Goal: Task Accomplishment & Management: Complete application form

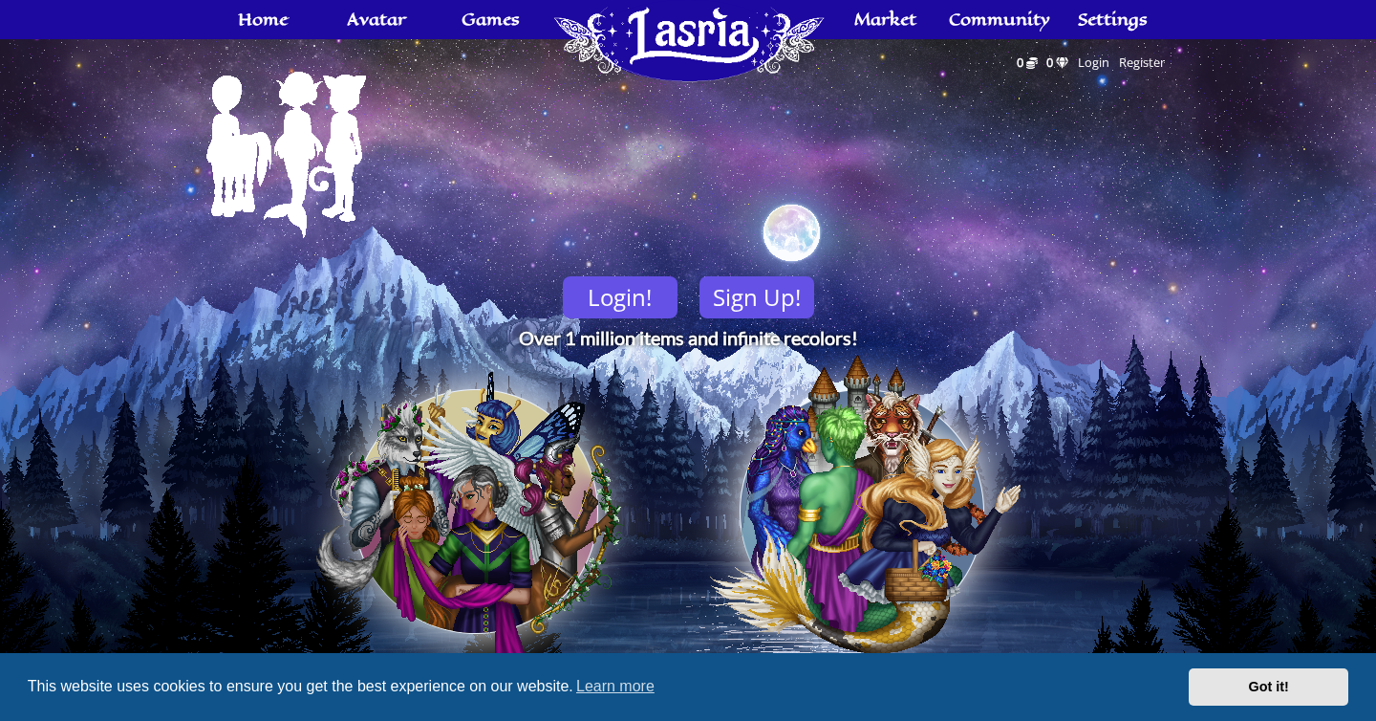
scroll to position [62, 0]
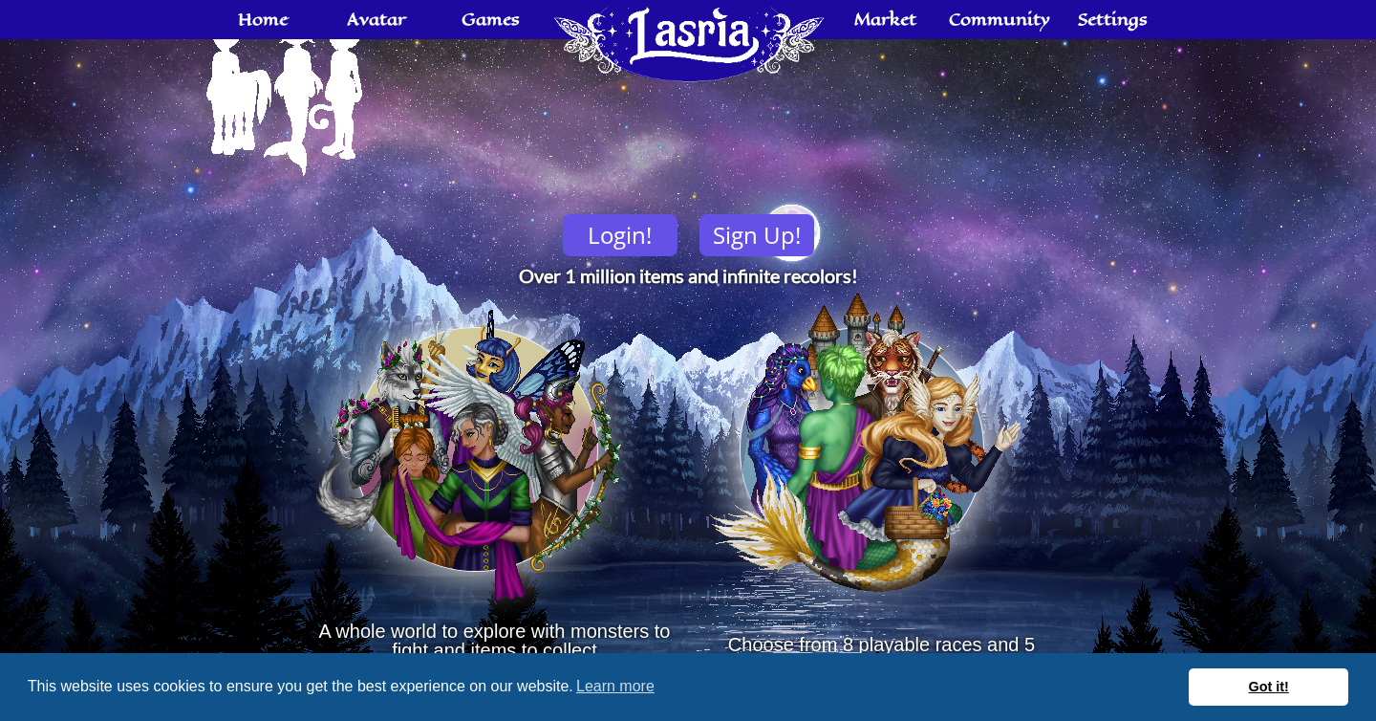
click at [1288, 695] on link "Got it!" at bounding box center [1269, 687] width 160 height 38
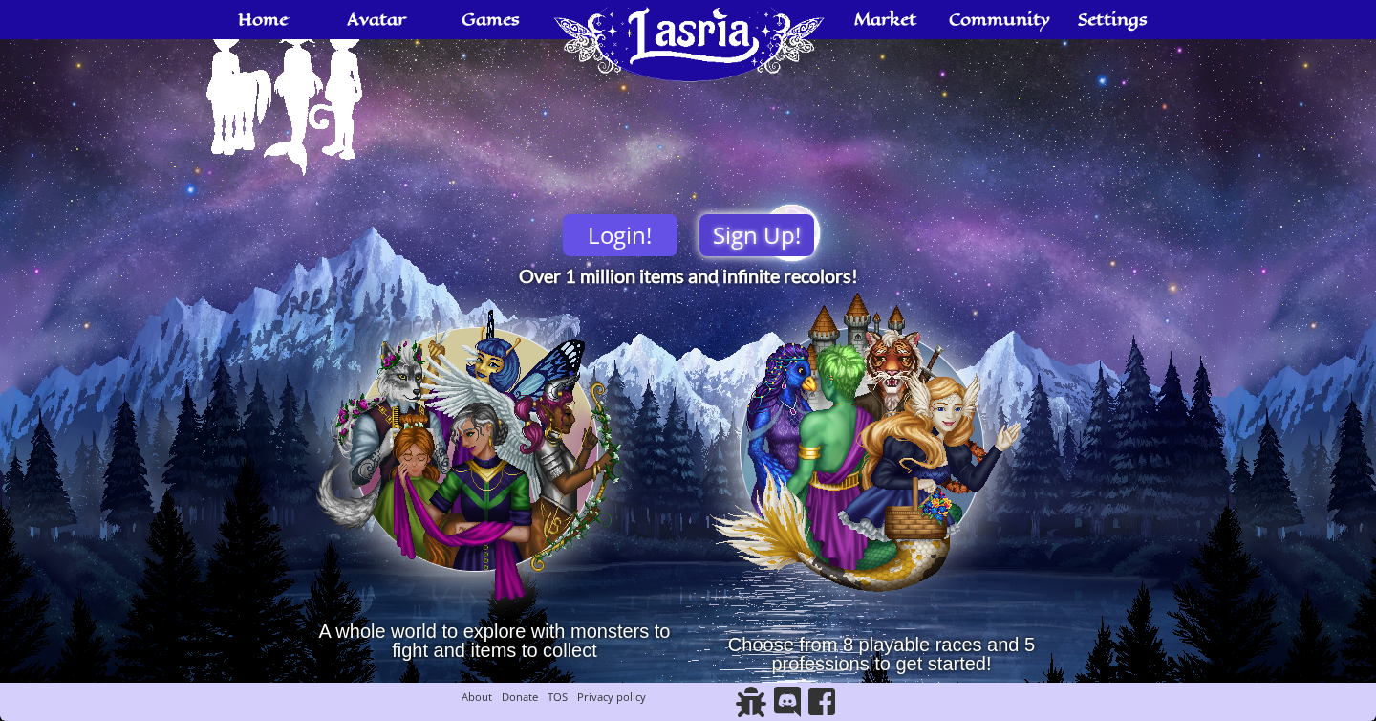
click at [731, 241] on link "Sign Up!" at bounding box center [757, 235] width 115 height 42
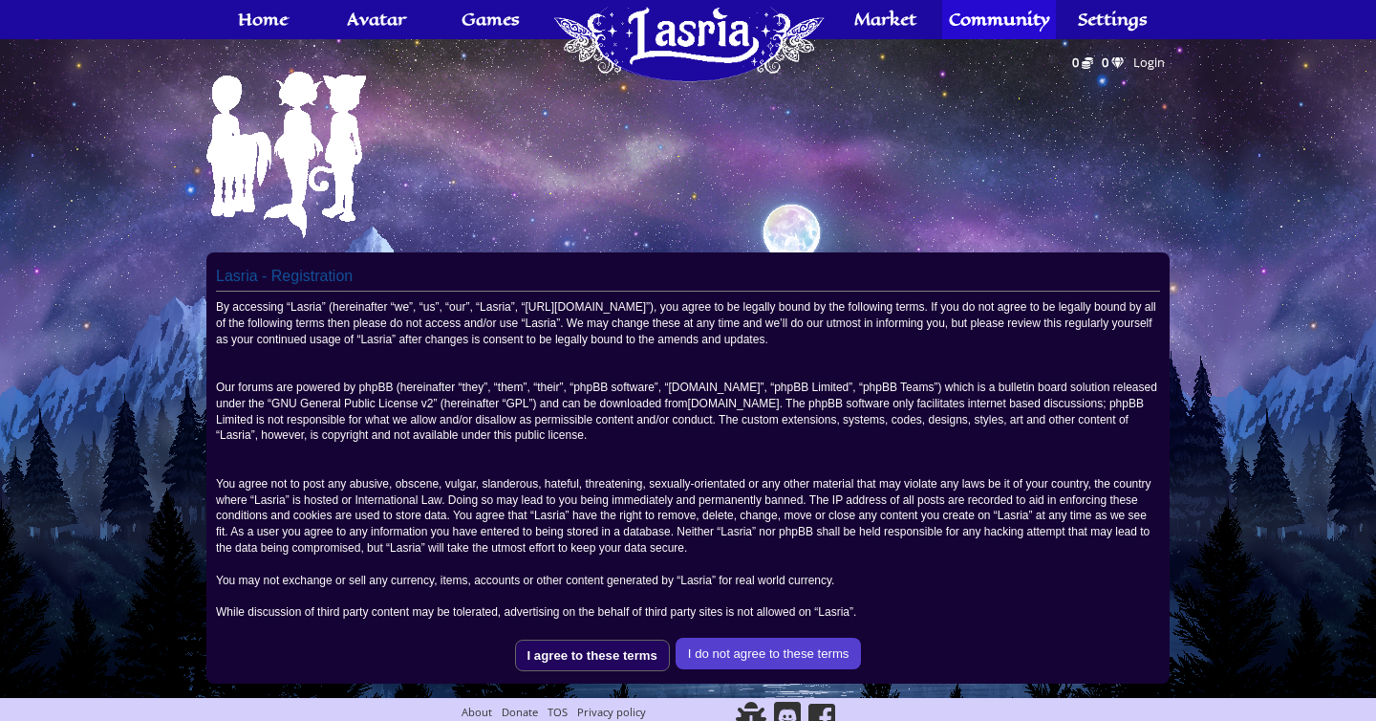
click at [552, 657] on input "I agree to these terms" at bounding box center [592, 655] width 155 height 32
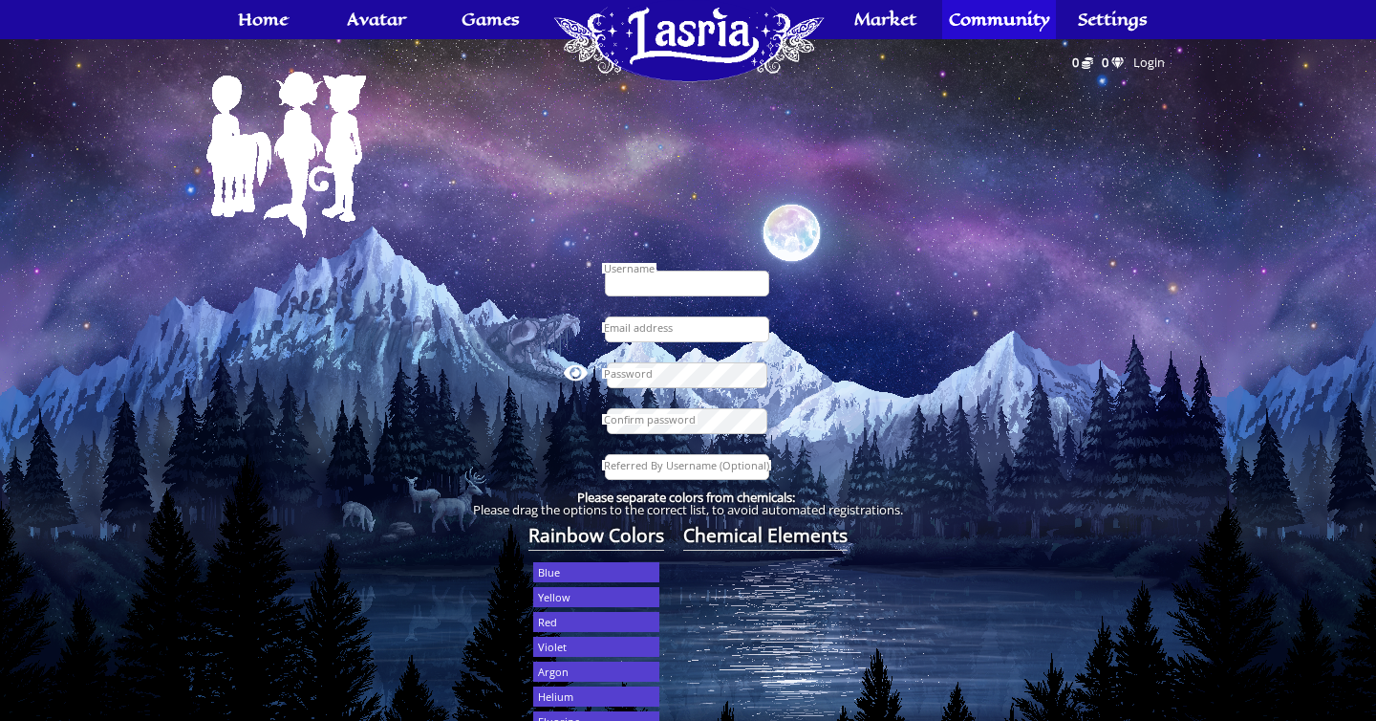
click at [680, 285] on input "Username" at bounding box center [687, 283] width 164 height 26
type input "kodex"
type input "[EMAIL_ADDRESS][DOMAIN_NAME]"
click at [653, 473] on input "Referred By Username (Optional)" at bounding box center [687, 467] width 164 height 26
type input "k"
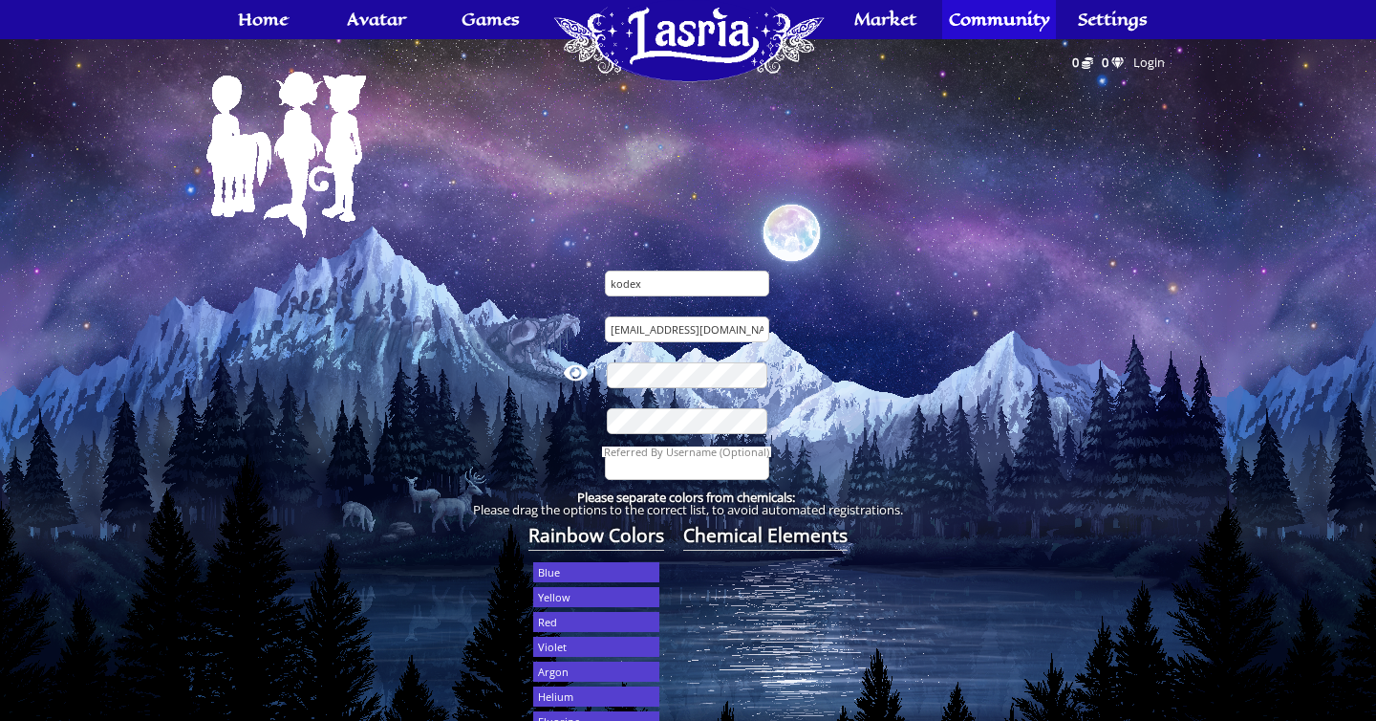
type input "k"
click at [528, 455] on fieldset "kodex howluf@gmail.com View Password Referred By Username (Optional)" at bounding box center [687, 371] width 963 height 239
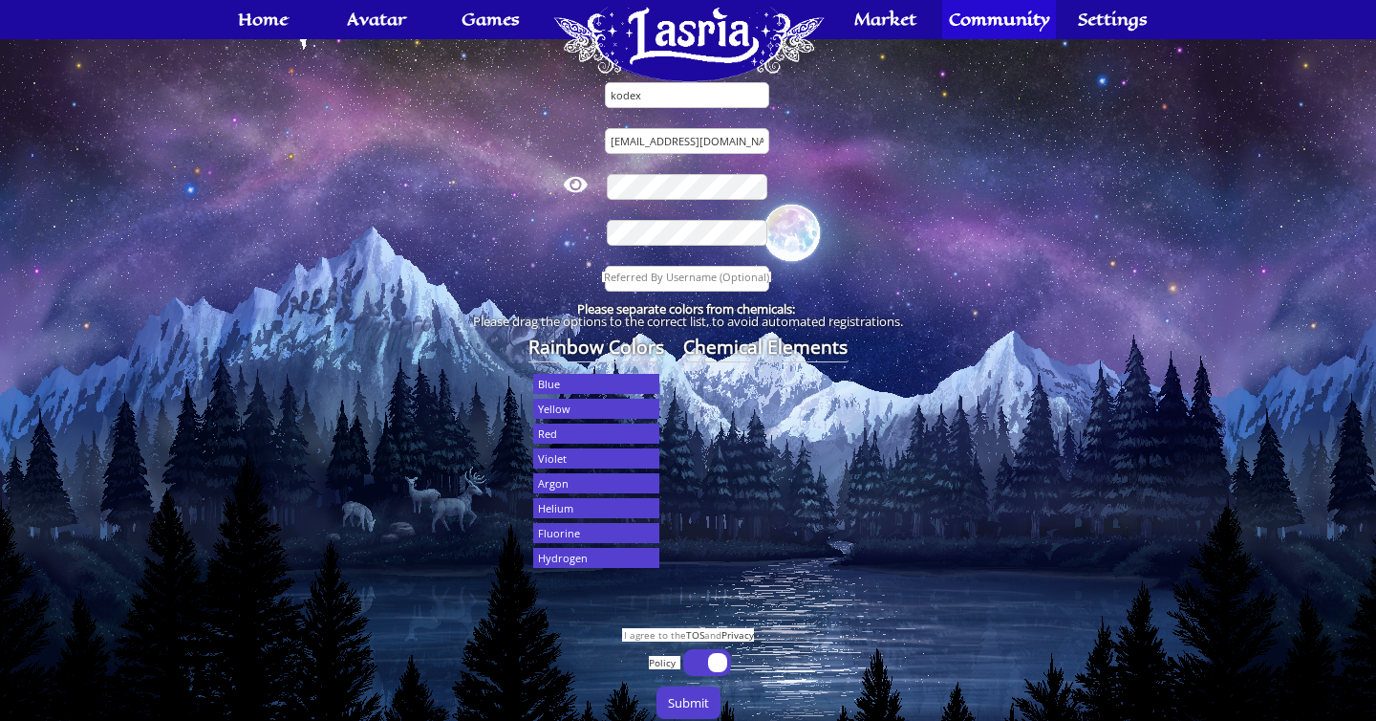
scroll to position [217, 0]
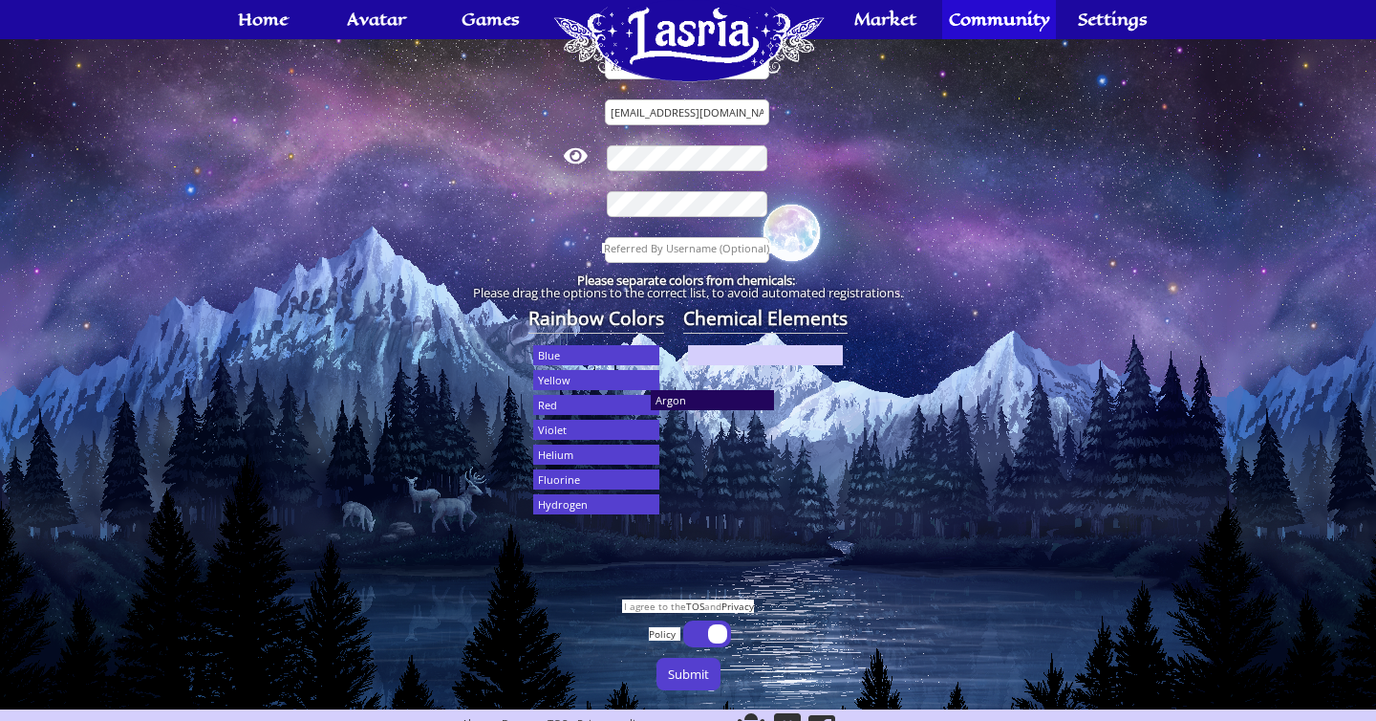
drag, startPoint x: 585, startPoint y: 457, endPoint x: 733, endPoint y: 385, distance: 164.6
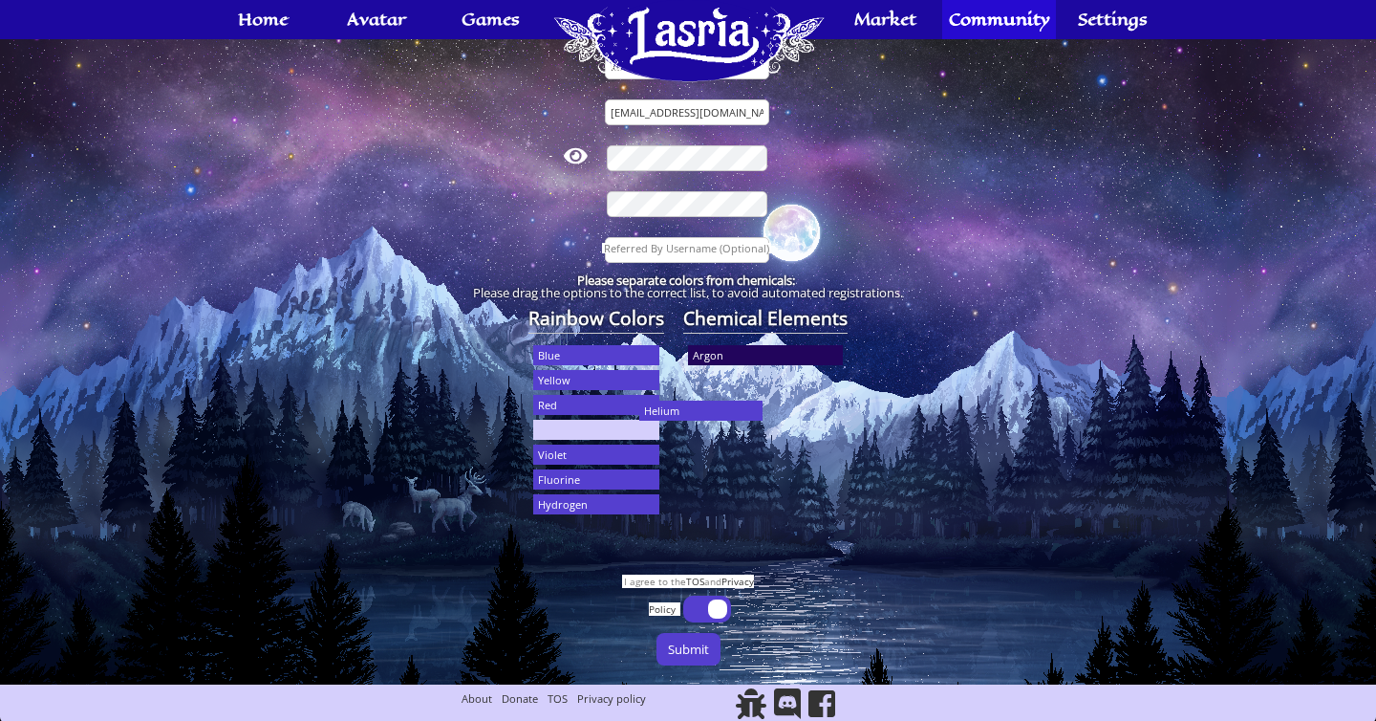
drag, startPoint x: 569, startPoint y: 462, endPoint x: 762, endPoint y: 387, distance: 206.9
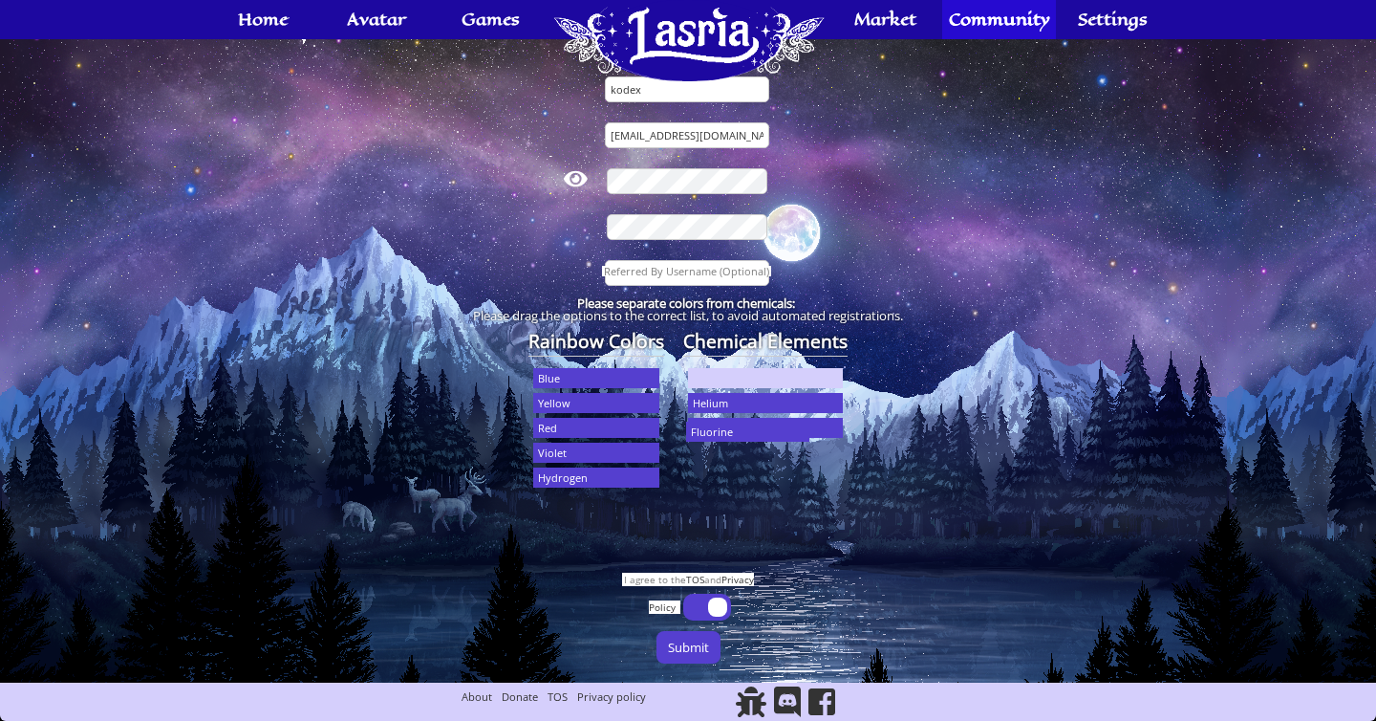
drag, startPoint x: 577, startPoint y: 484, endPoint x: 806, endPoint y: 417, distance: 238.0
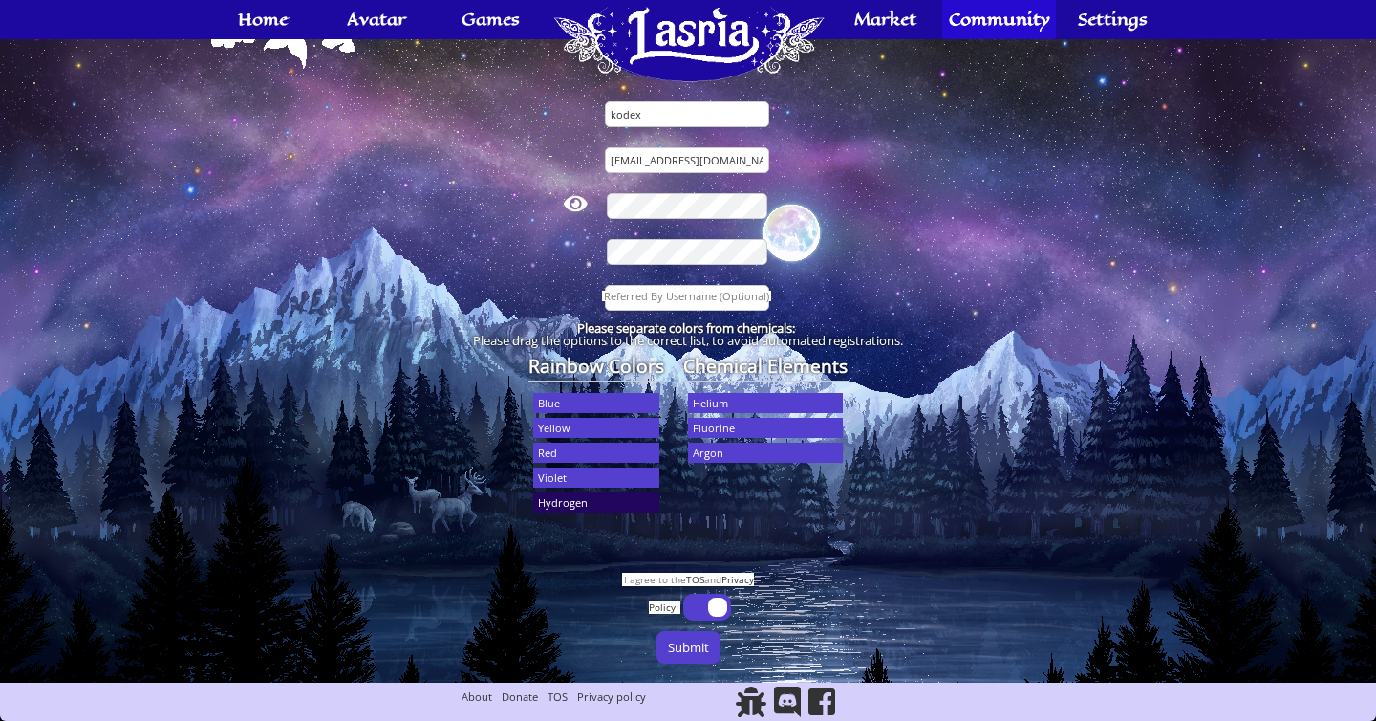
scroll to position [169, 0]
drag, startPoint x: 597, startPoint y: 506, endPoint x: 791, endPoint y: 506, distance: 194.0
click at [715, 610] on input "checkbox" at bounding box center [711, 609] width 48 height 27
click at [712, 613] on input "checkbox" at bounding box center [711, 609] width 48 height 27
checkbox input "true"
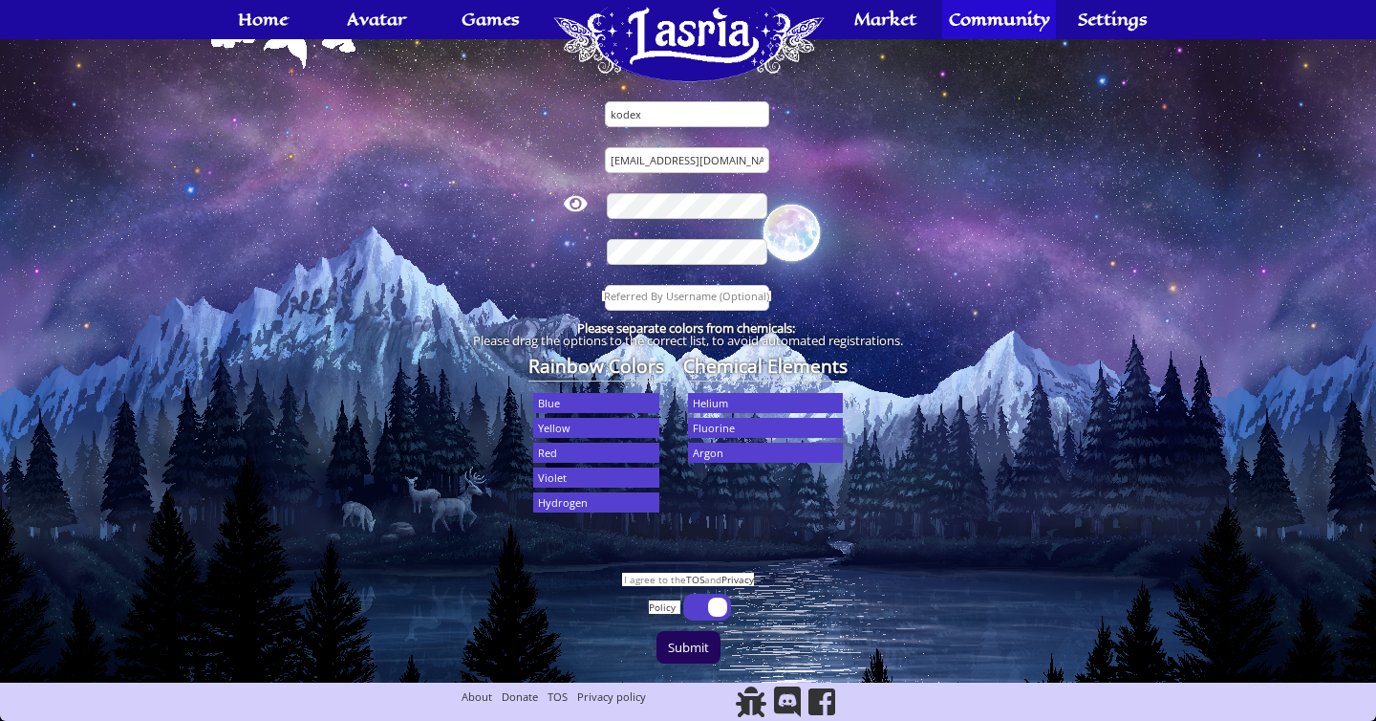
click at [710, 645] on input "Submit" at bounding box center [689, 647] width 64 height 32
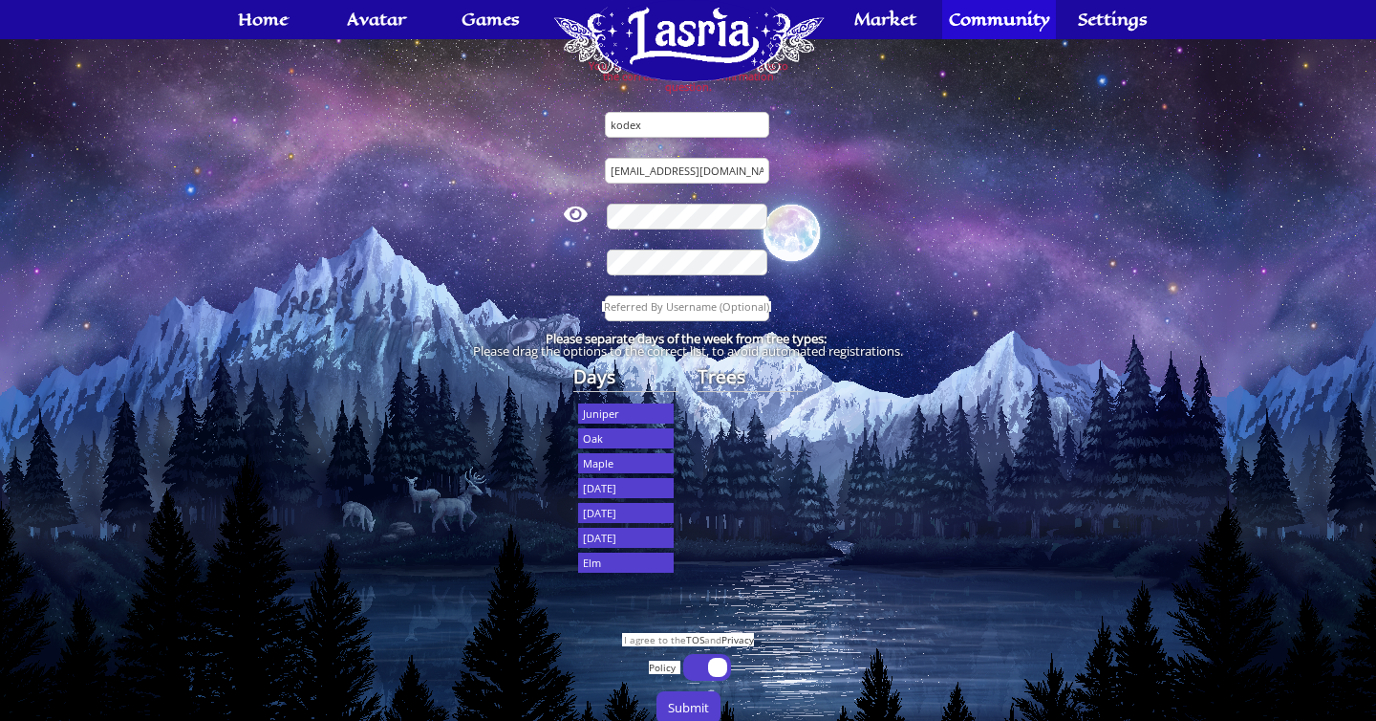
scroll to position [270, 0]
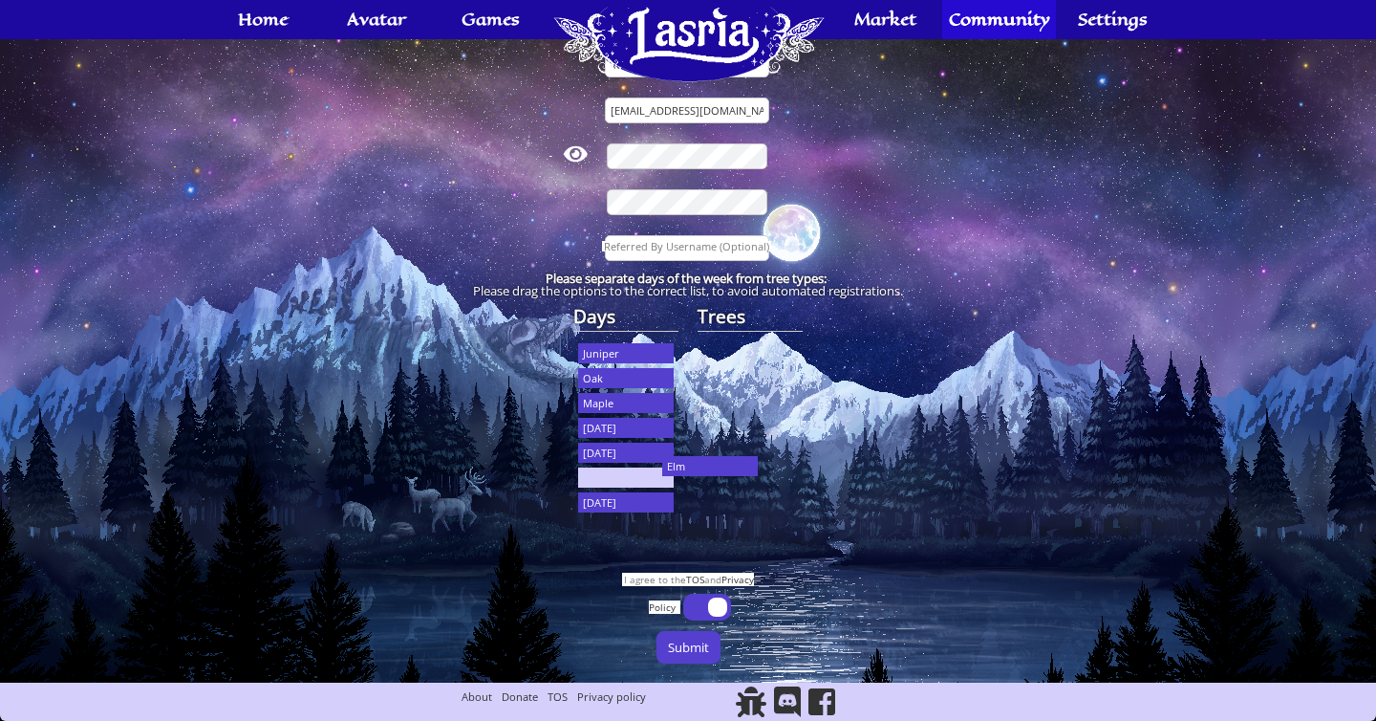
drag, startPoint x: 671, startPoint y: 482, endPoint x: 782, endPoint y: 430, distance: 122.3
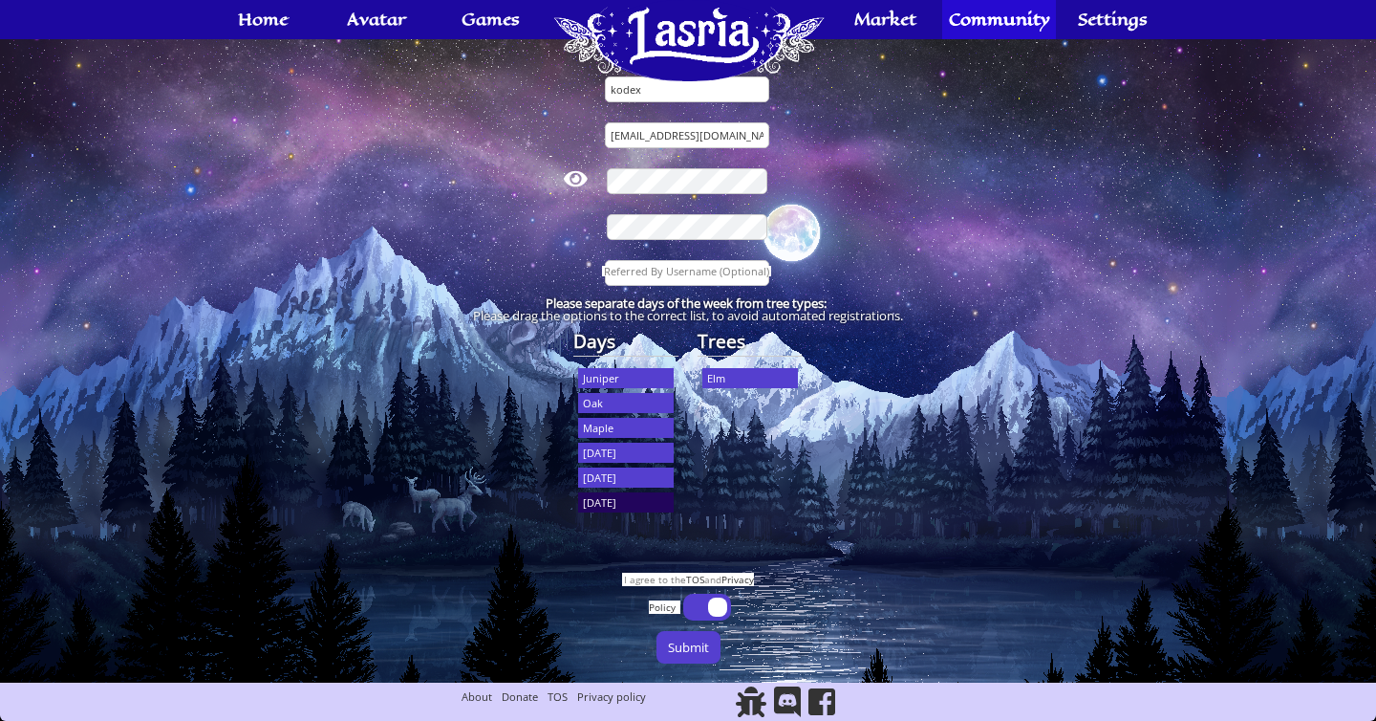
scroll to position [246, 0]
drag, startPoint x: 620, startPoint y: 422, endPoint x: 768, endPoint y: 420, distance: 148.2
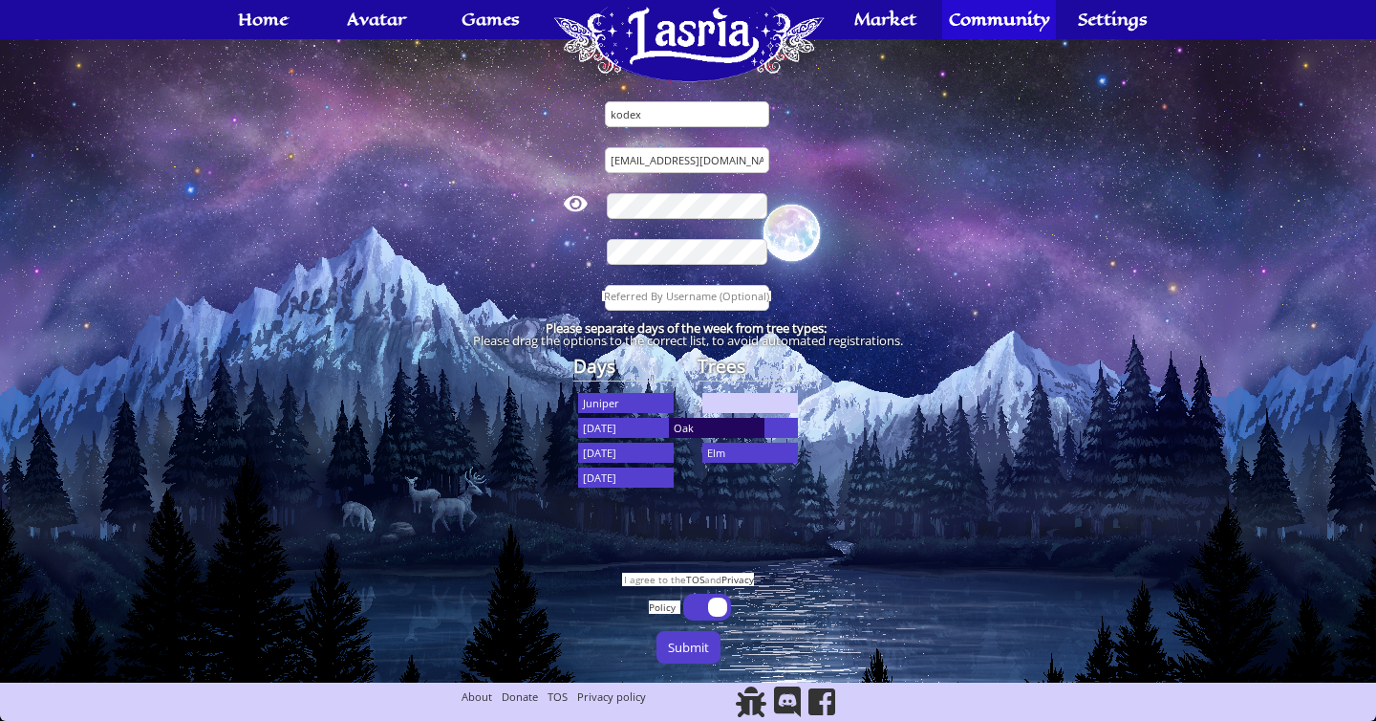
drag, startPoint x: 636, startPoint y: 434, endPoint x: 727, endPoint y: 434, distance: 90.8
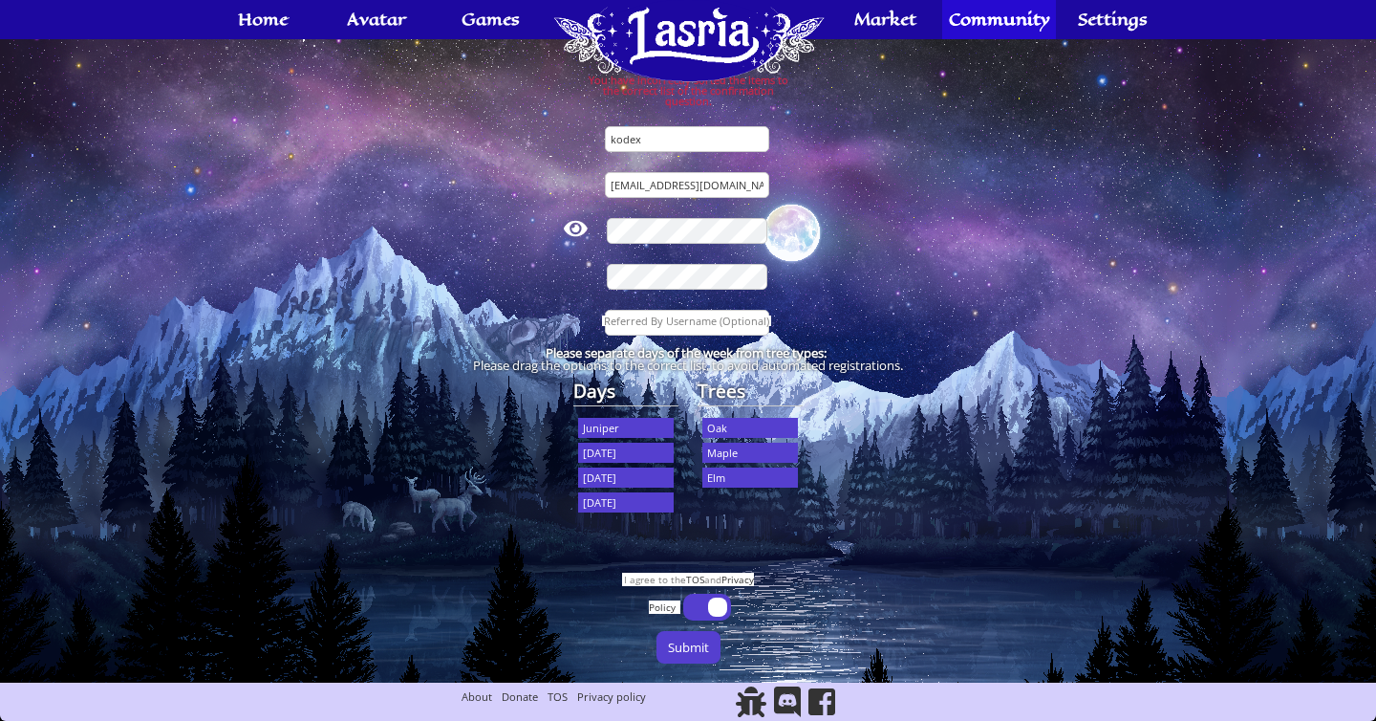
scroll to position [196, 0]
click at [689, 650] on input "Submit" at bounding box center [689, 647] width 64 height 32
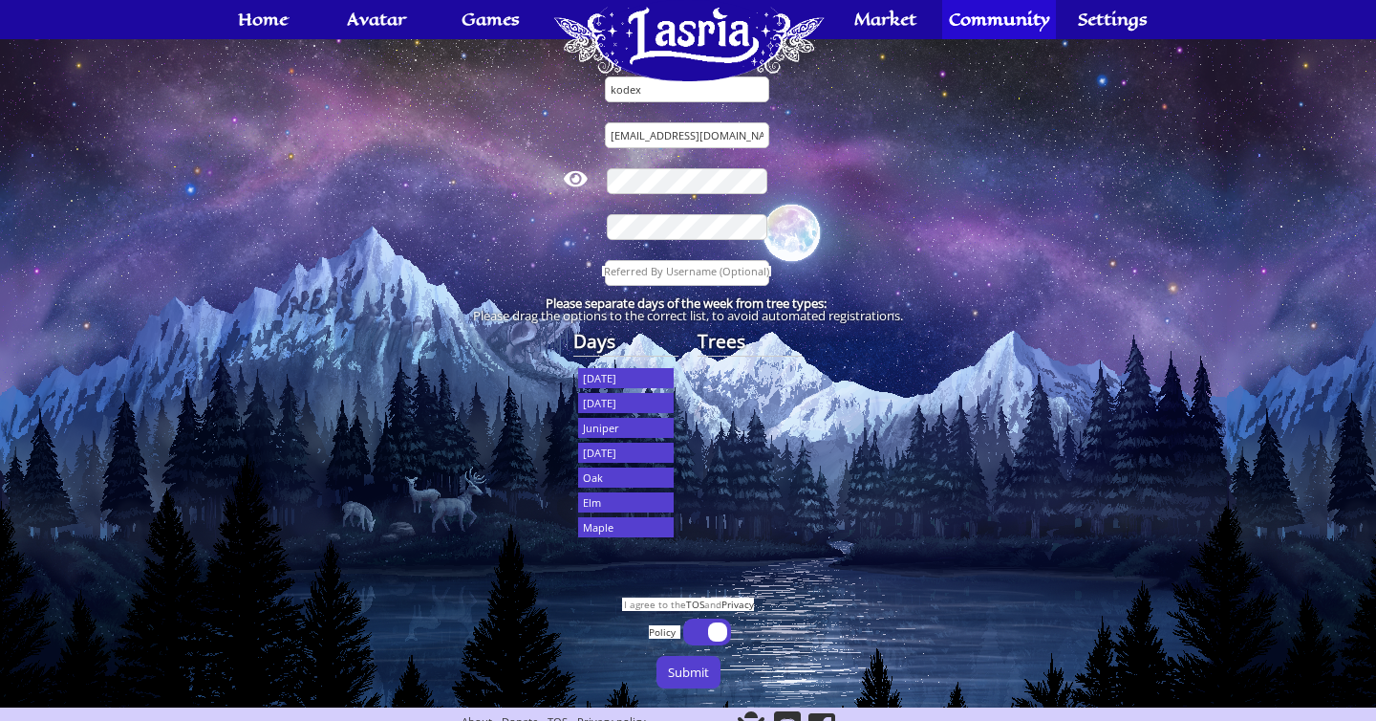
scroll to position [270, 0]
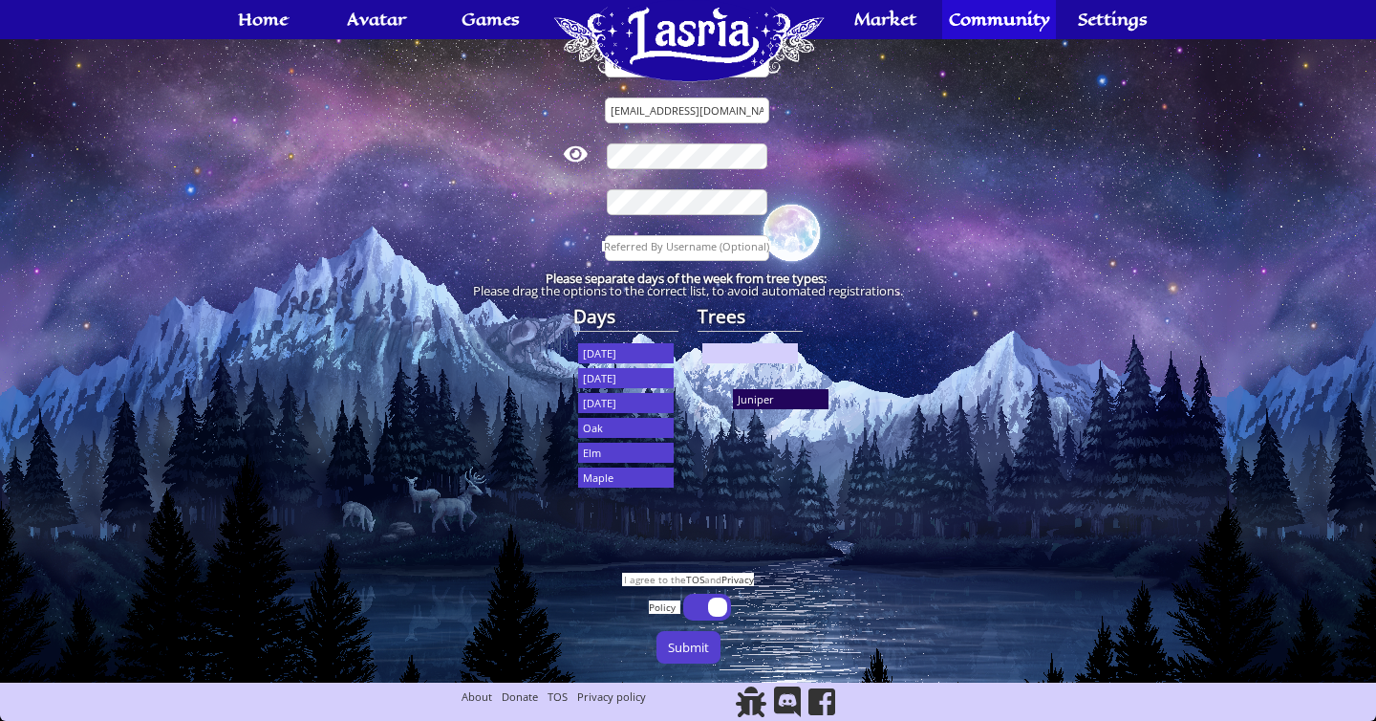
drag, startPoint x: 606, startPoint y: 403, endPoint x: 762, endPoint y: 401, distance: 155.8
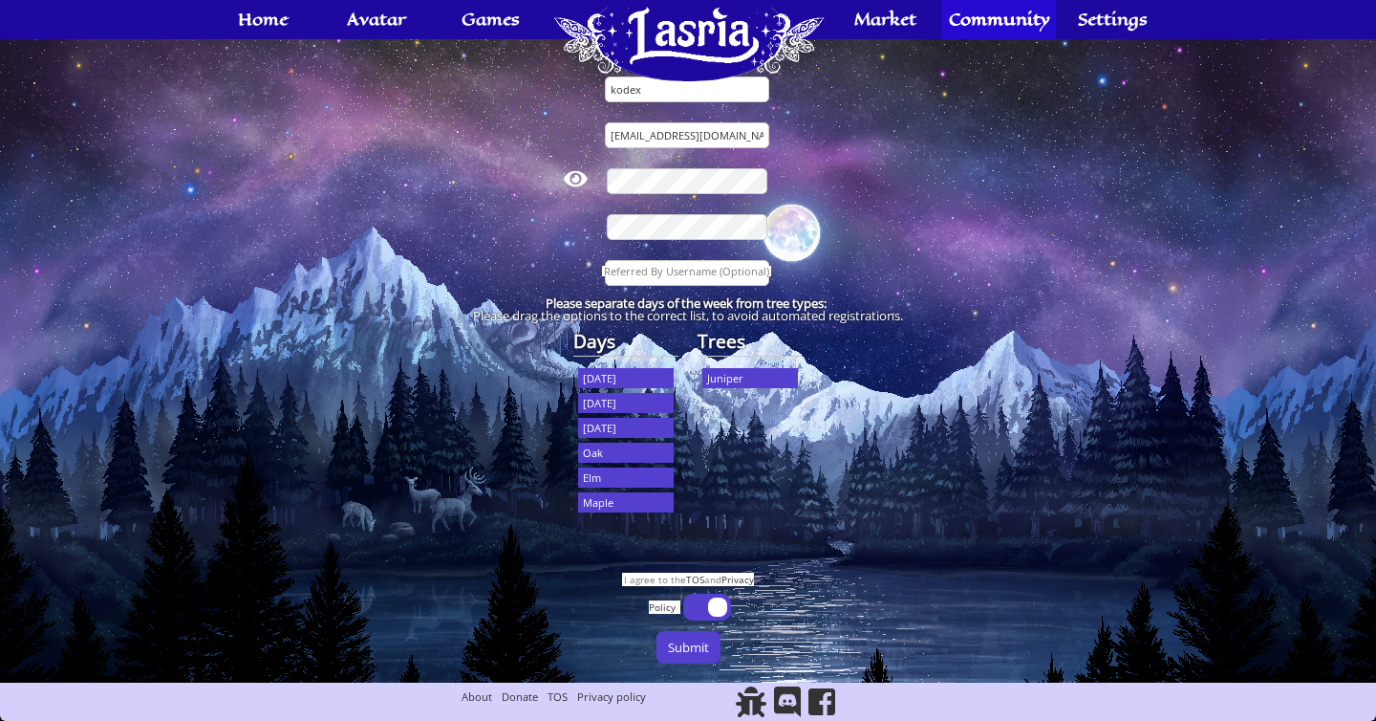
scroll to position [246, 0]
drag, startPoint x: 613, startPoint y: 449, endPoint x: 743, endPoint y: 449, distance: 130.9
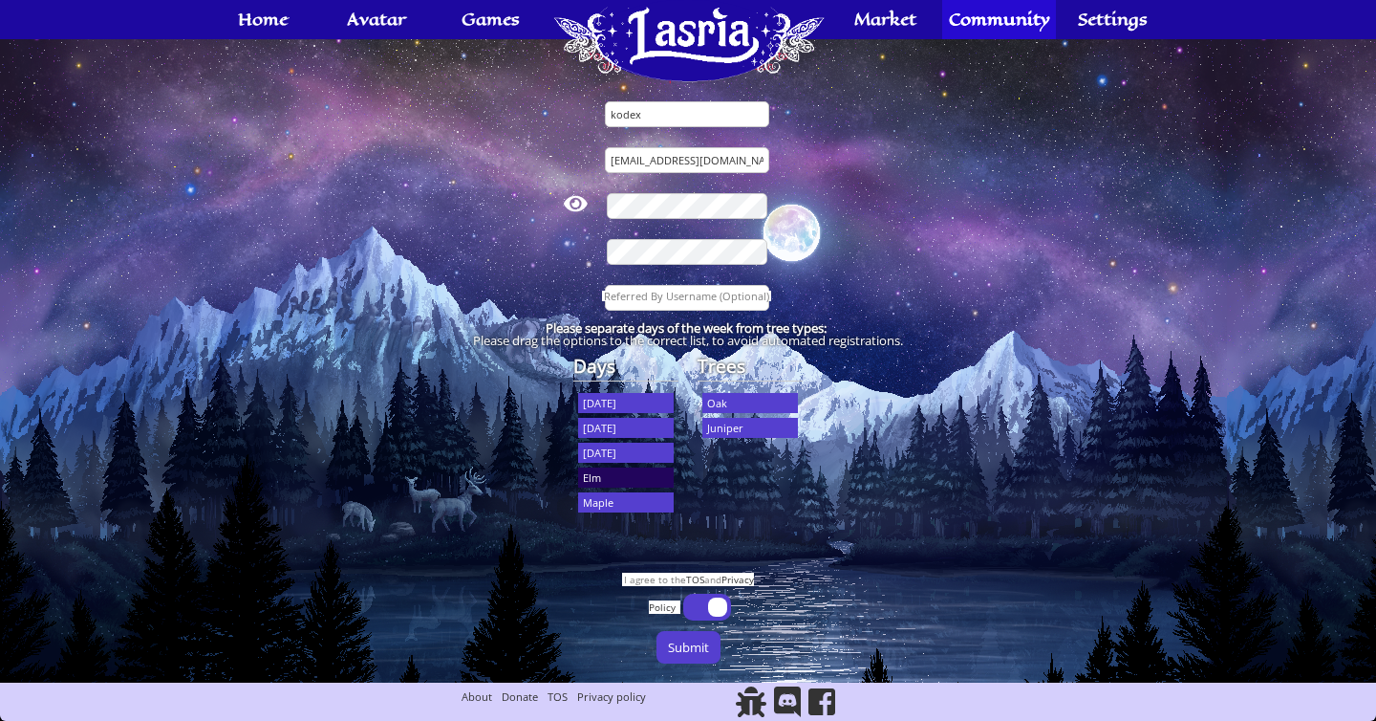
drag, startPoint x: 625, startPoint y: 485, endPoint x: 763, endPoint y: 485, distance: 137.6
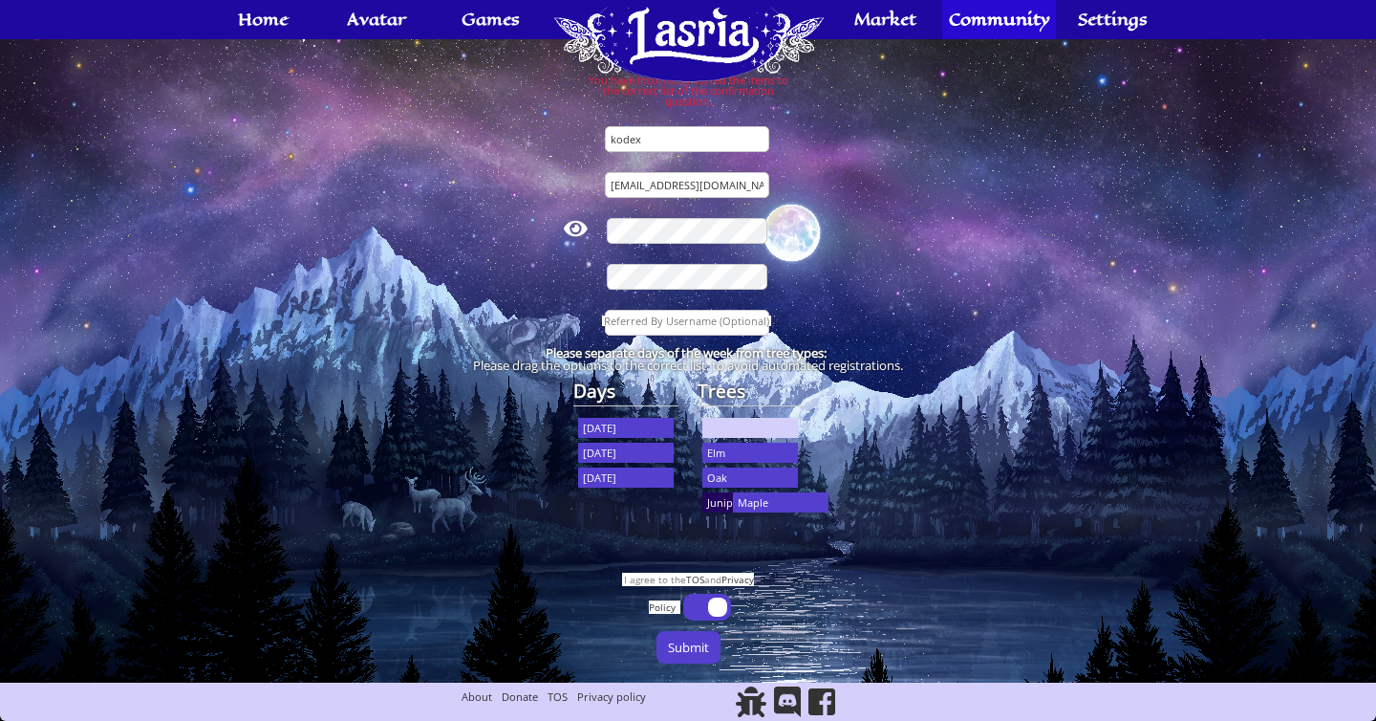
drag, startPoint x: 629, startPoint y: 511, endPoint x: 789, endPoint y: 511, distance: 160.5
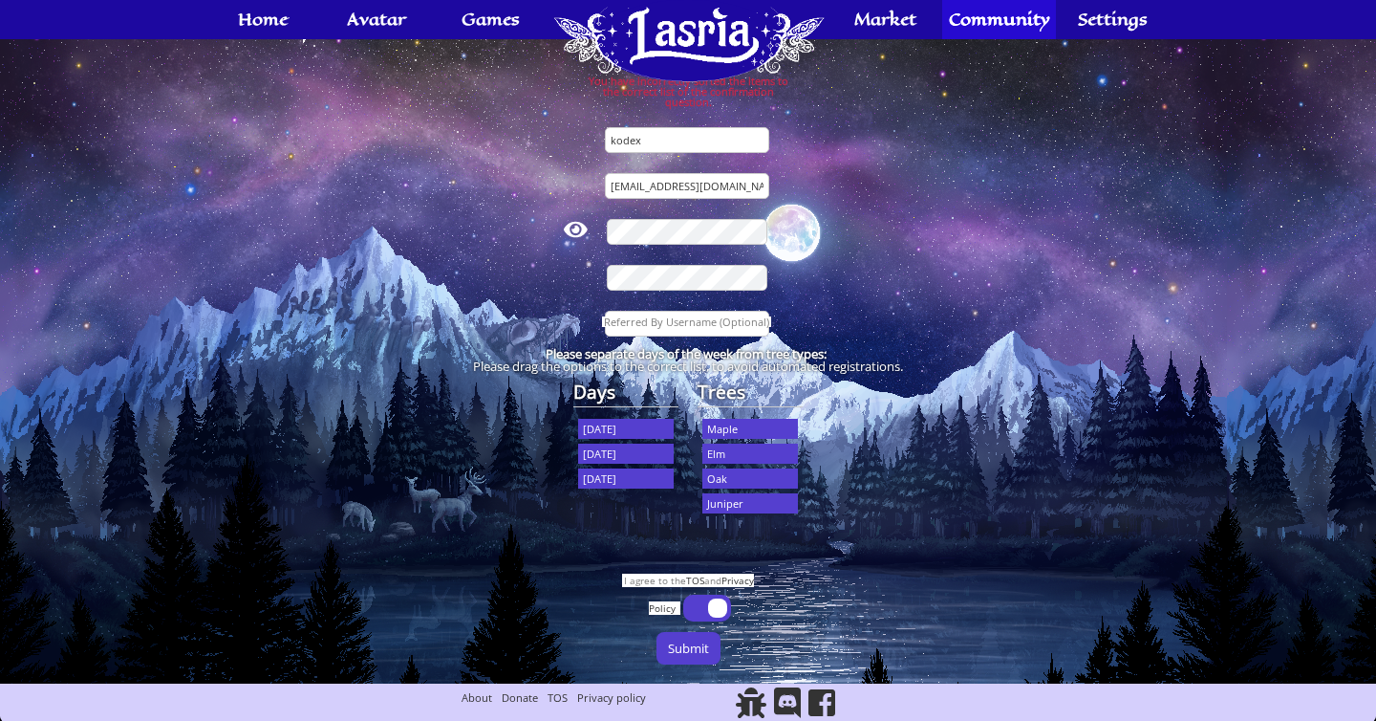
scroll to position [196, 0]
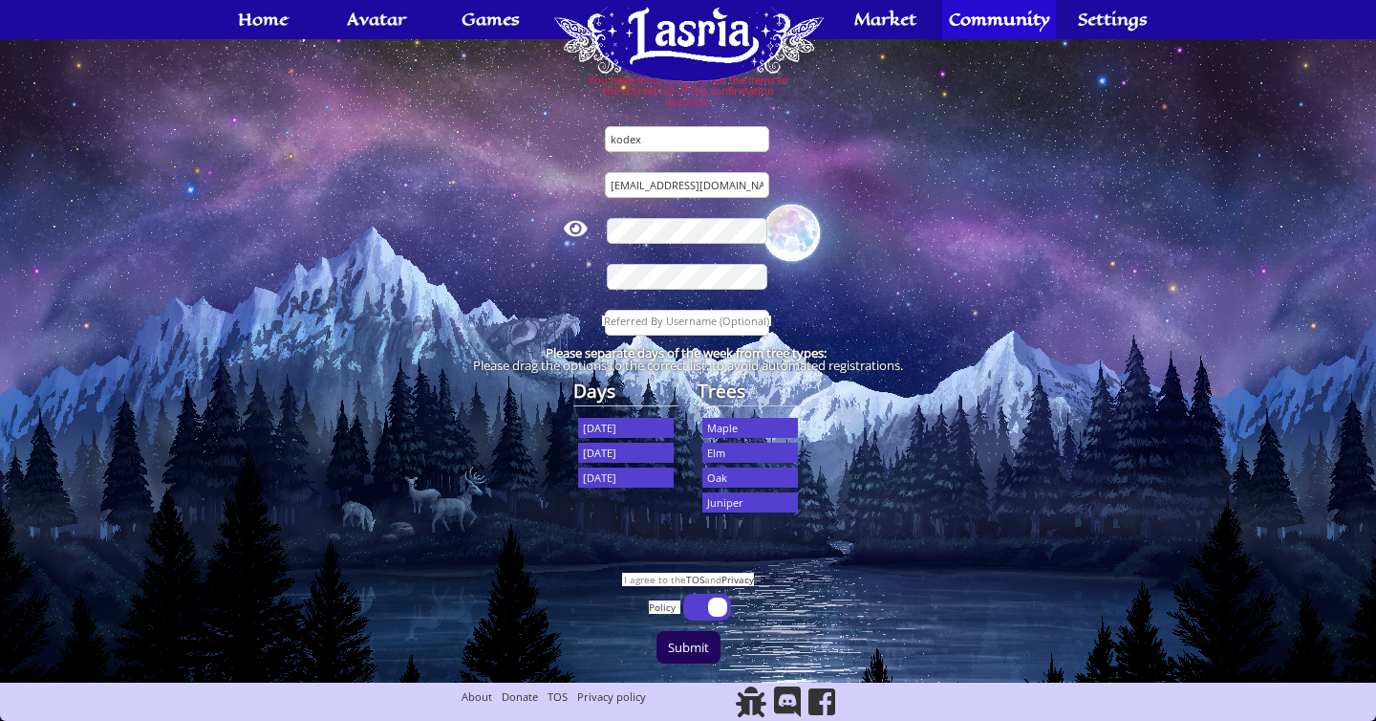
click at [673, 657] on input "Submit" at bounding box center [689, 647] width 64 height 32
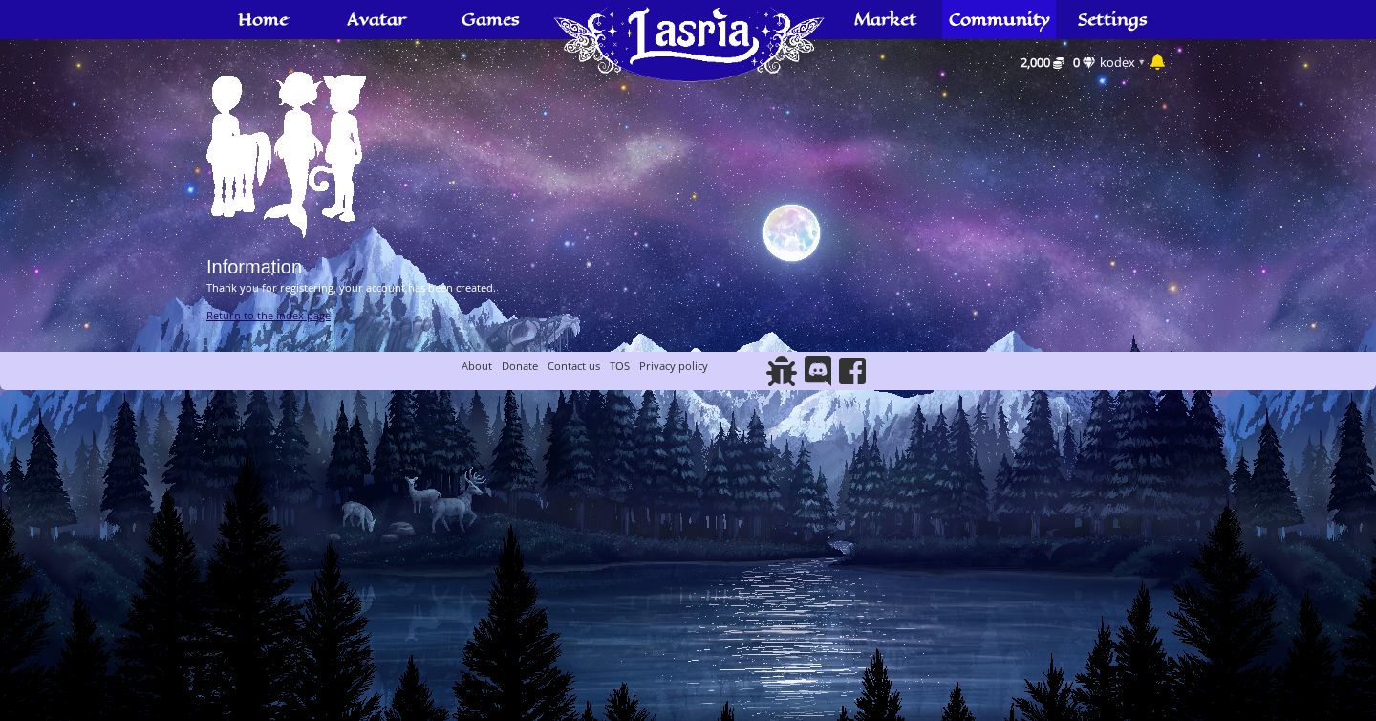
click at [314, 321] on link "Return to the index page" at bounding box center [268, 315] width 124 height 14
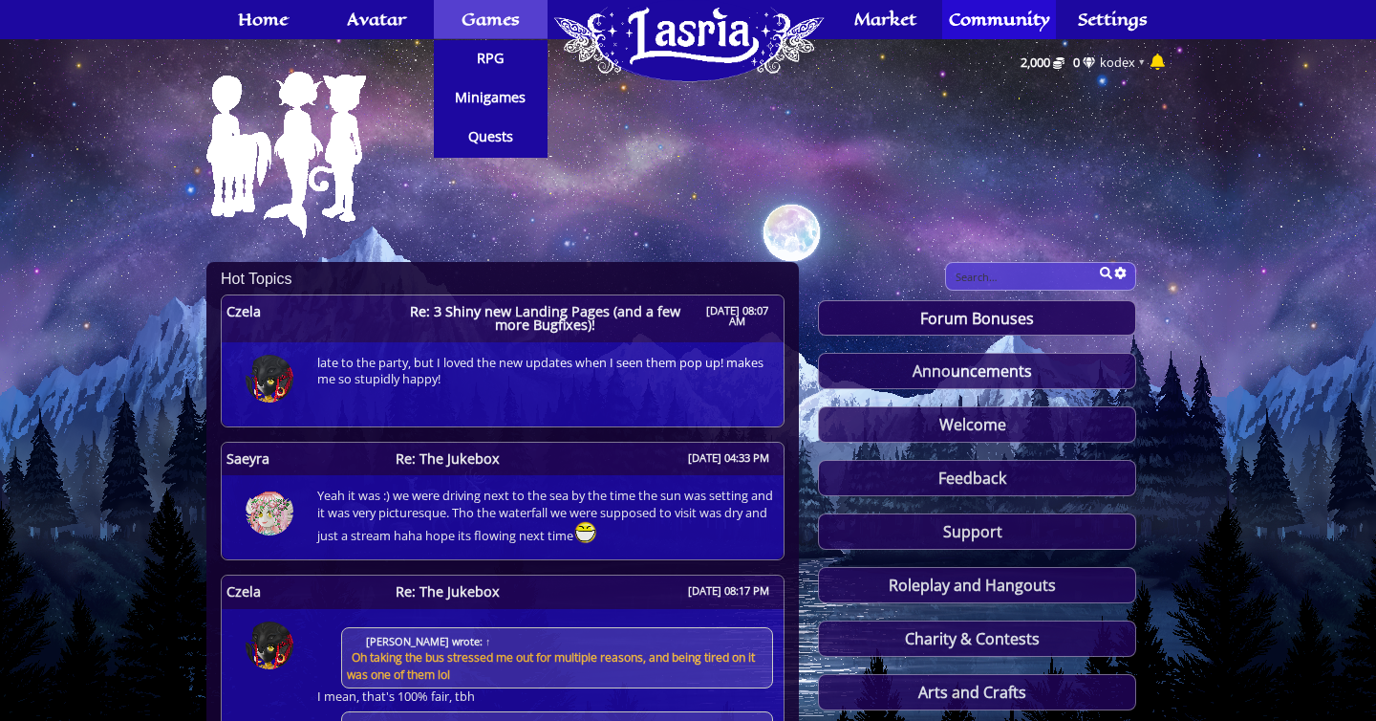
click at [485, 21] on span "Games" at bounding box center [491, 18] width 58 height 15
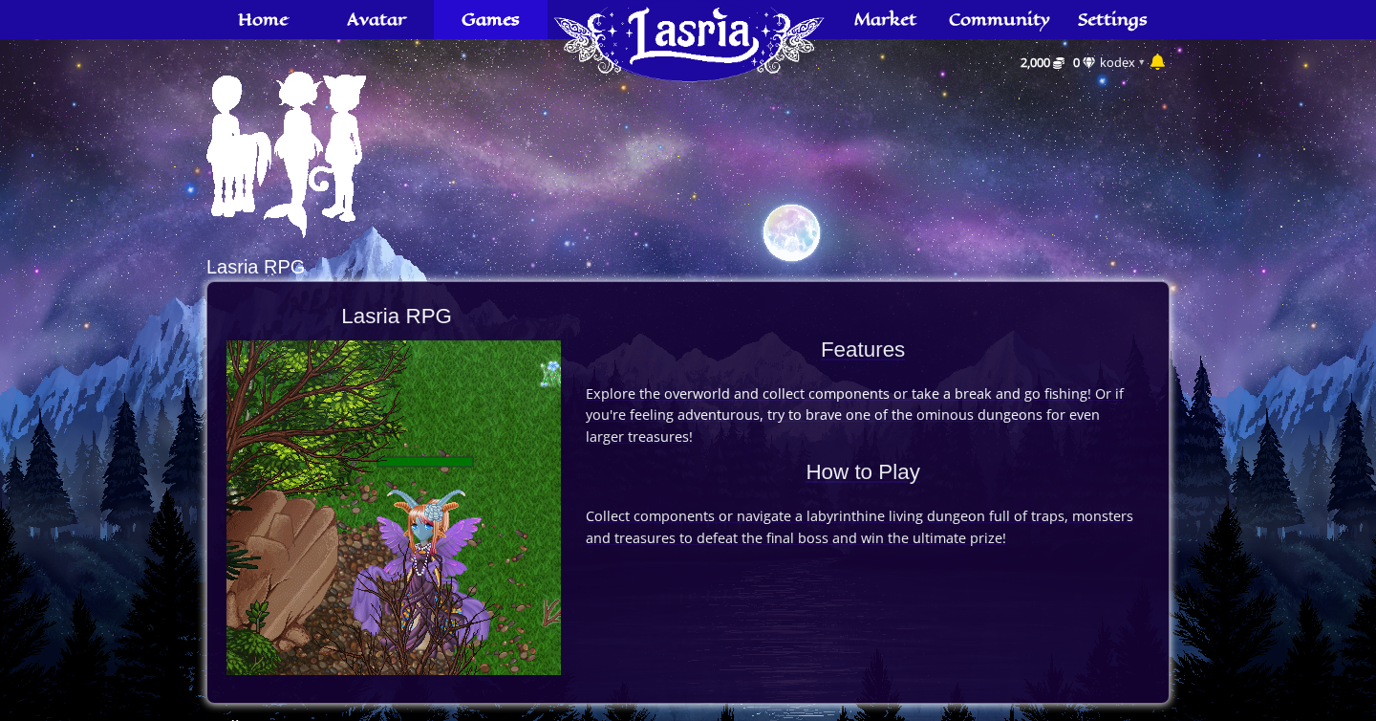
click at [624, 345] on h3 "Features" at bounding box center [862, 355] width 573 height 32
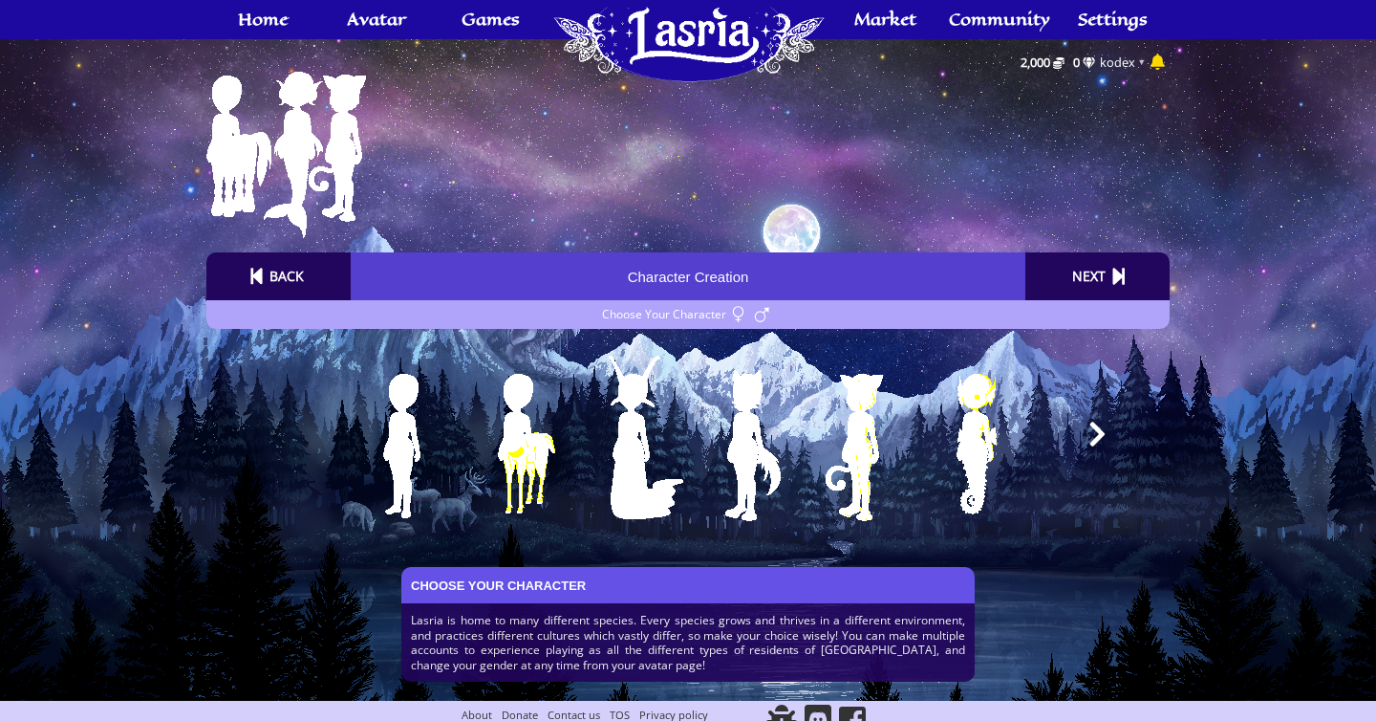
click at [1096, 438] on icon at bounding box center [1097, 433] width 15 height 25
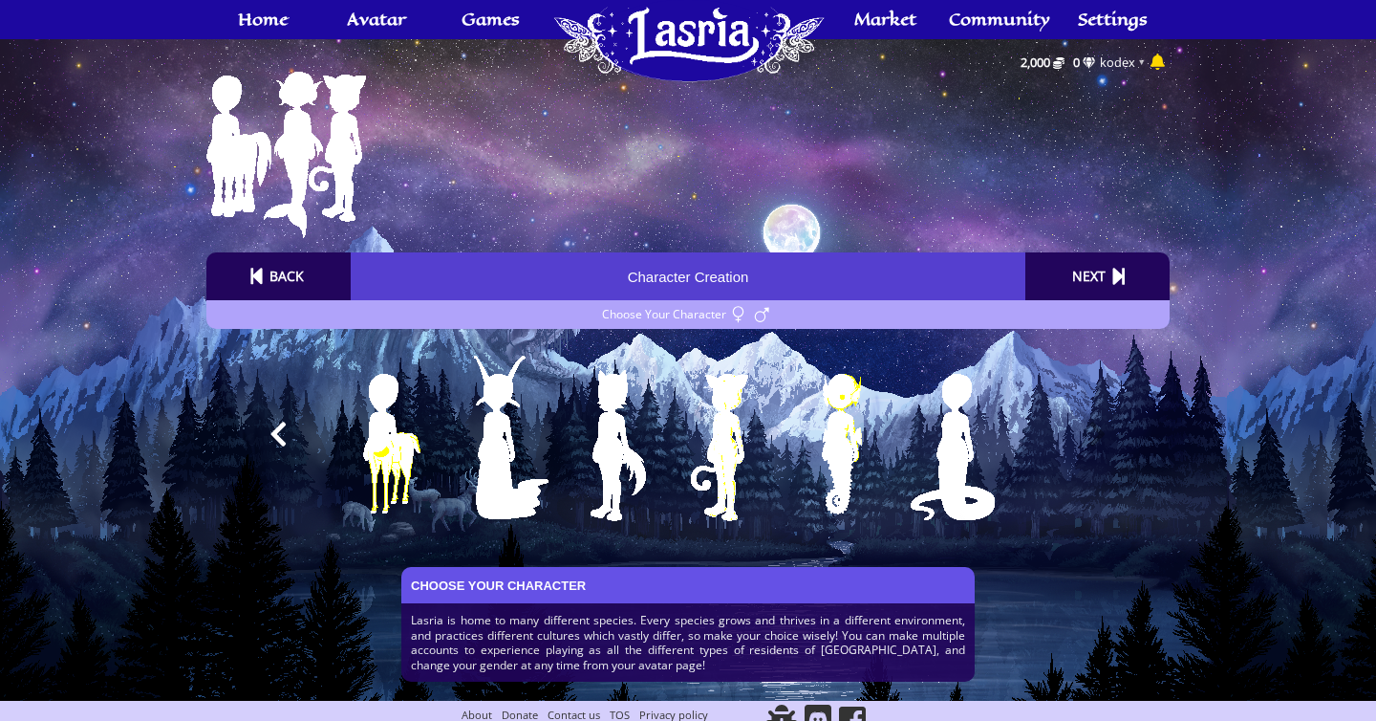
scroll to position [0, 243]
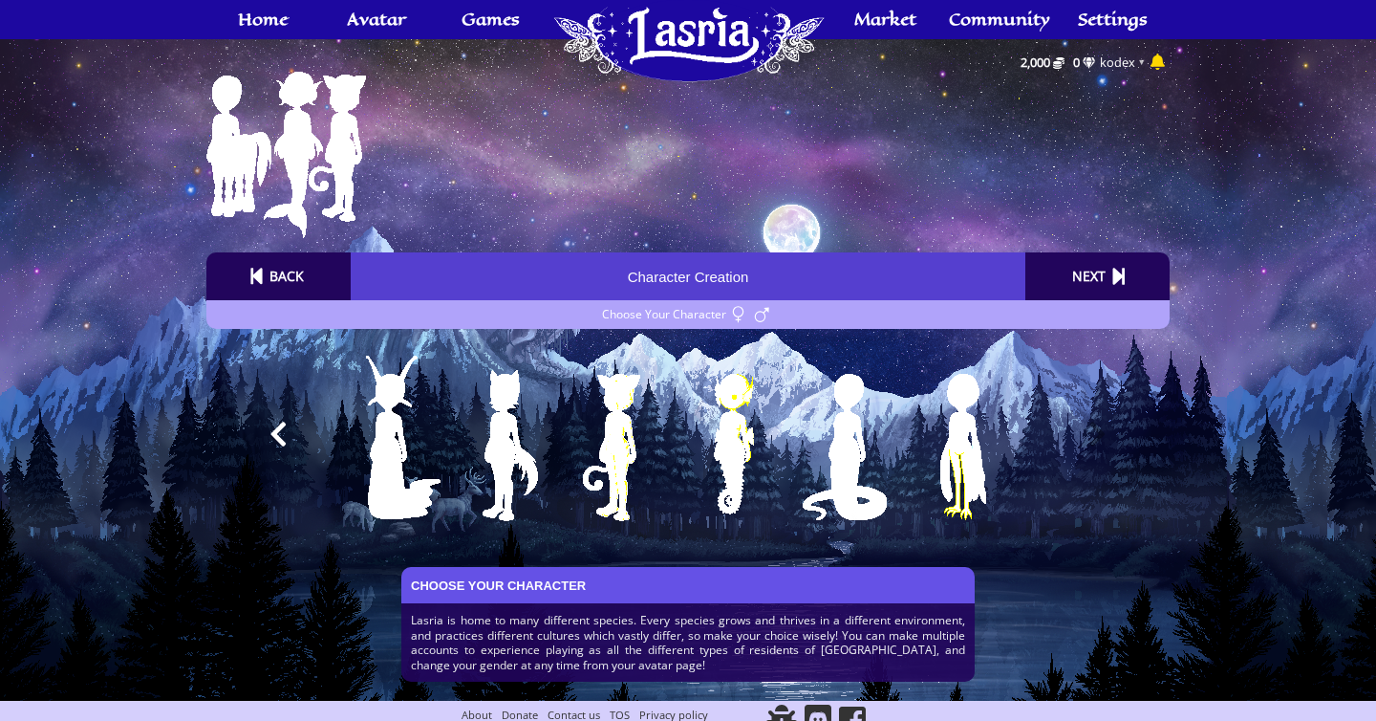
click at [380, 462] on img at bounding box center [408, 445] width 198 height 220
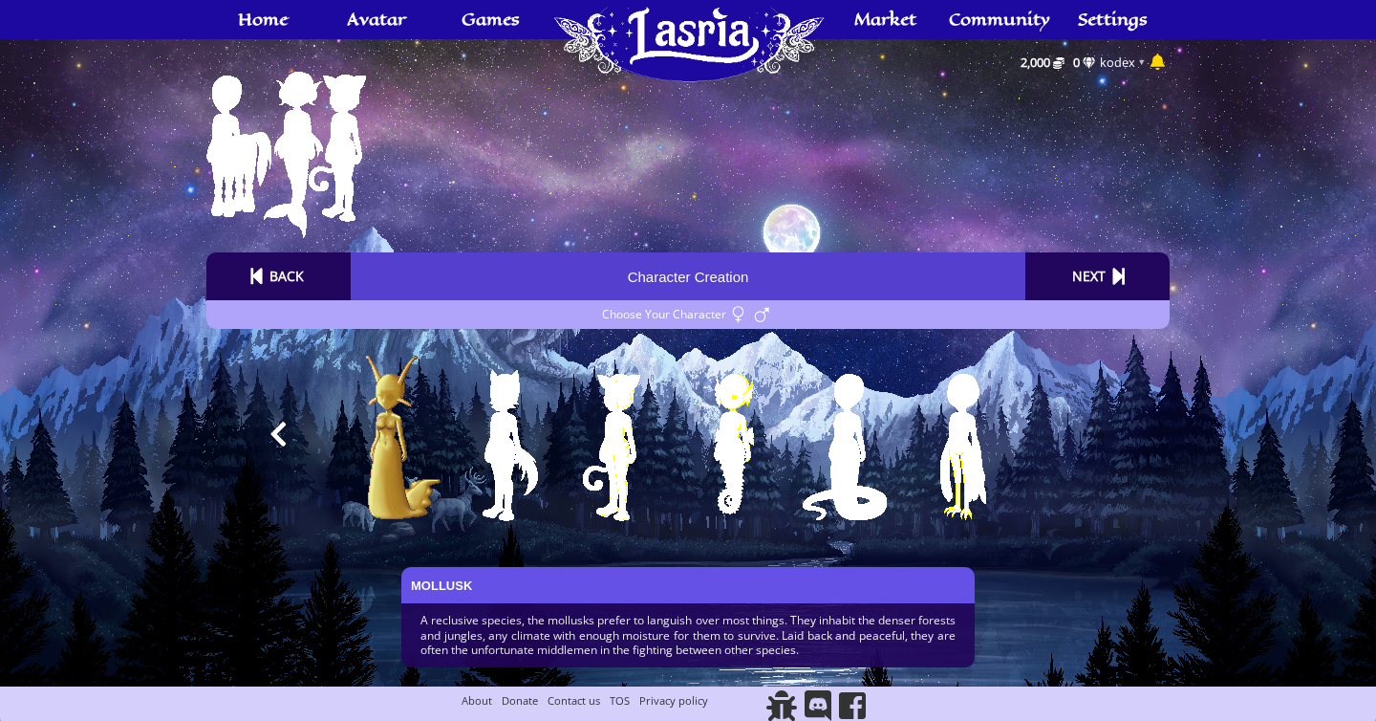
click at [525, 467] on img at bounding box center [522, 445] width 198 height 220
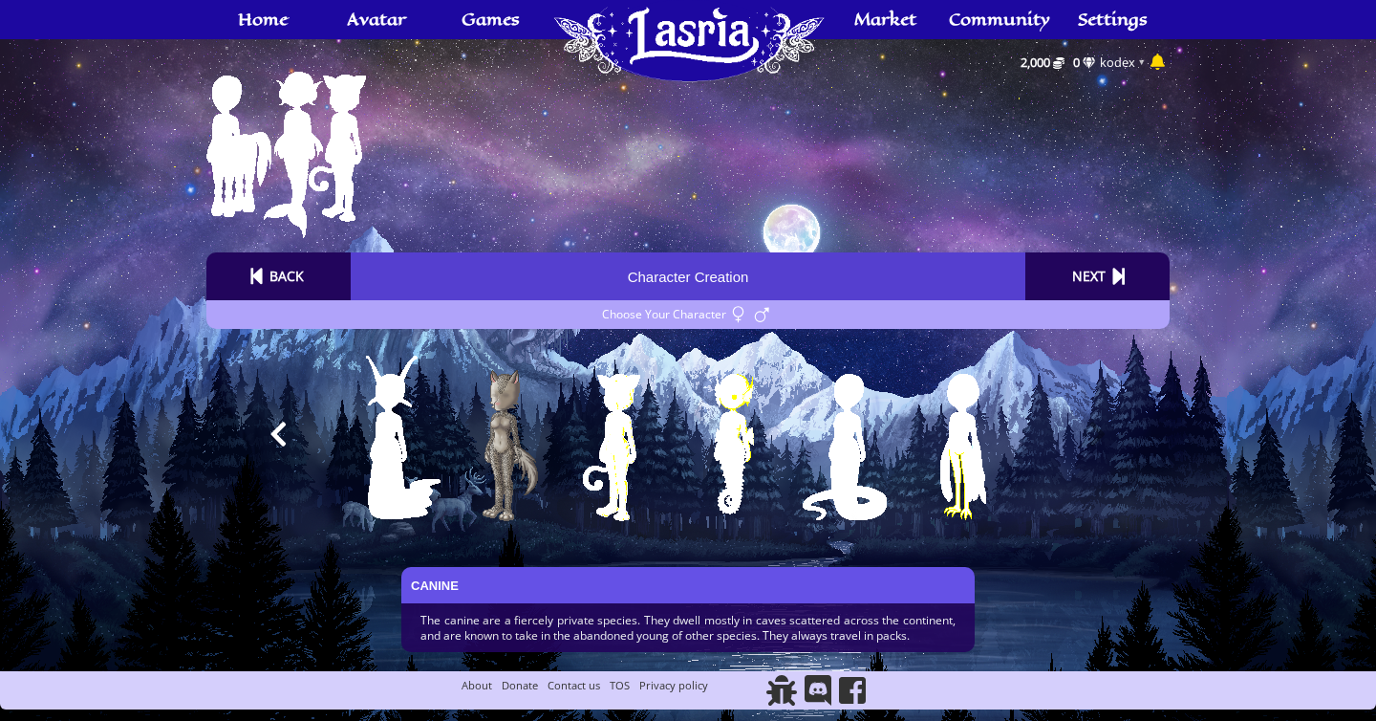
click at [279, 436] on icon at bounding box center [278, 433] width 15 height 25
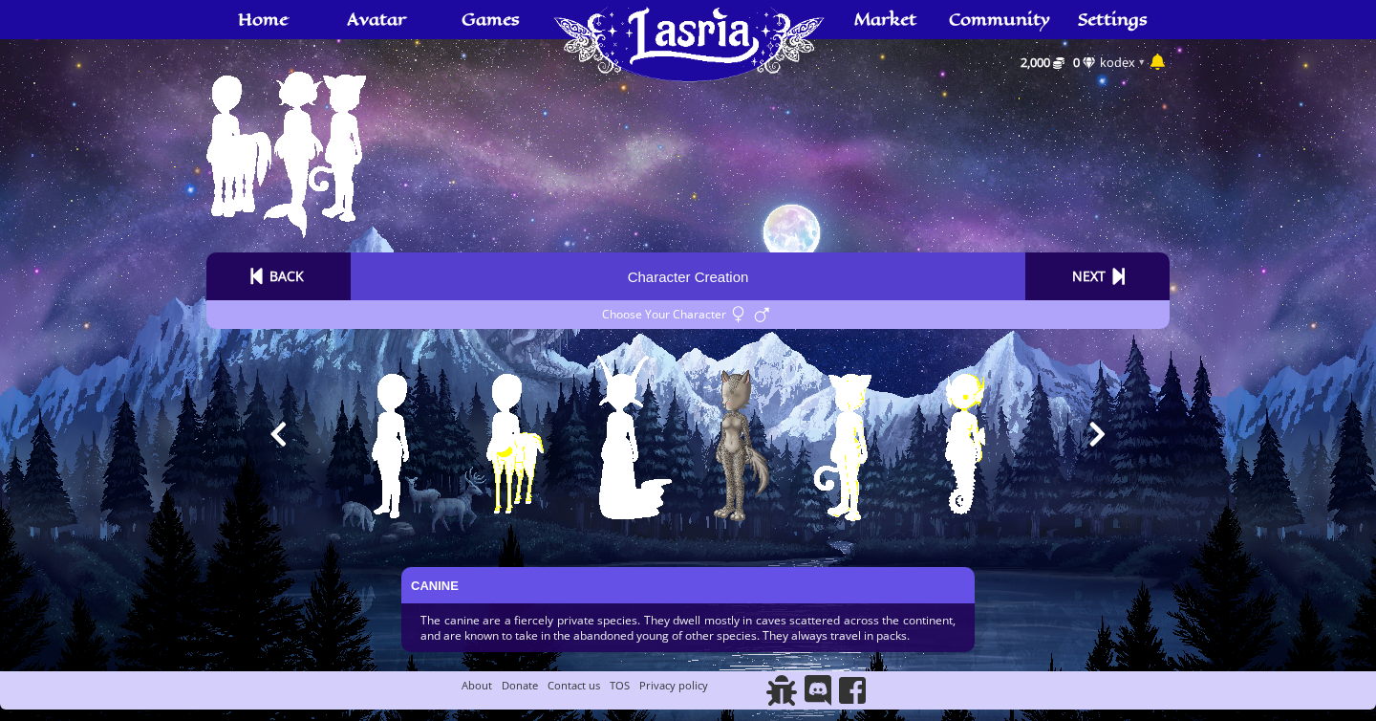
scroll to position [0, 0]
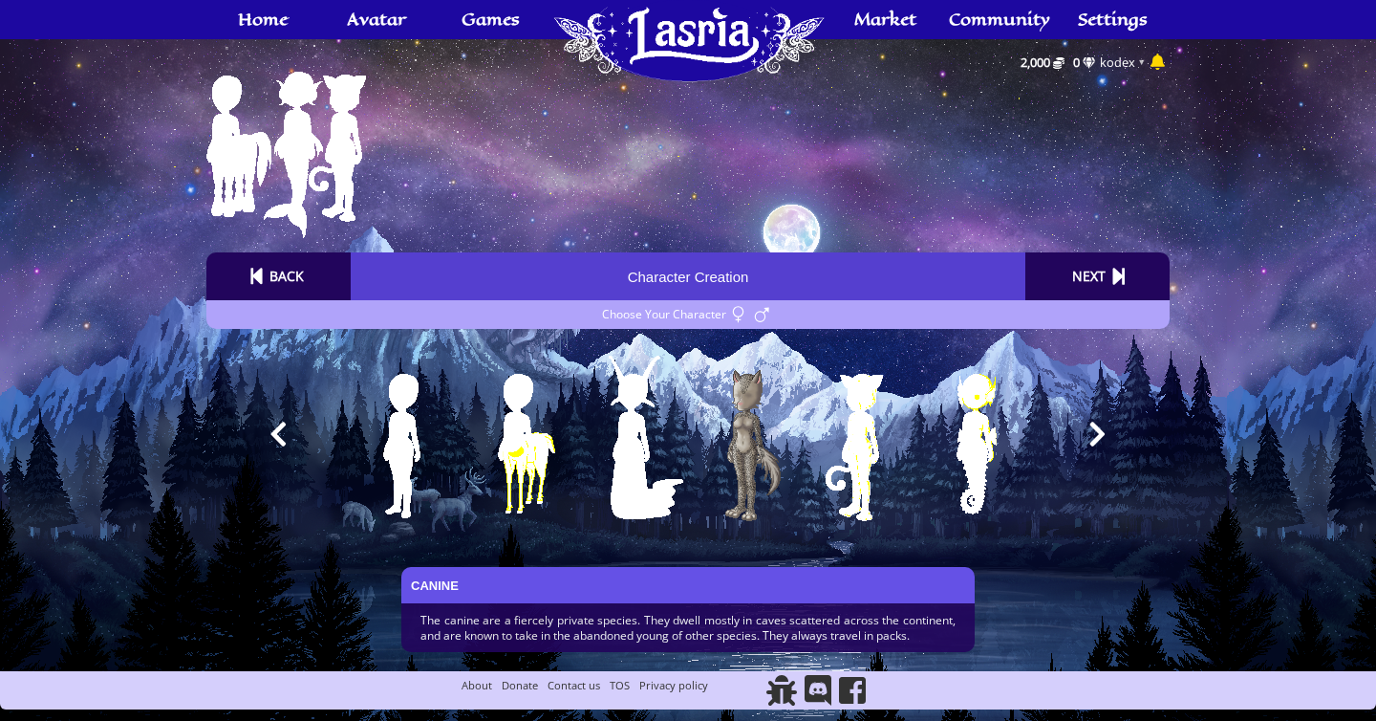
click at [267, 435] on div at bounding box center [278, 434] width 144 height 172
click at [866, 430] on img at bounding box center [880, 445] width 198 height 220
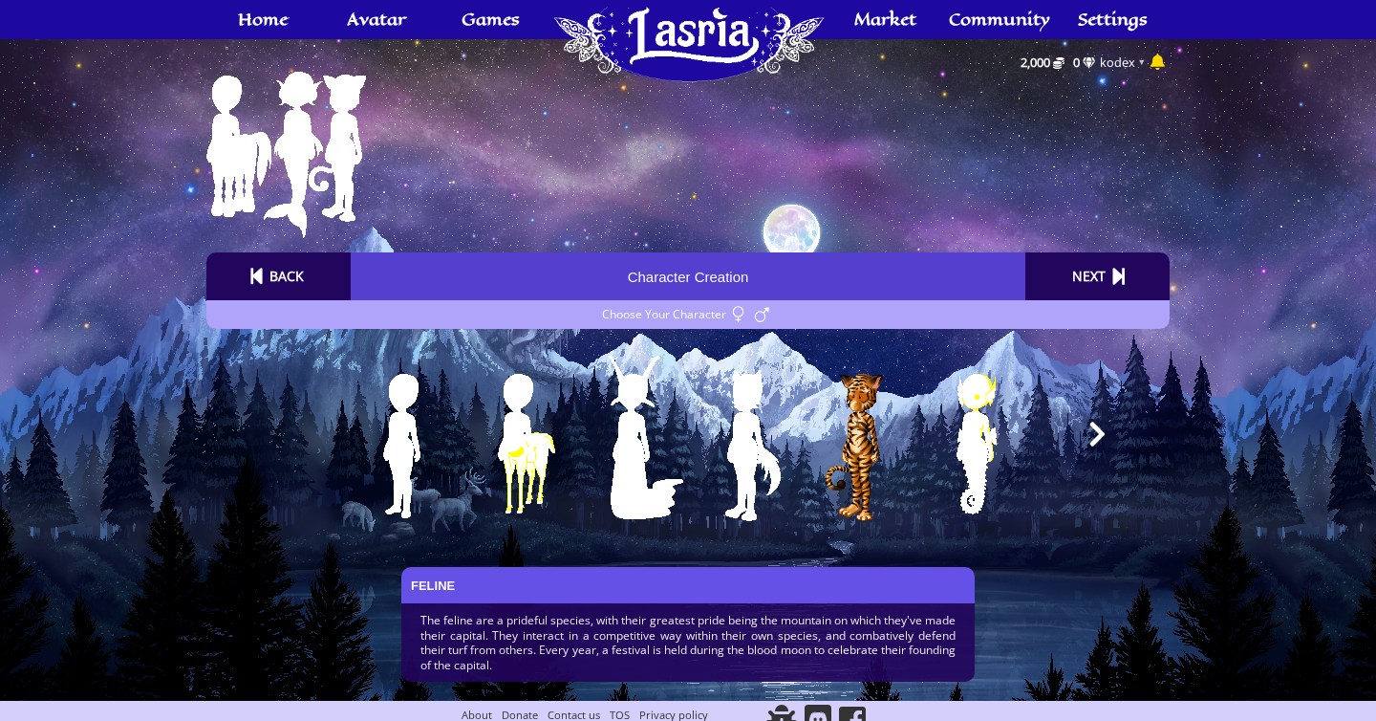
scroll to position [18, 0]
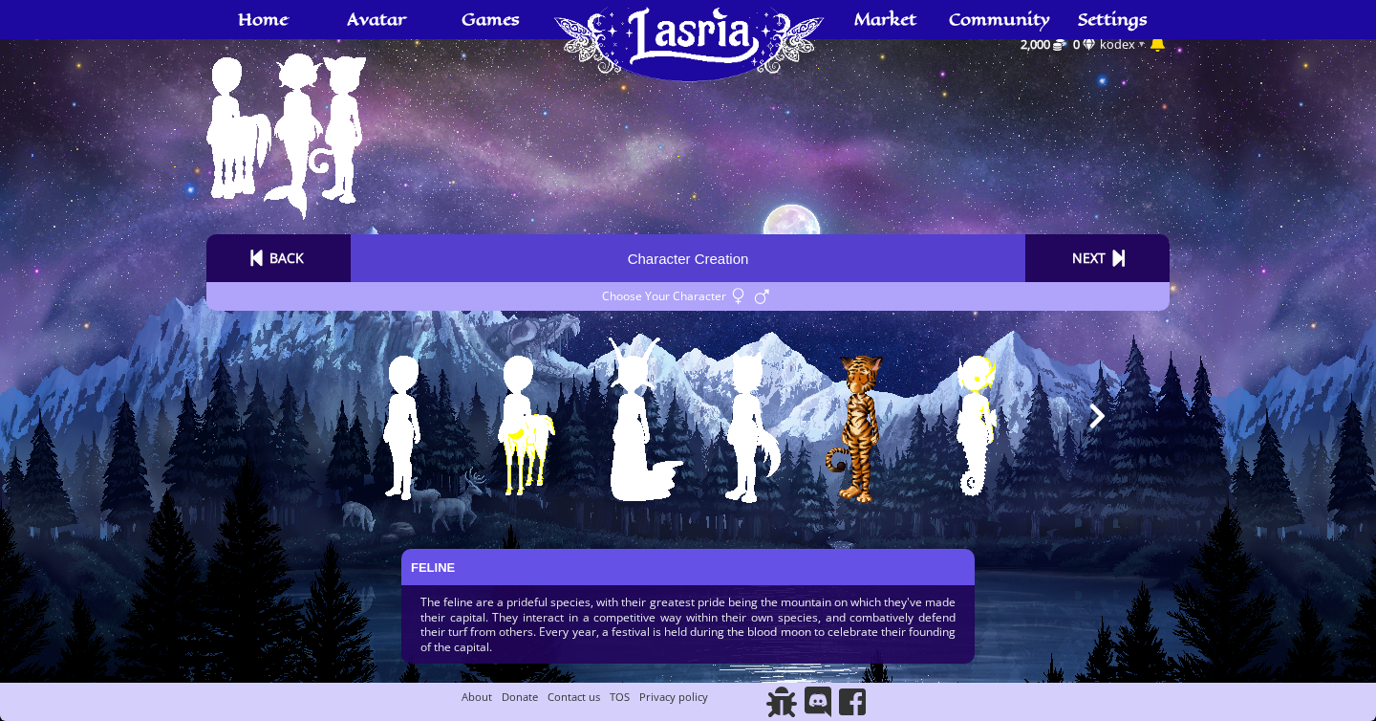
click at [530, 432] on img at bounding box center [536, 427] width 198 height 220
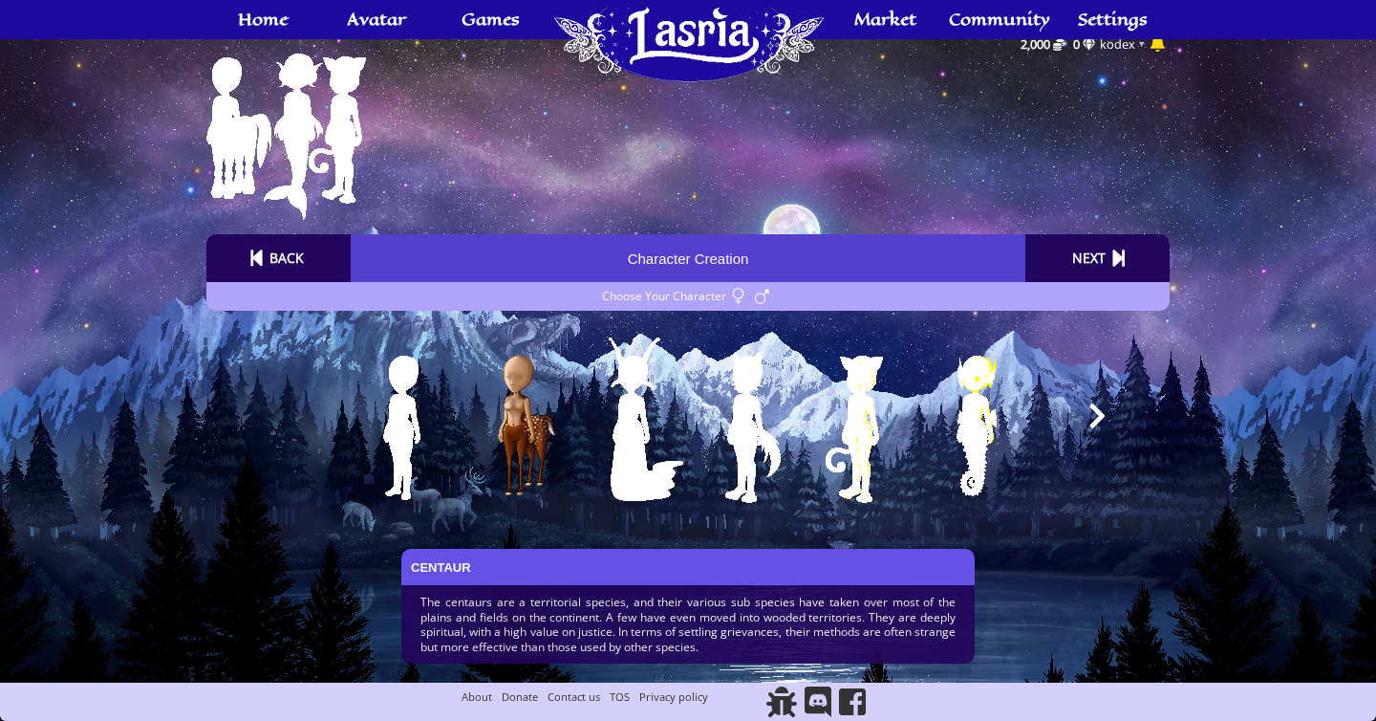
click at [394, 425] on img at bounding box center [421, 427] width 198 height 220
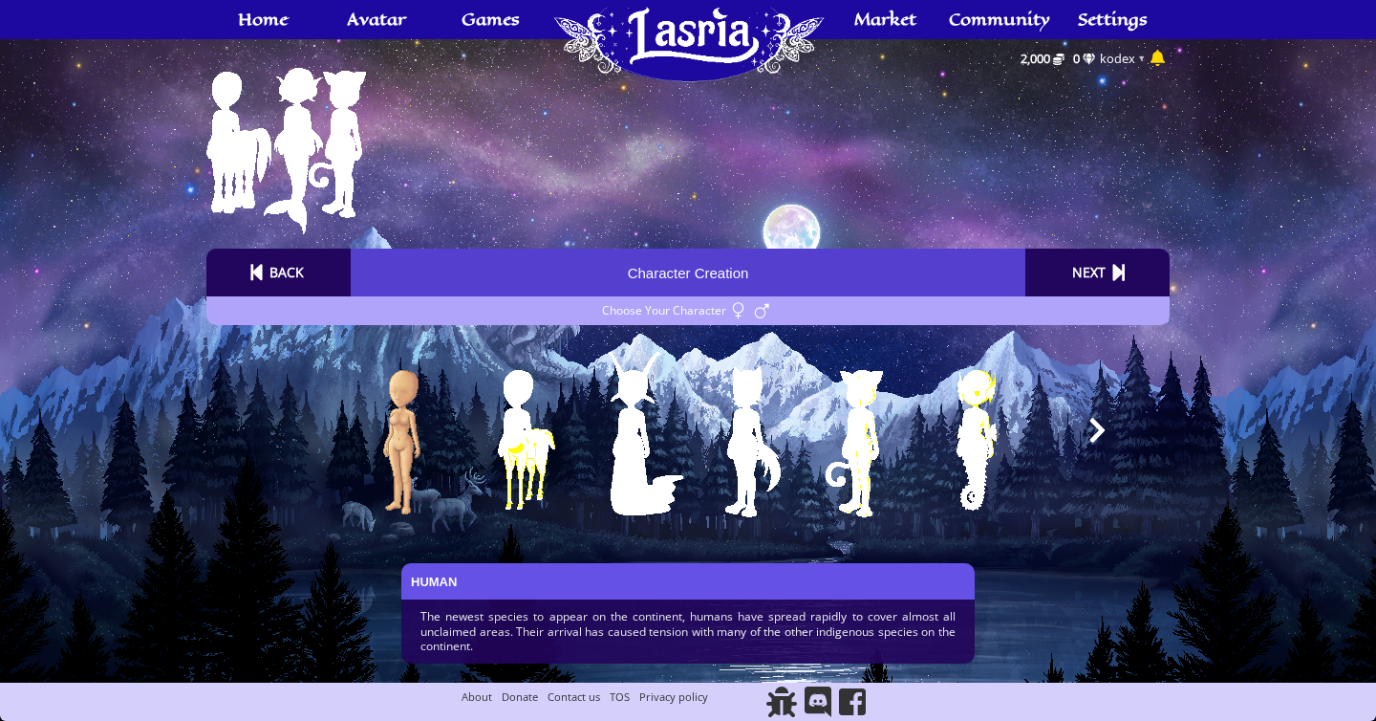
scroll to position [4, 0]
click at [977, 428] on img at bounding box center [994, 442] width 198 height 220
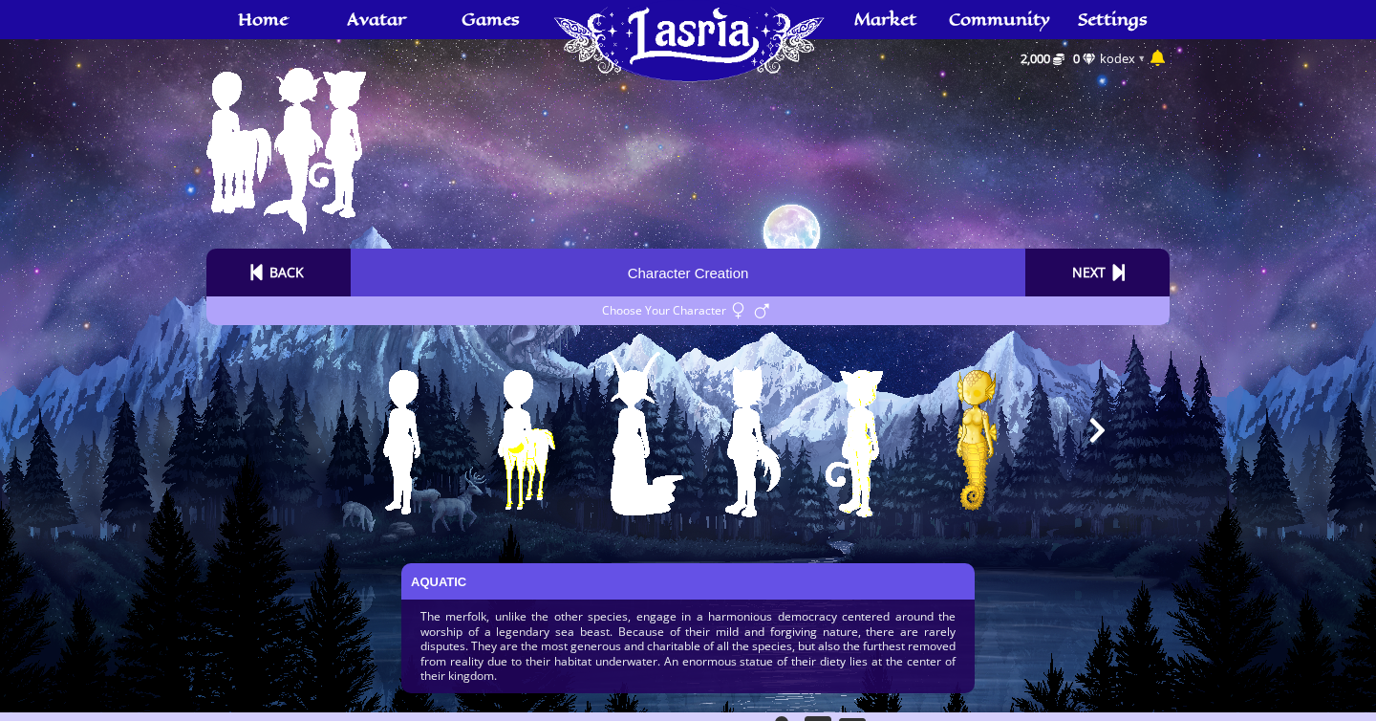
scroll to position [18, 0]
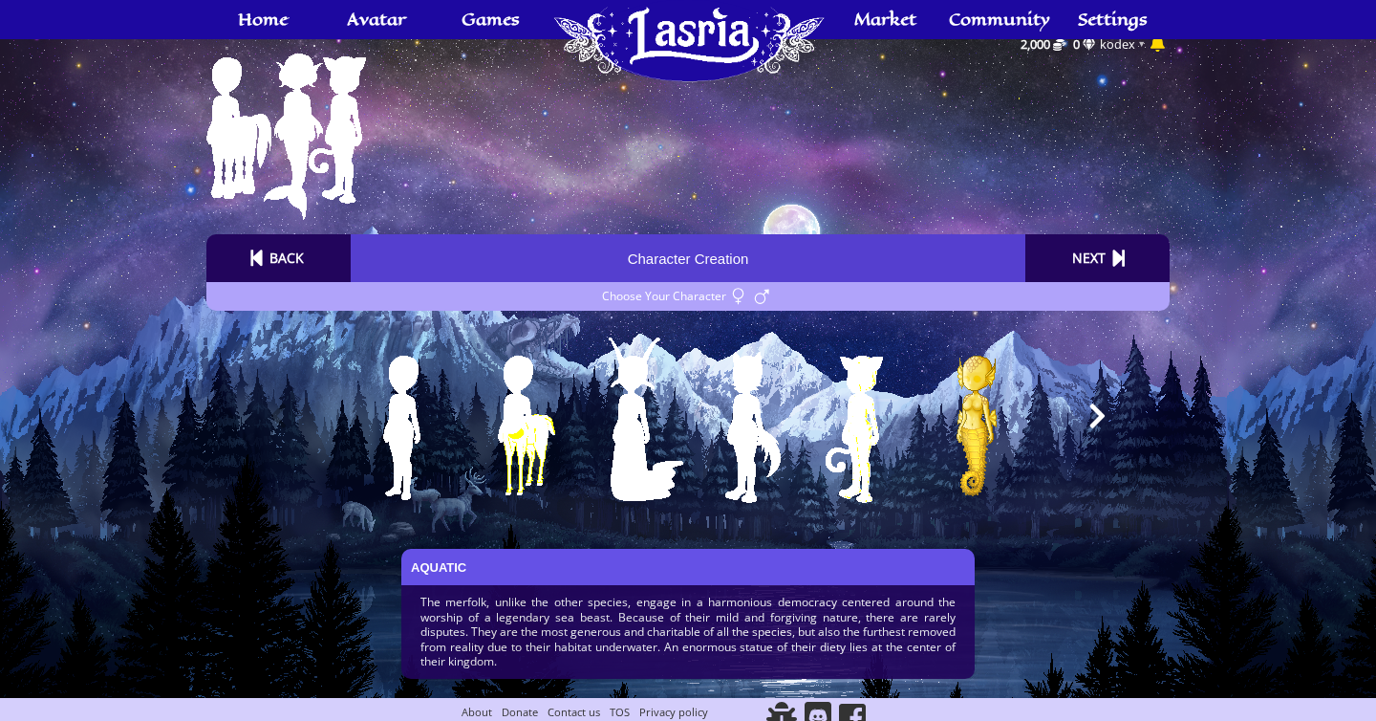
click at [1101, 419] on icon at bounding box center [1097, 415] width 15 height 25
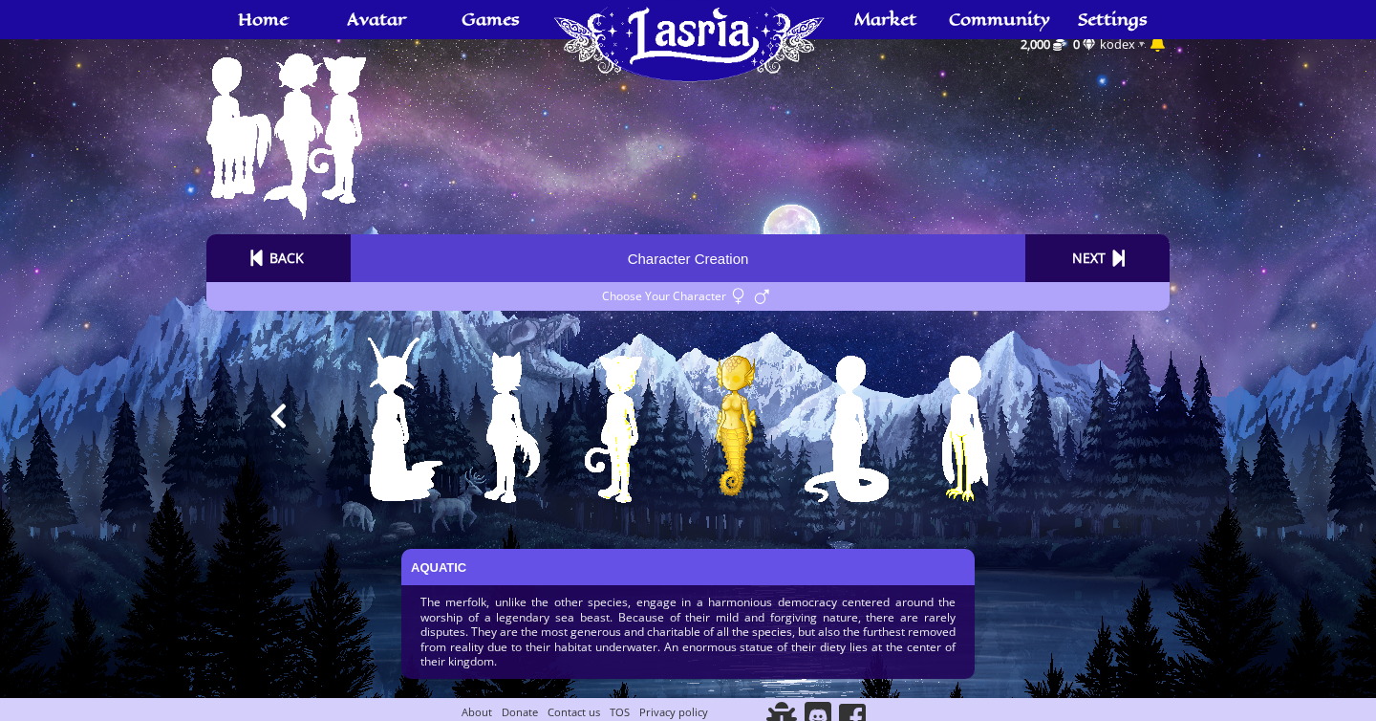
scroll to position [0, 243]
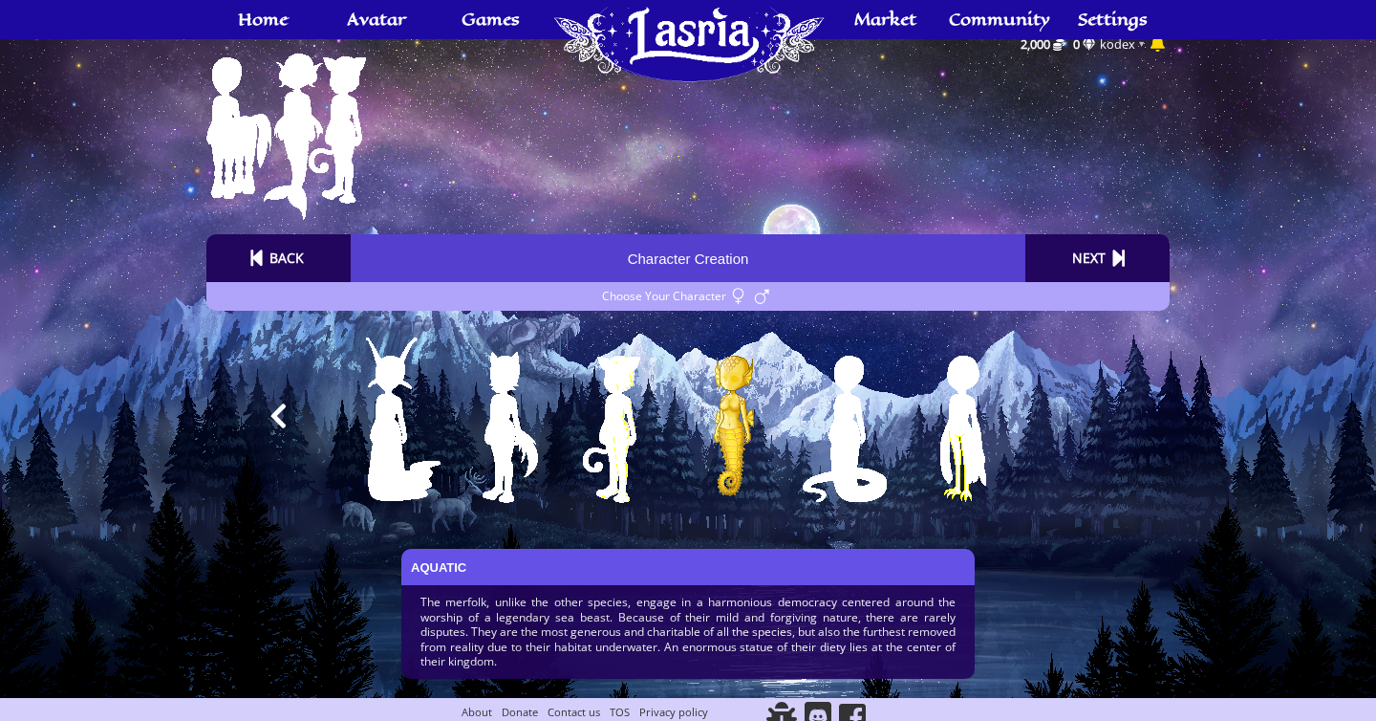
click at [849, 433] on img at bounding box center [866, 427] width 198 height 220
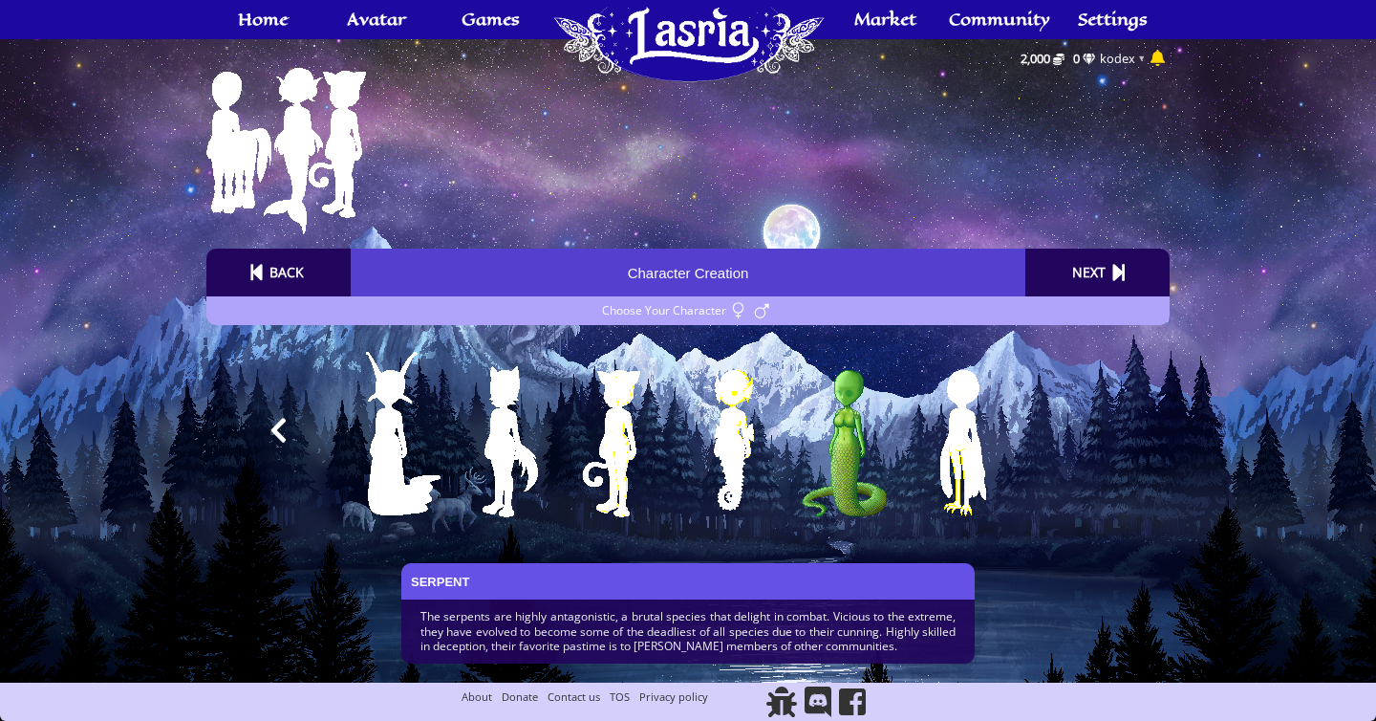
click at [975, 445] on img at bounding box center [981, 442] width 198 height 220
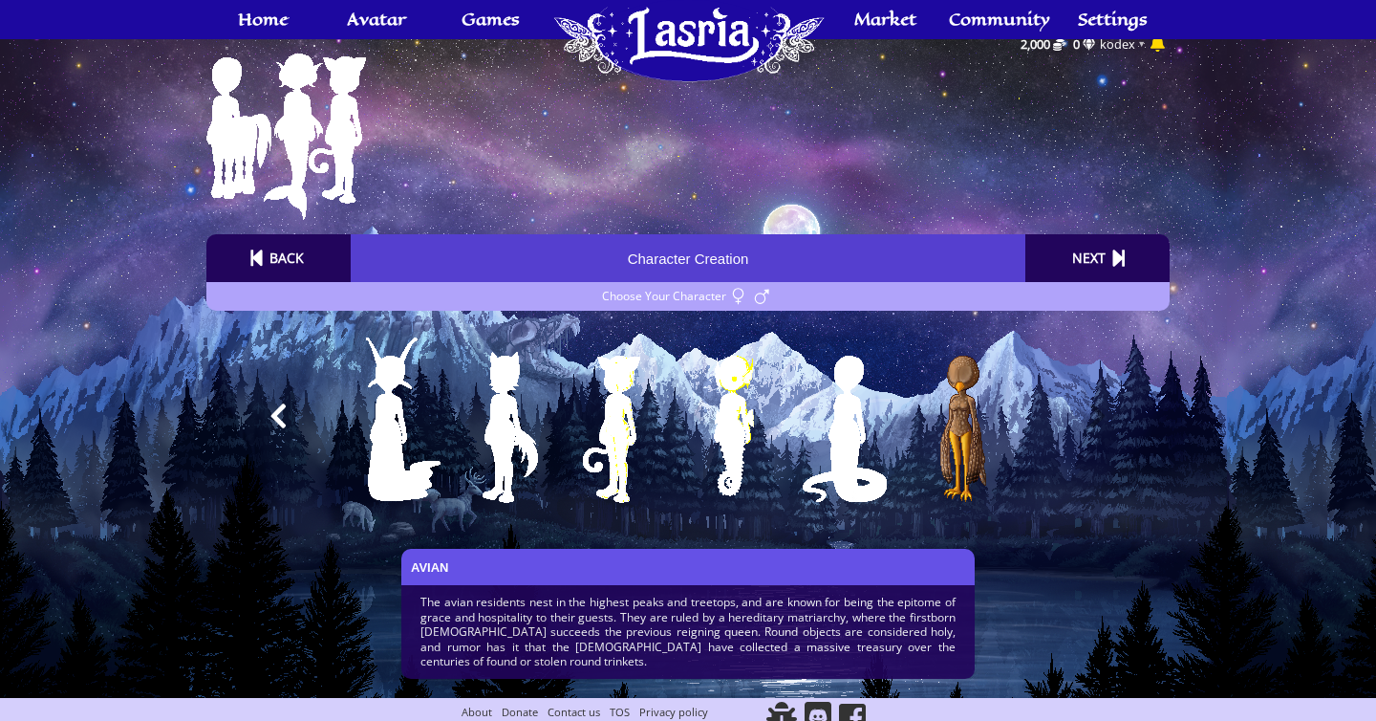
click at [482, 409] on img at bounding box center [522, 427] width 198 height 220
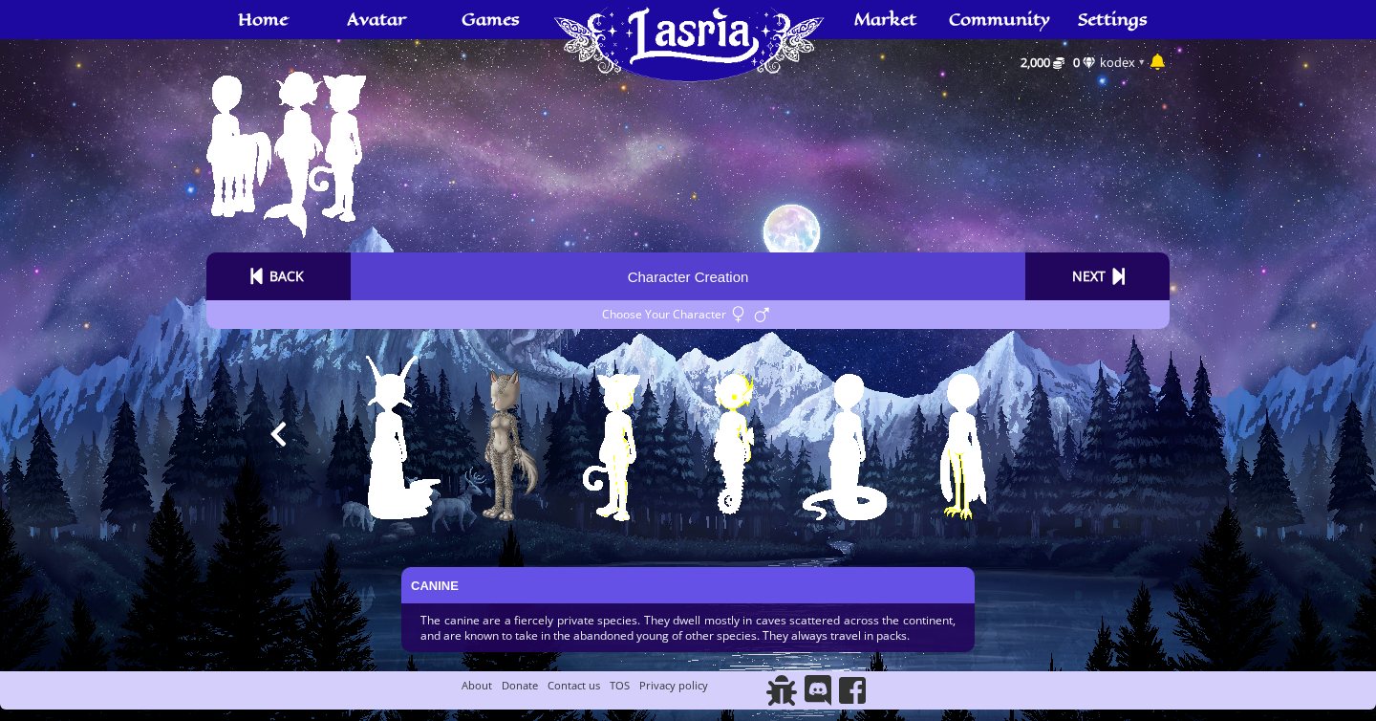
click at [608, 451] on img at bounding box center [637, 445] width 198 height 220
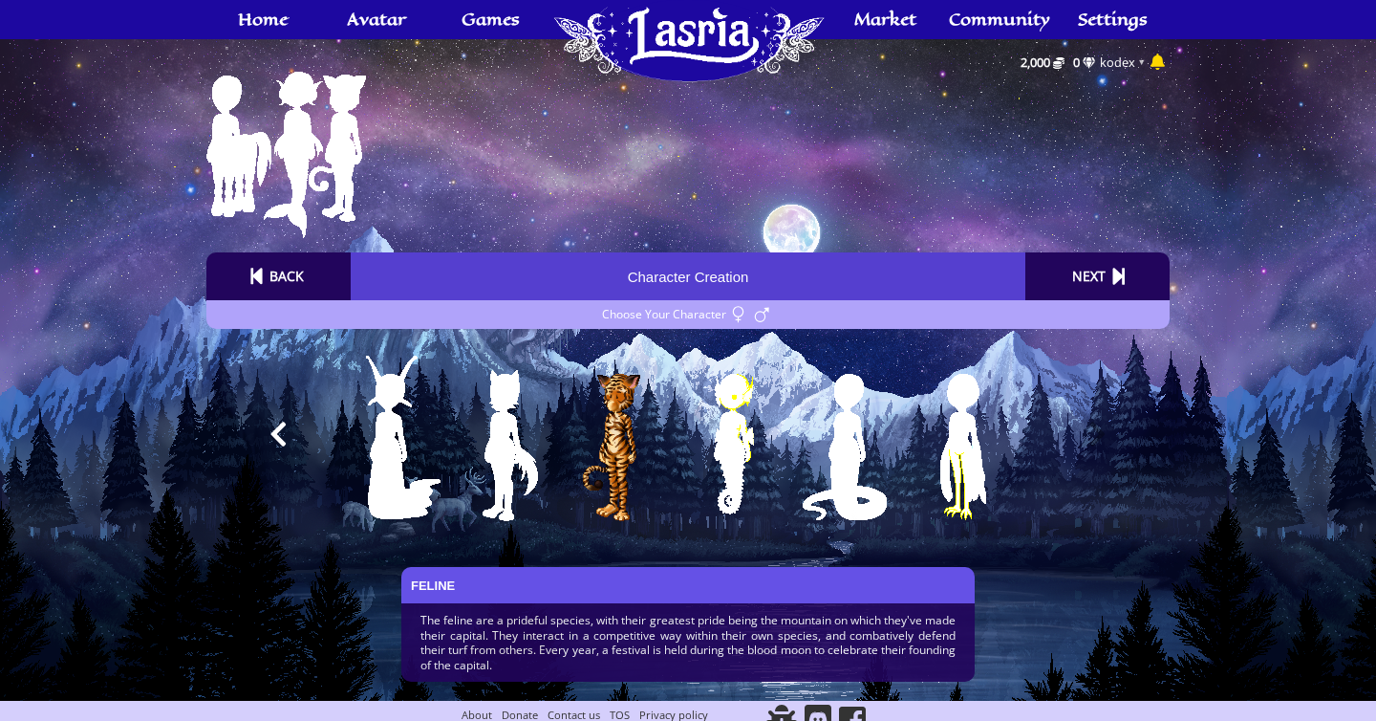
scroll to position [18, 0]
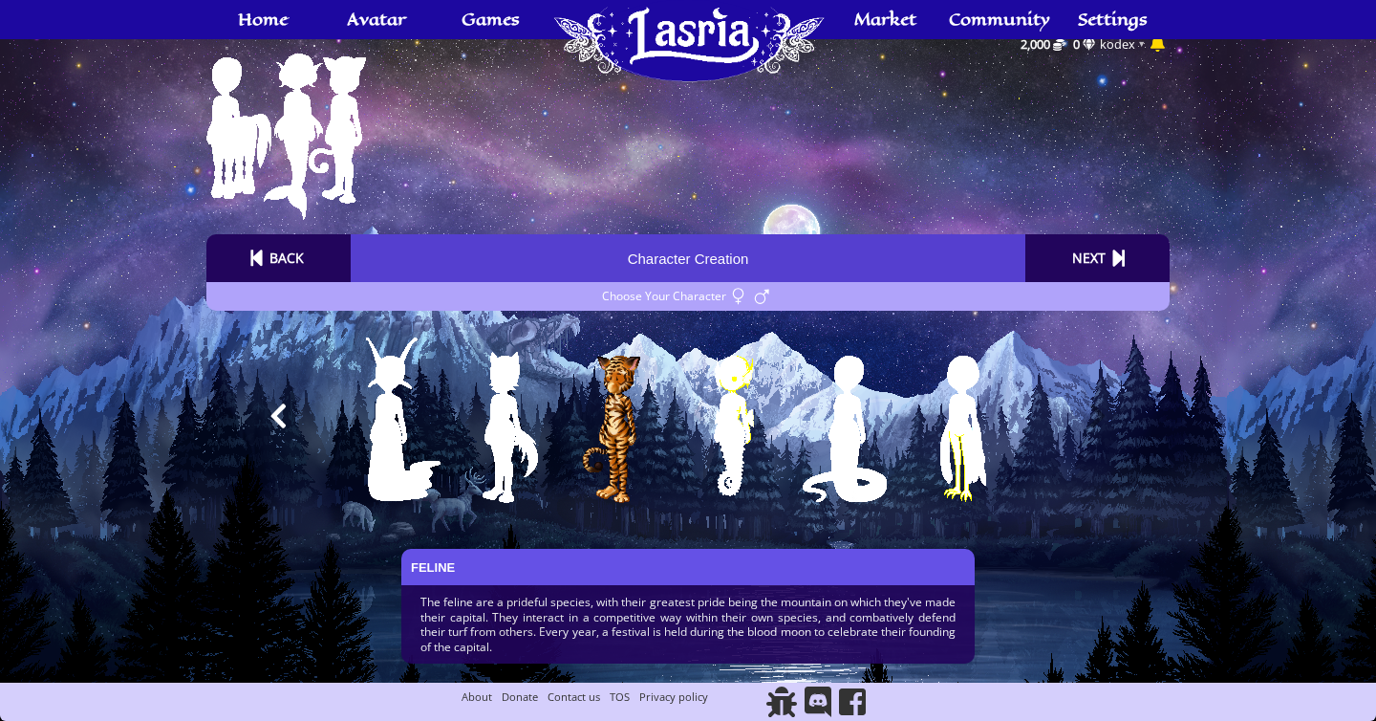
click at [486, 447] on img at bounding box center [522, 427] width 198 height 220
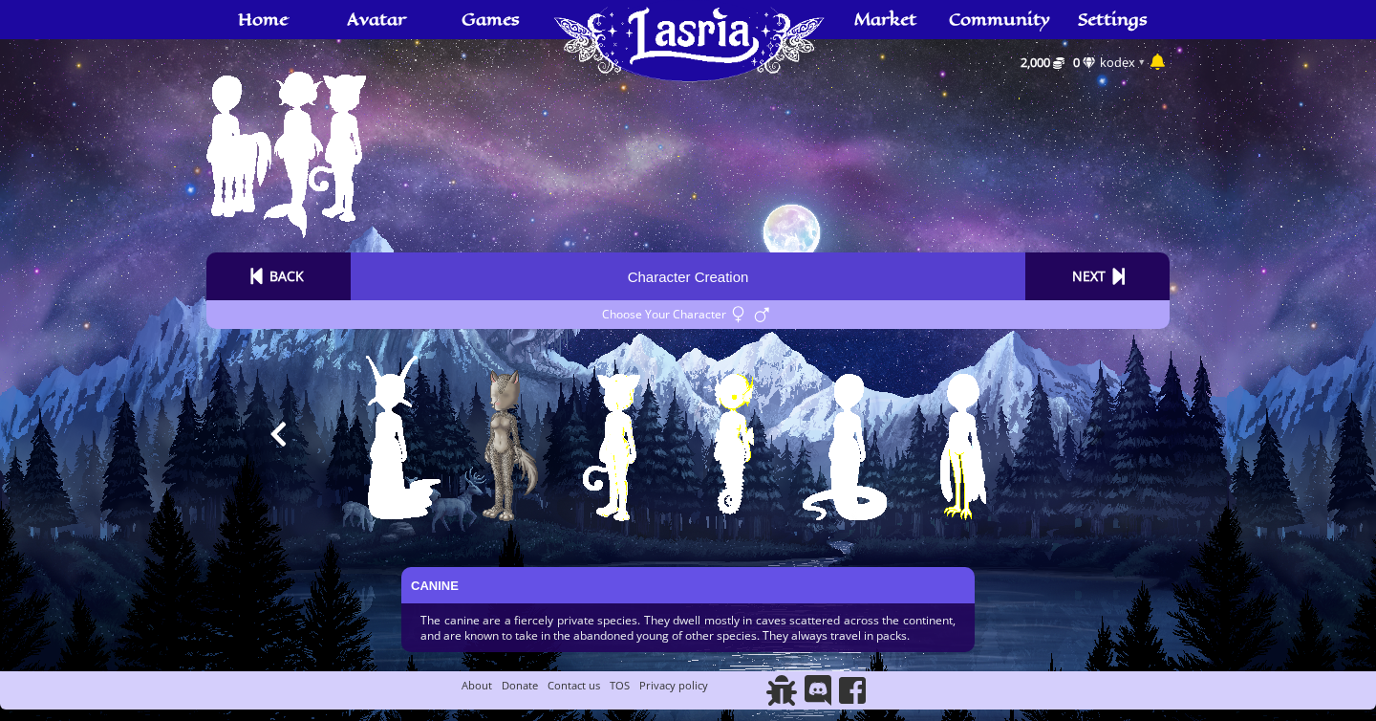
click at [609, 450] on img at bounding box center [637, 445] width 198 height 220
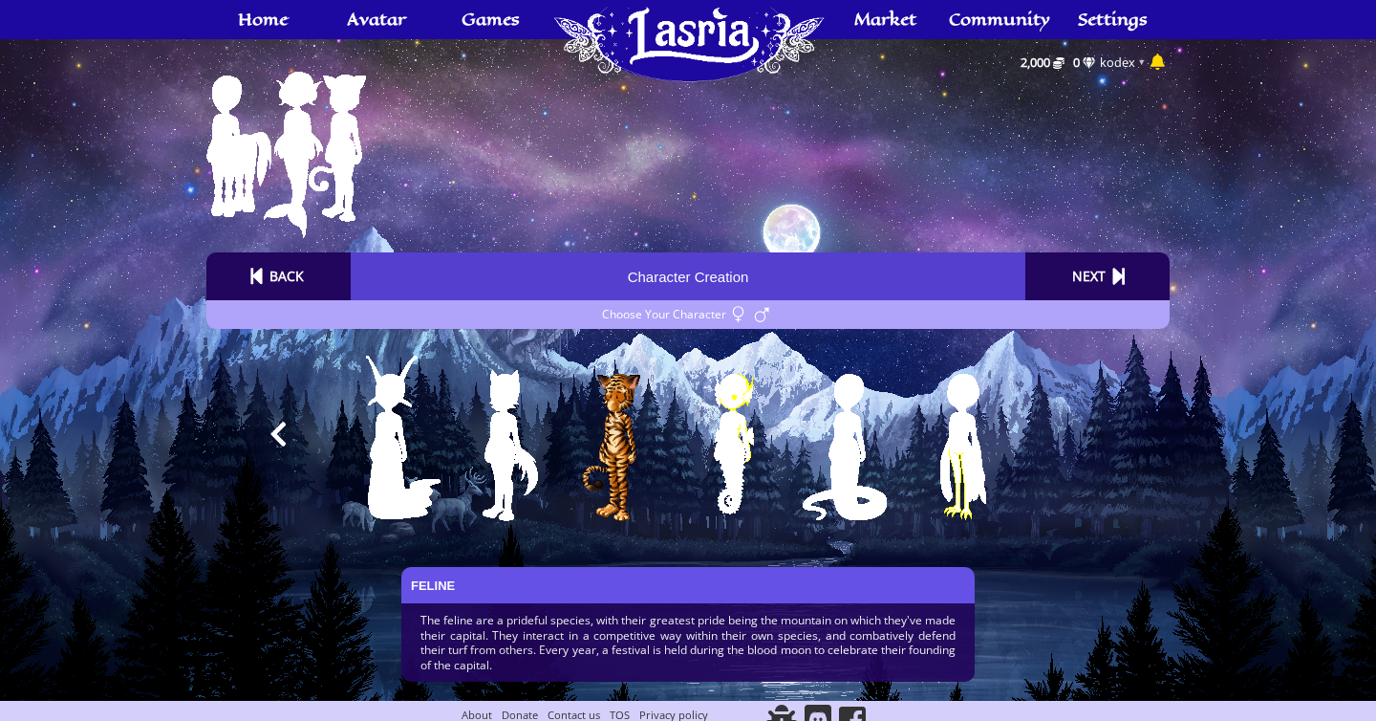
click at [733, 439] on img at bounding box center [752, 445] width 198 height 220
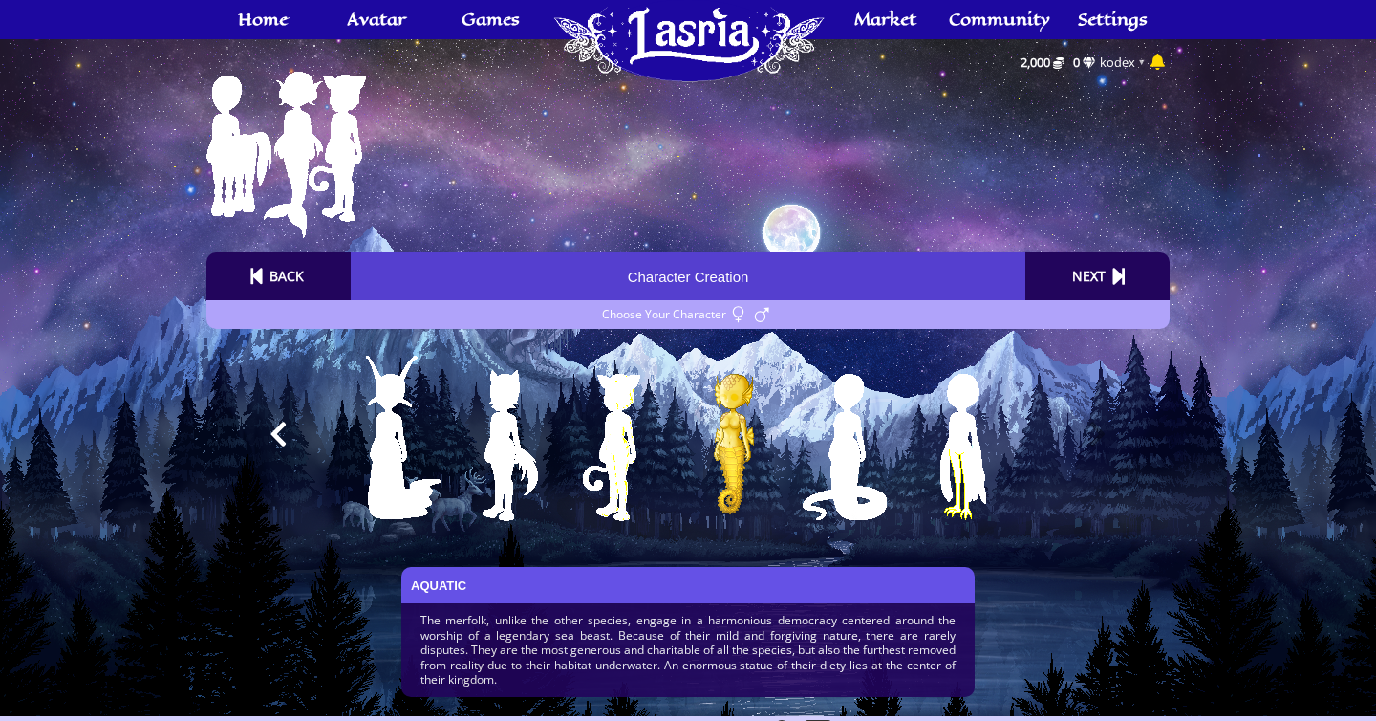
click at [505, 466] on img at bounding box center [522, 445] width 198 height 220
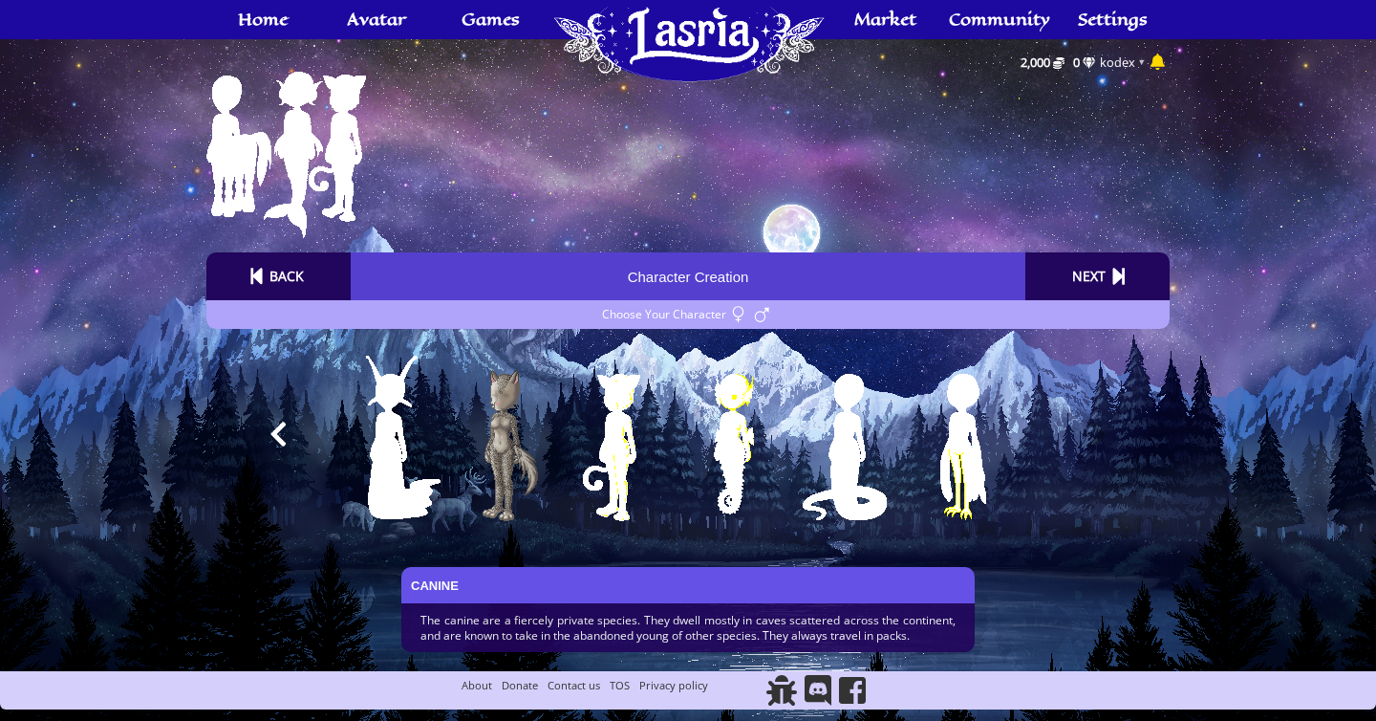
click at [604, 456] on img at bounding box center [637, 445] width 198 height 220
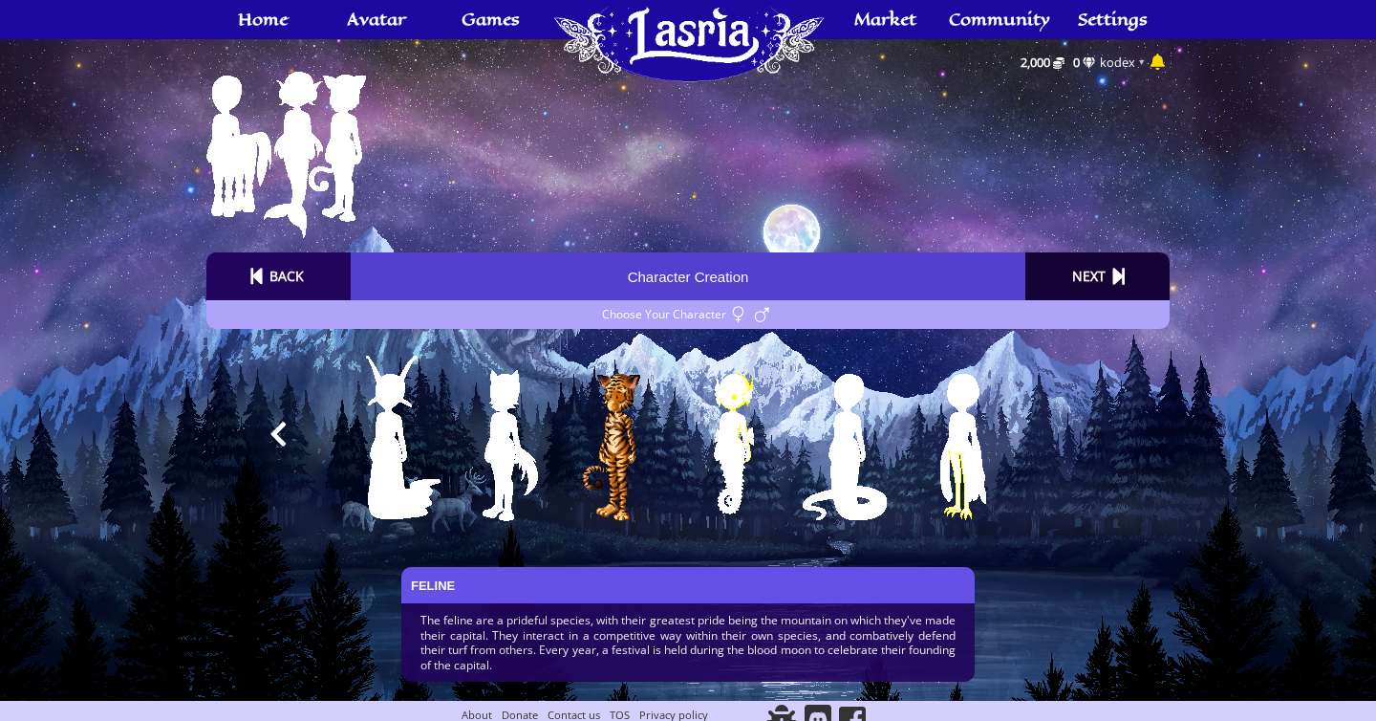
click at [1100, 271] on div "Next" at bounding box center [1088, 276] width 43 height 31
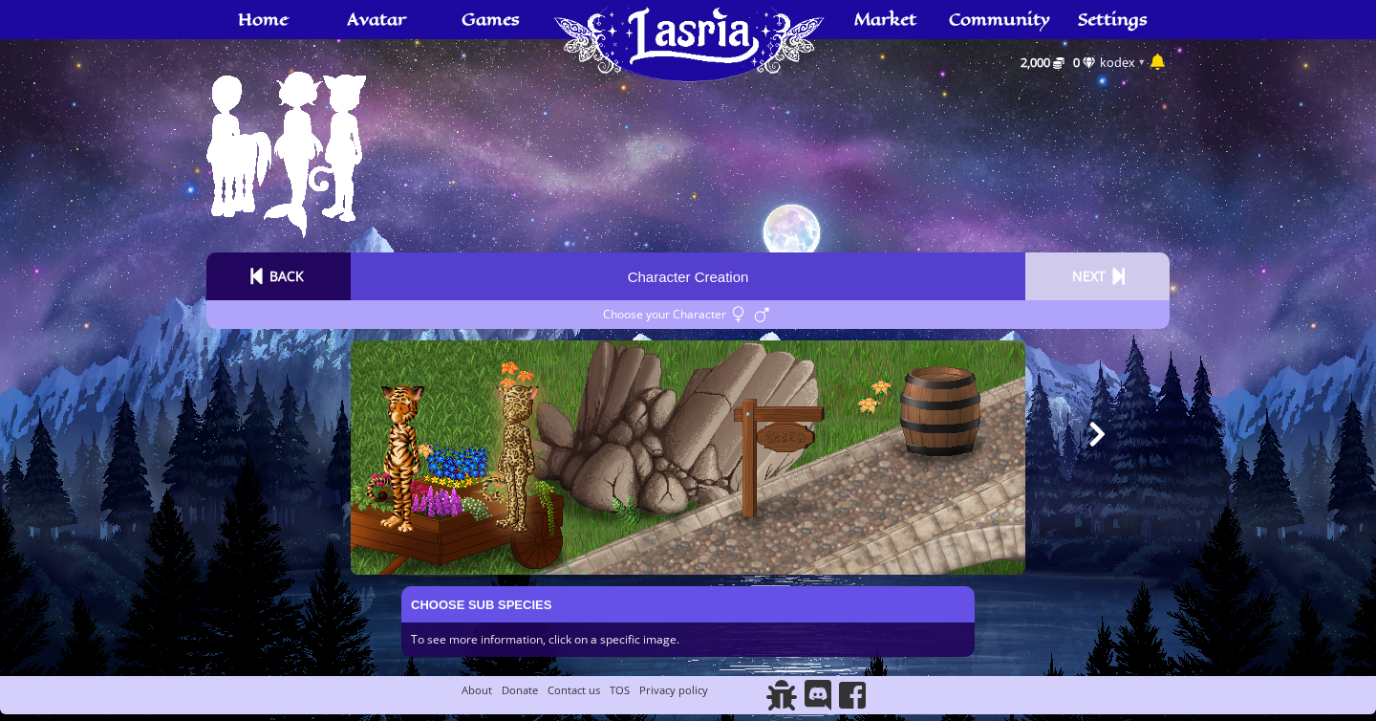
click at [513, 474] on img at bounding box center [536, 457] width 198 height 220
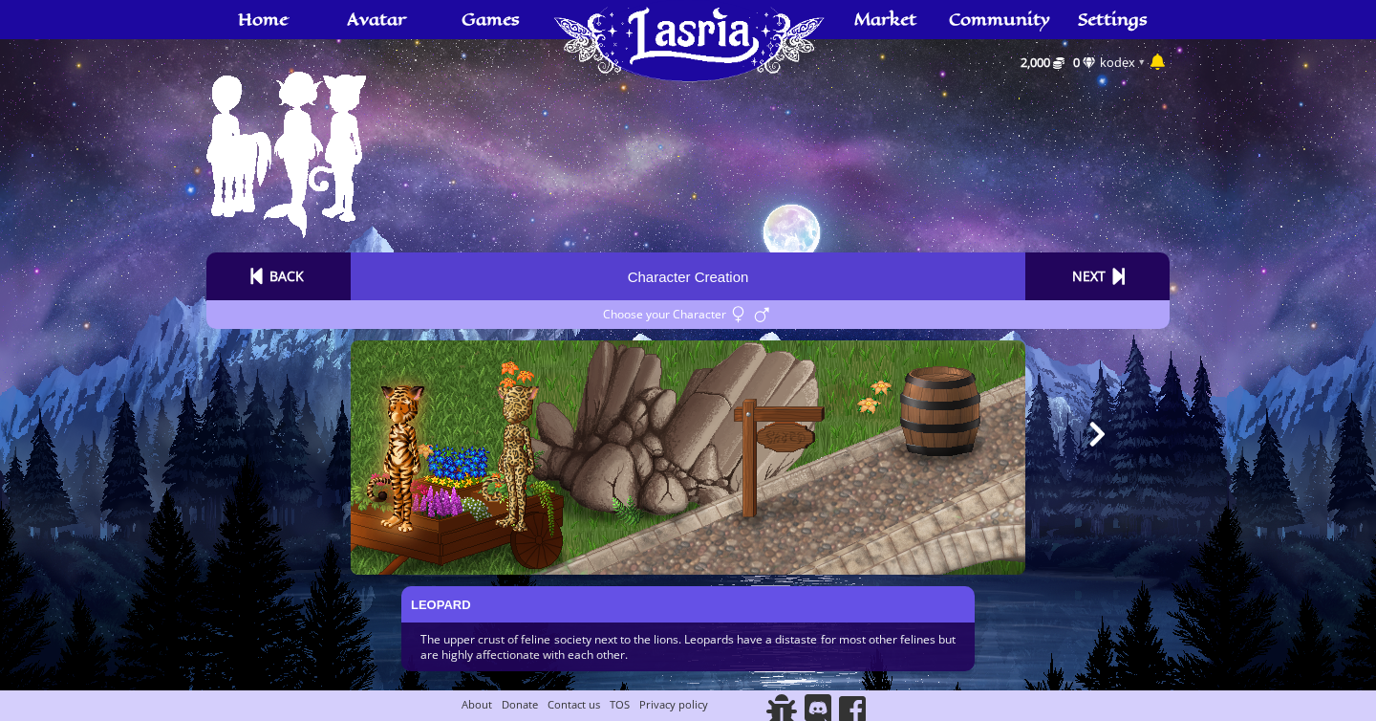
click at [392, 469] on img at bounding box center [421, 457] width 198 height 220
click at [1099, 431] on icon at bounding box center [1097, 433] width 15 height 25
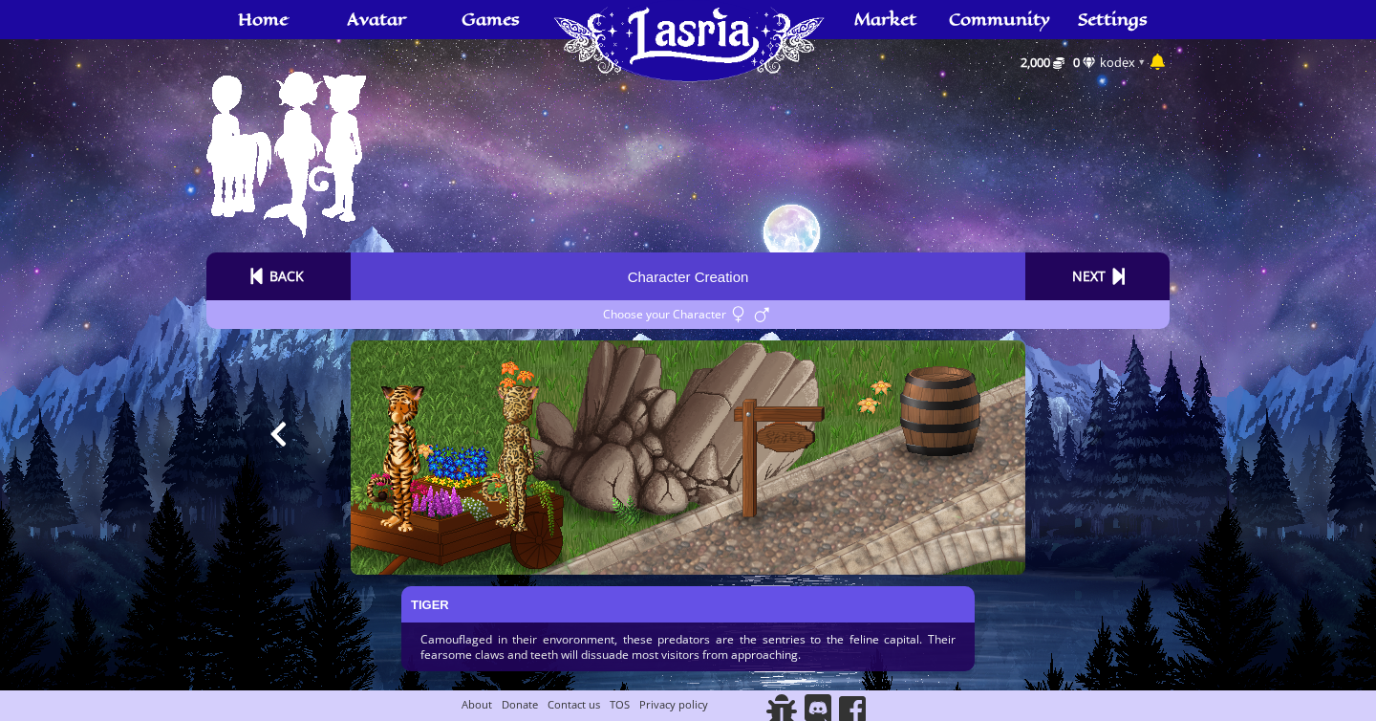
click at [1099, 431] on icon at bounding box center [1097, 433] width 15 height 25
click at [280, 426] on icon at bounding box center [278, 433] width 15 height 25
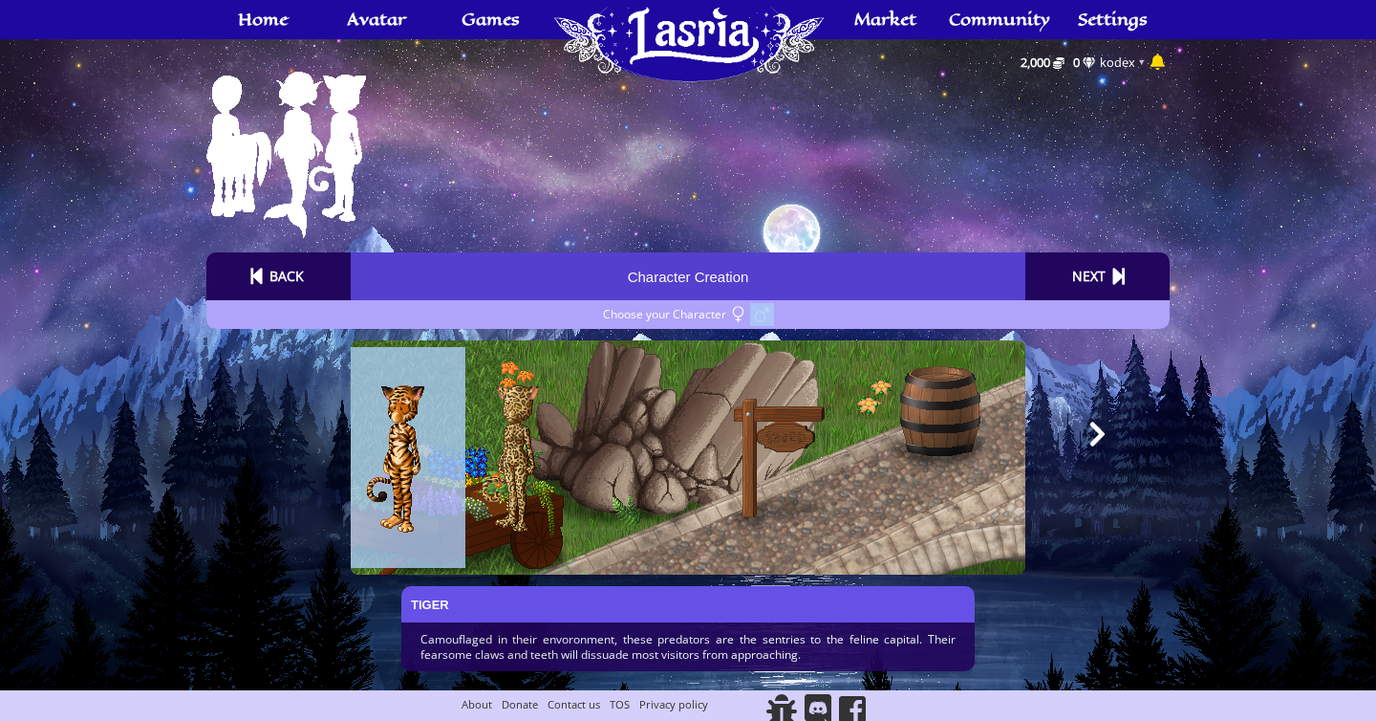
click at [280, 426] on icon at bounding box center [278, 433] width 15 height 25
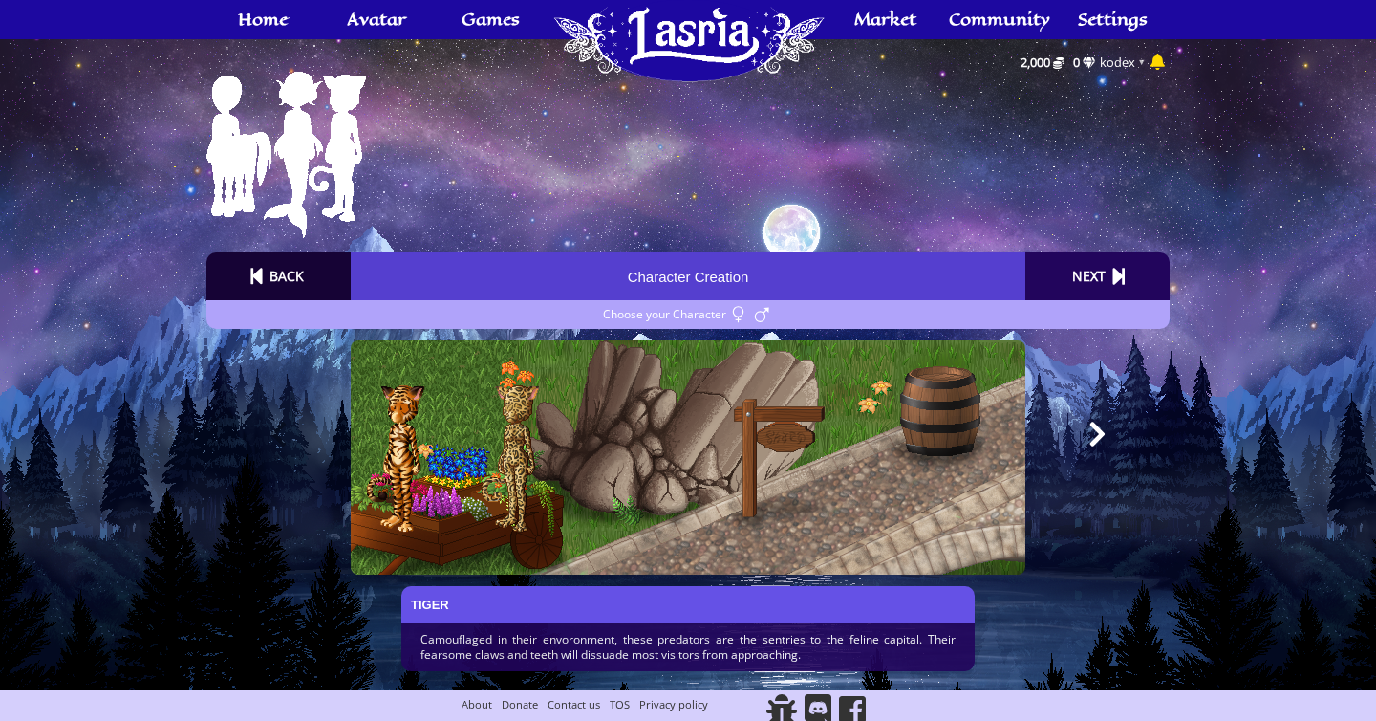
click at [316, 275] on div "Back" at bounding box center [278, 276] width 144 height 48
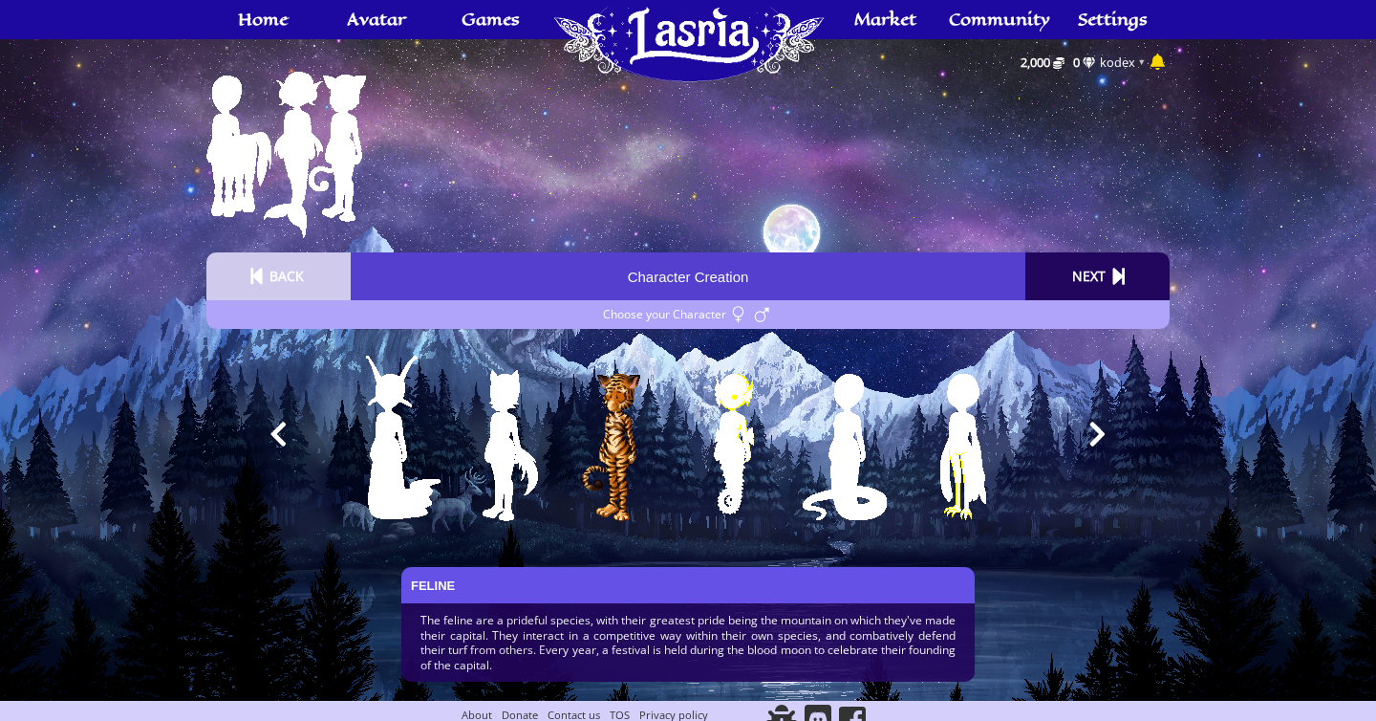
click at [507, 420] on img at bounding box center [522, 445] width 198 height 220
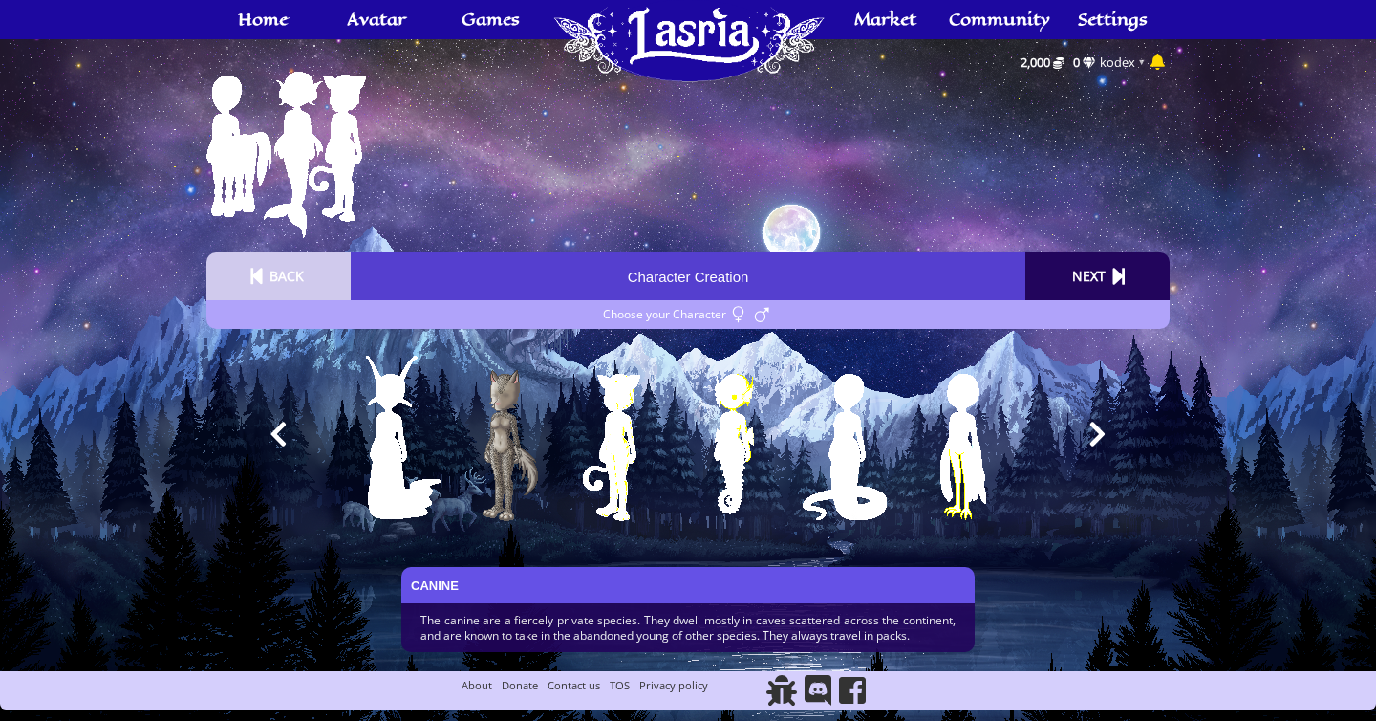
click at [1100, 431] on icon at bounding box center [1097, 433] width 15 height 25
click at [273, 436] on icon at bounding box center [278, 433] width 15 height 25
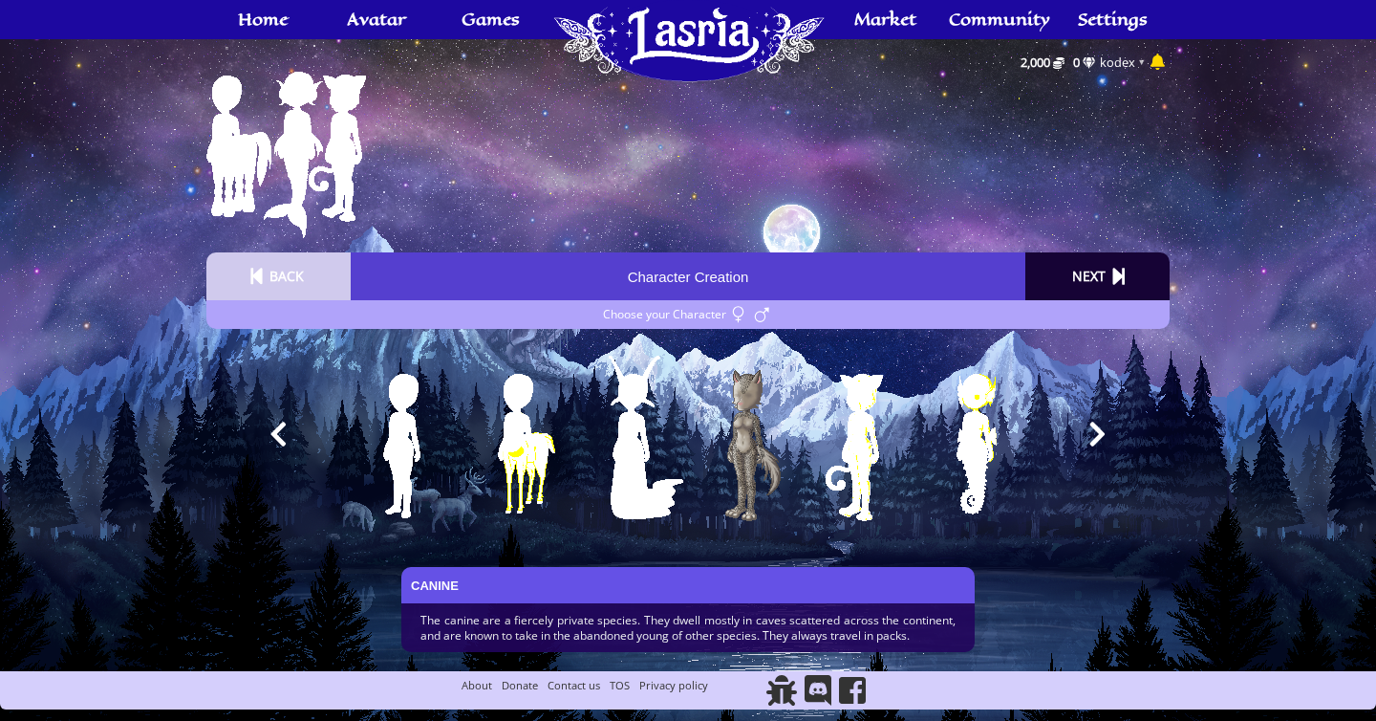
click at [1091, 292] on div "Next" at bounding box center [1097, 276] width 144 height 48
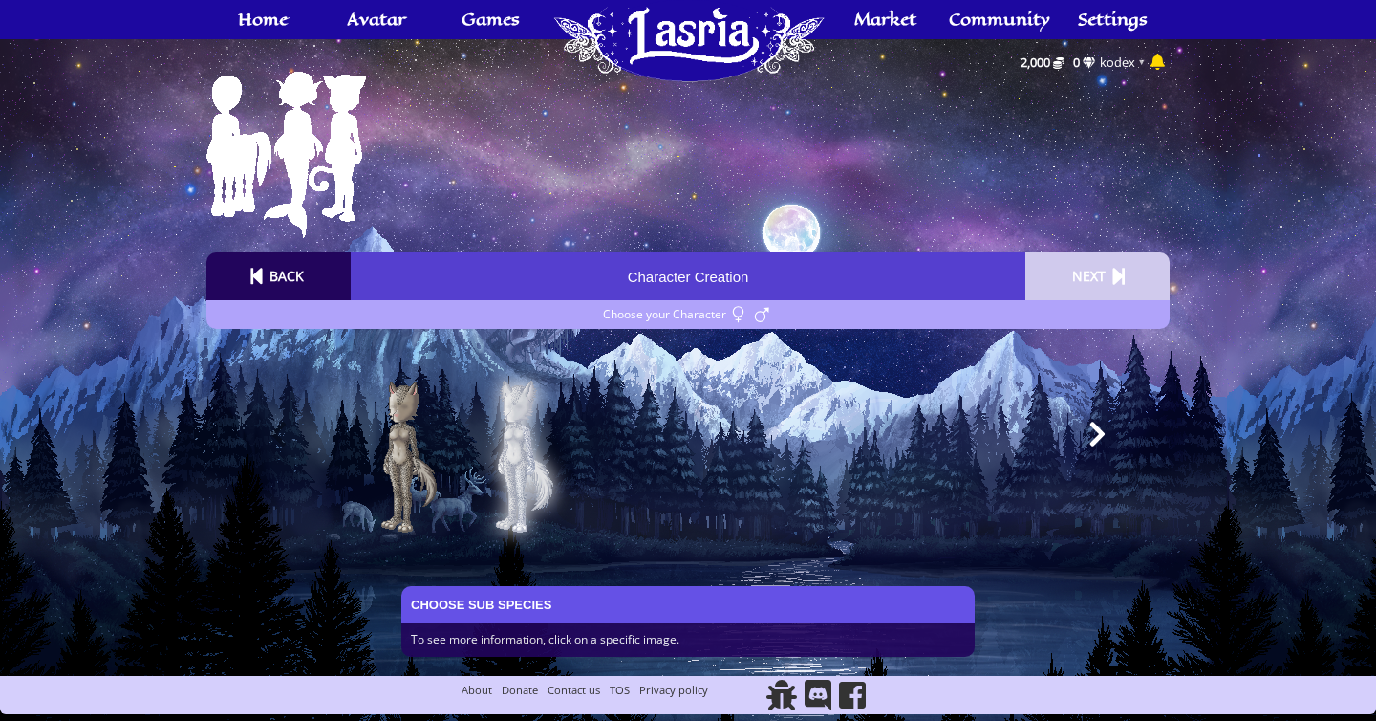
click at [544, 456] on img at bounding box center [536, 457] width 198 height 220
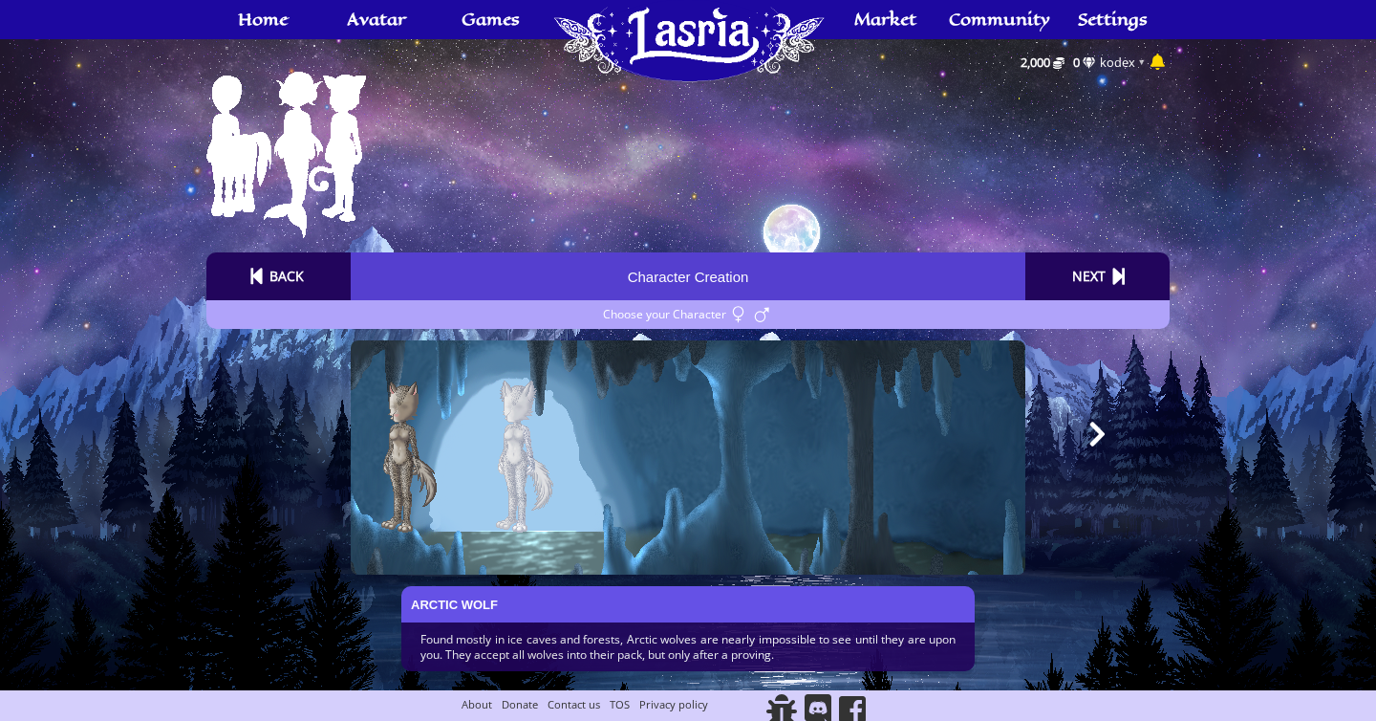
scroll to position [8, 0]
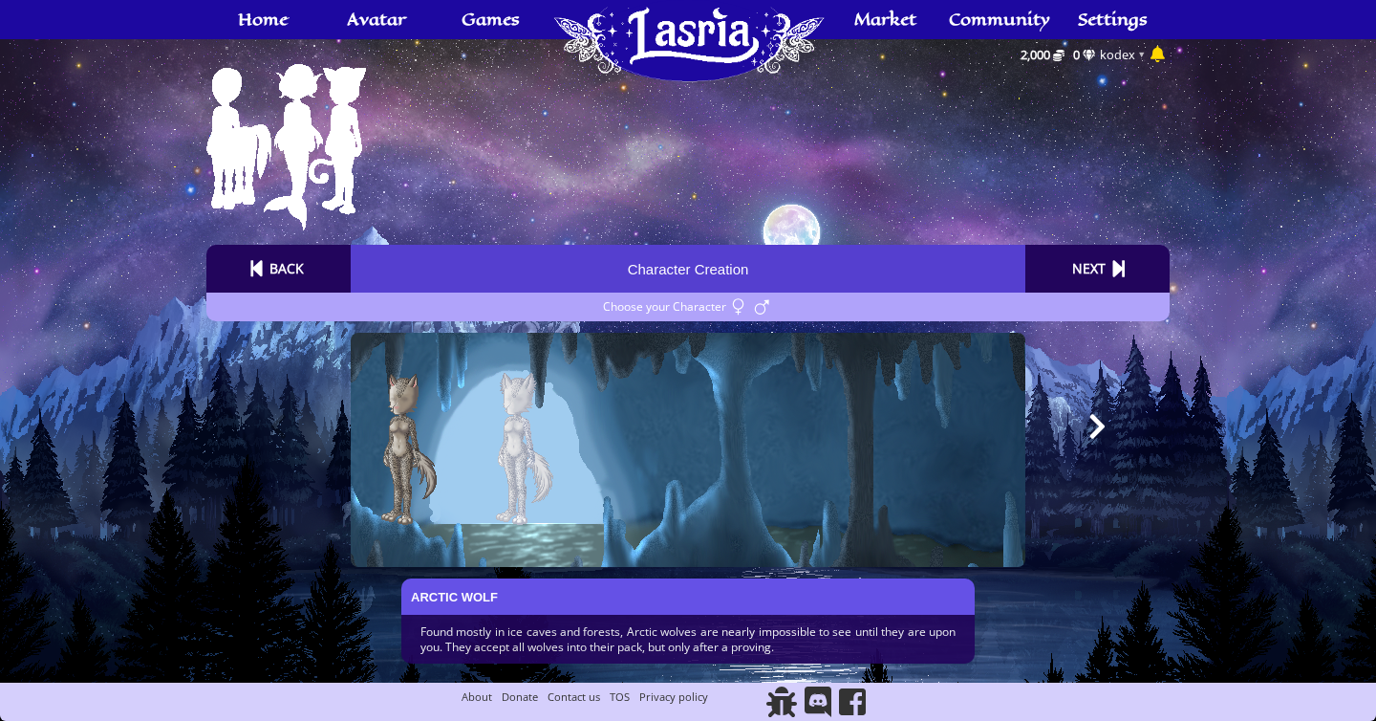
click at [730, 305] on img at bounding box center [738, 306] width 24 height 23
click at [756, 311] on img at bounding box center [762, 306] width 24 height 23
click at [519, 448] on img at bounding box center [536, 449] width 198 height 220
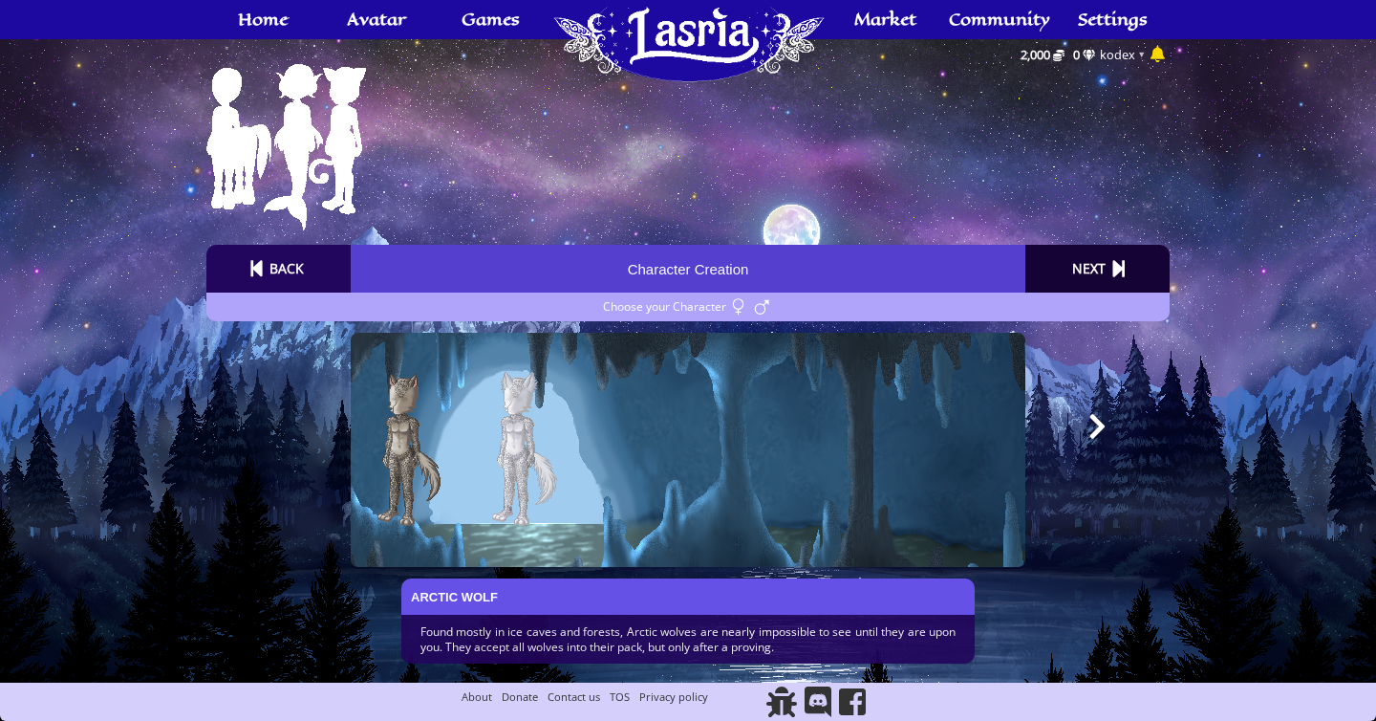
click at [1086, 278] on div "Next" at bounding box center [1088, 268] width 43 height 31
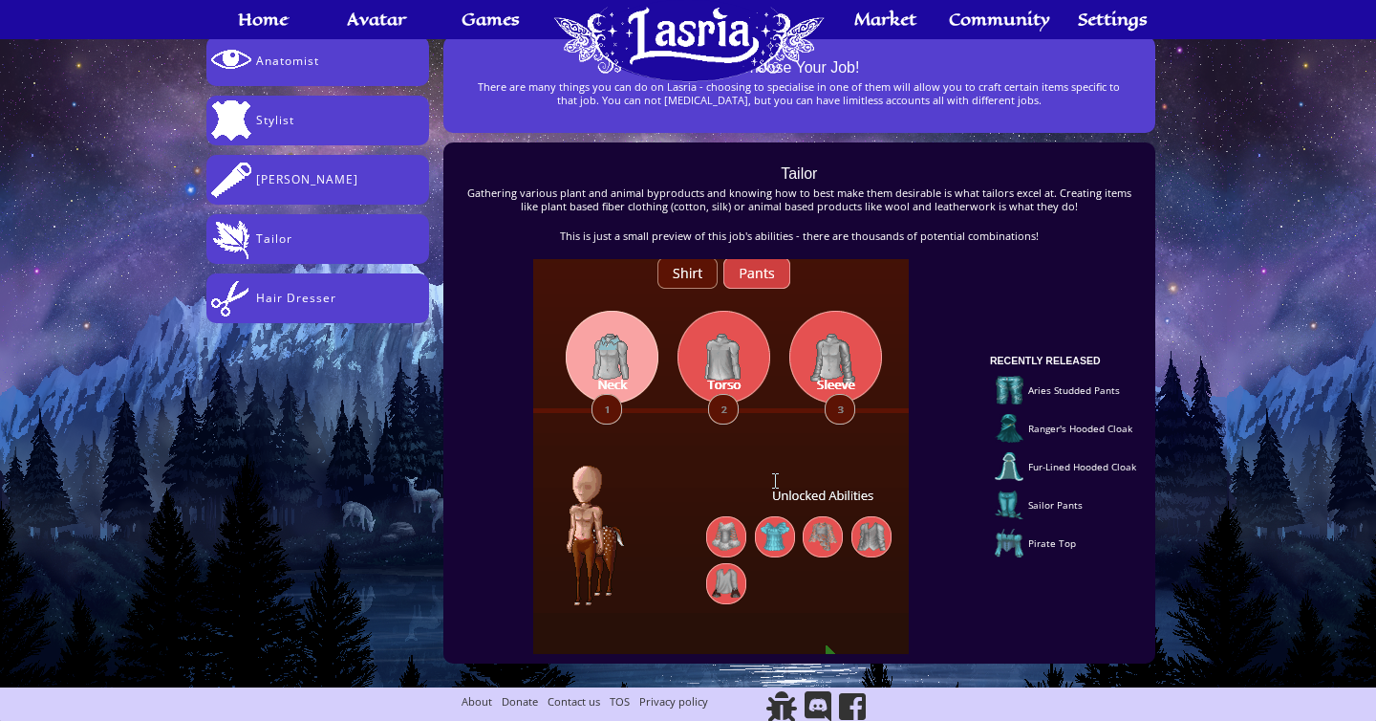
scroll to position [0, 0]
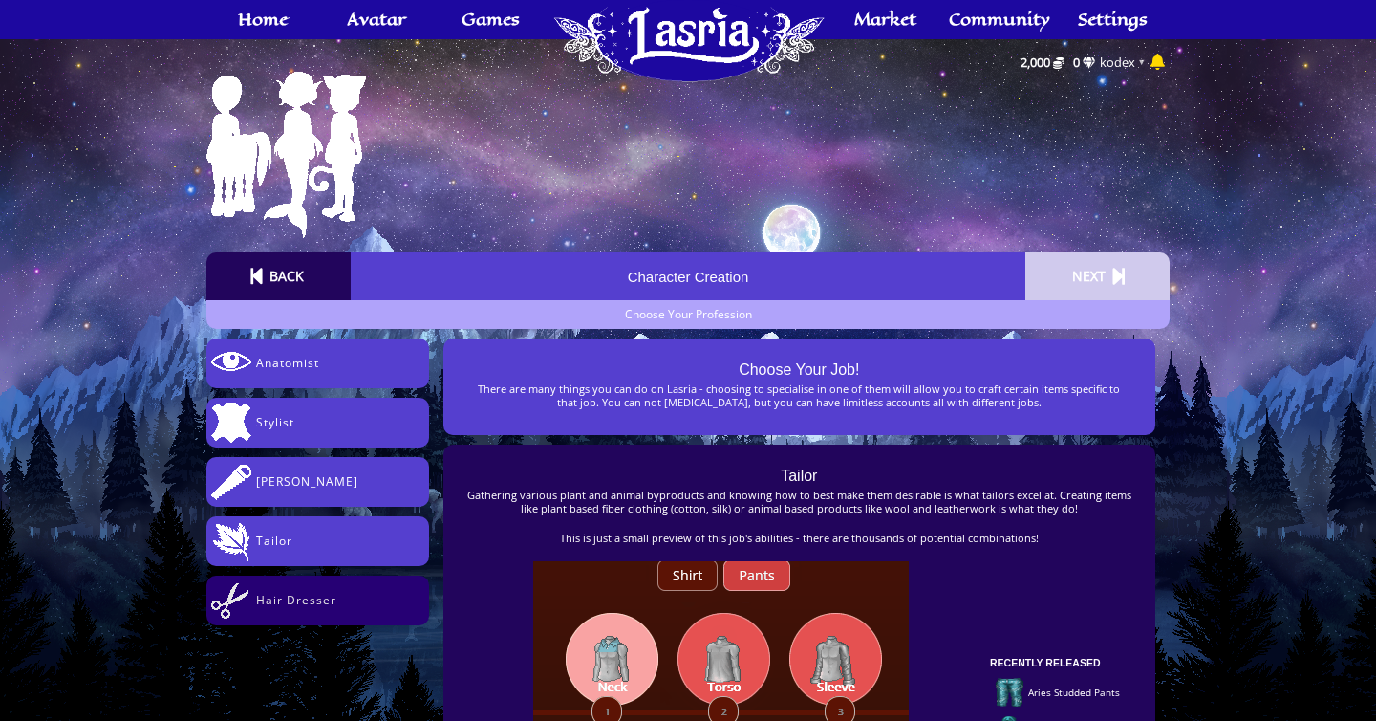
click at [284, 611] on div "Hair Dresser" at bounding box center [317, 600] width 223 height 50
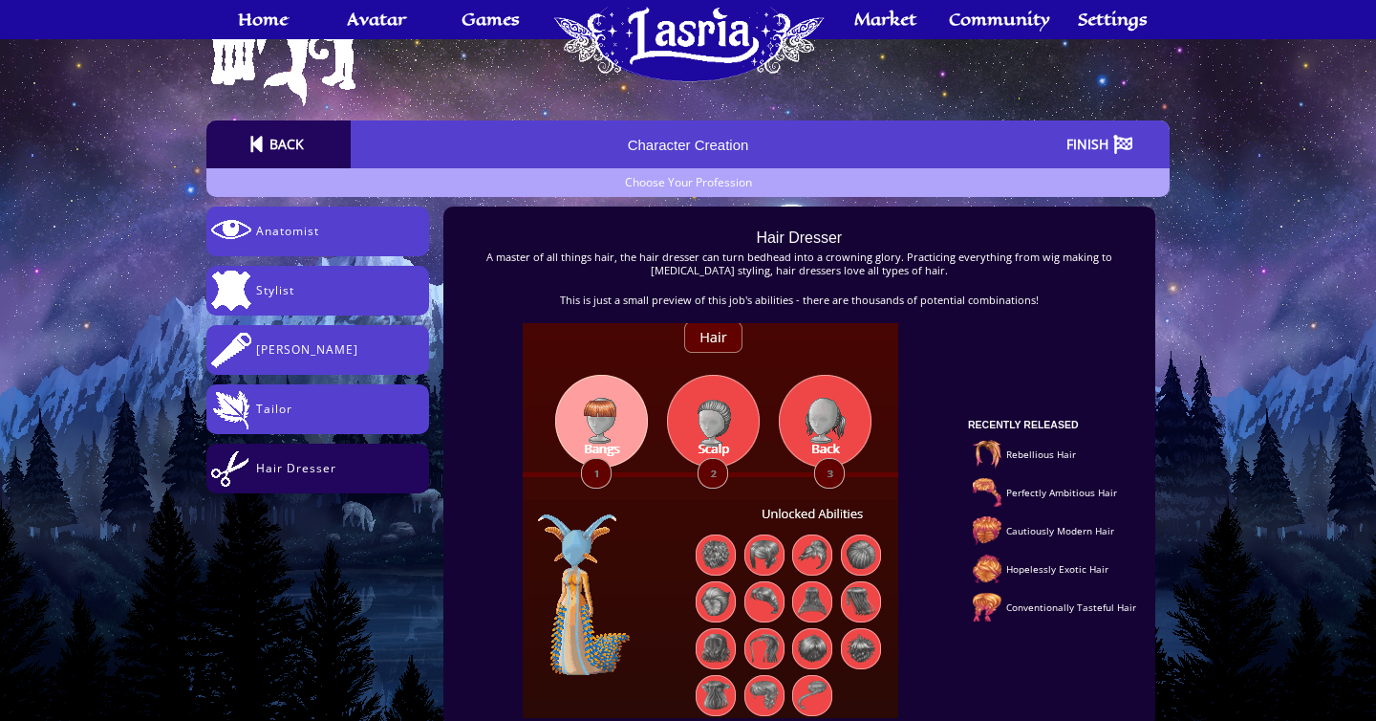
scroll to position [180, 0]
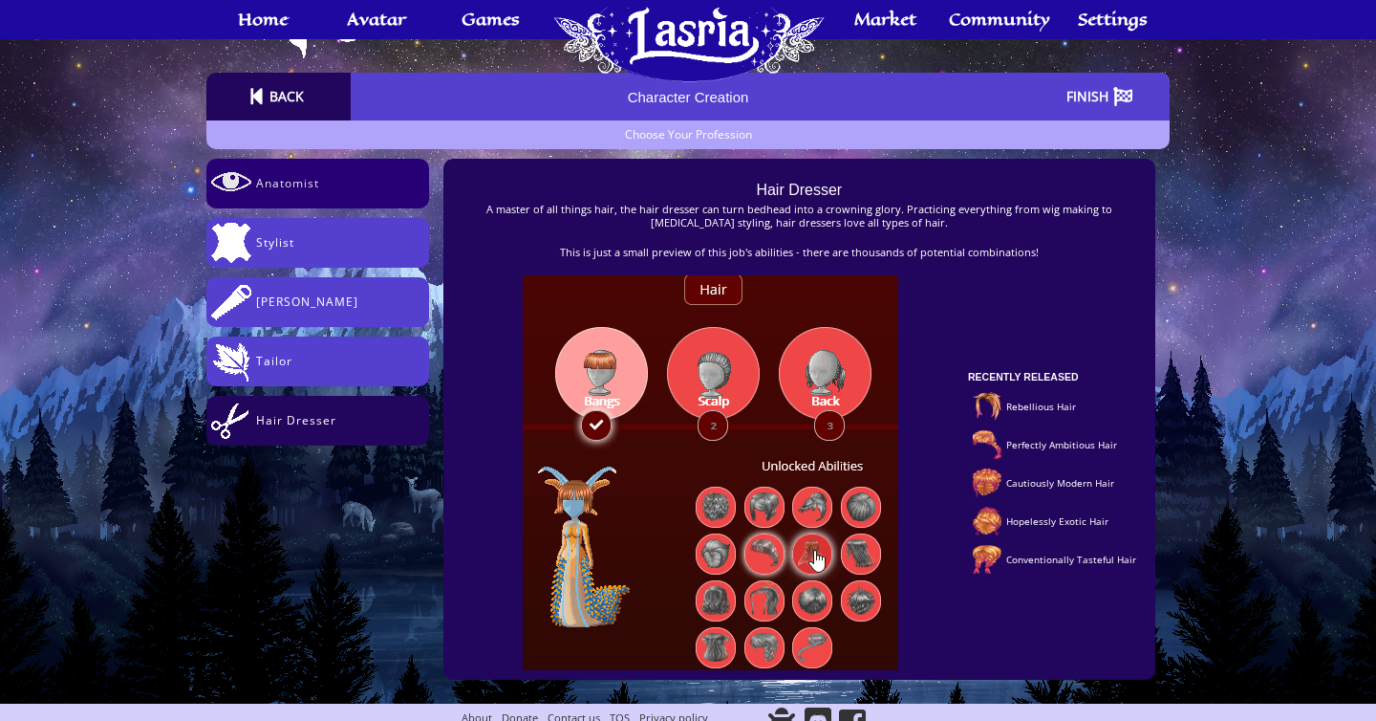
click at [254, 191] on div at bounding box center [231, 184] width 50 height 50
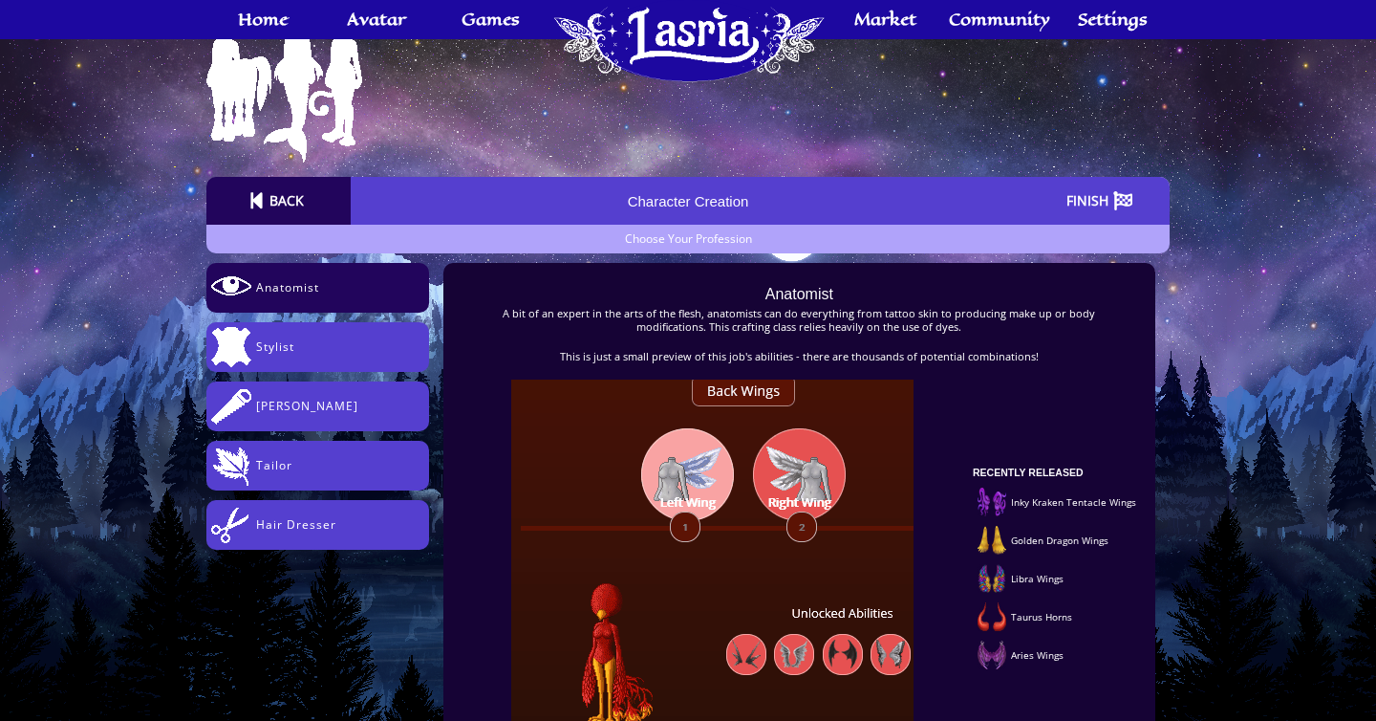
scroll to position [42, 0]
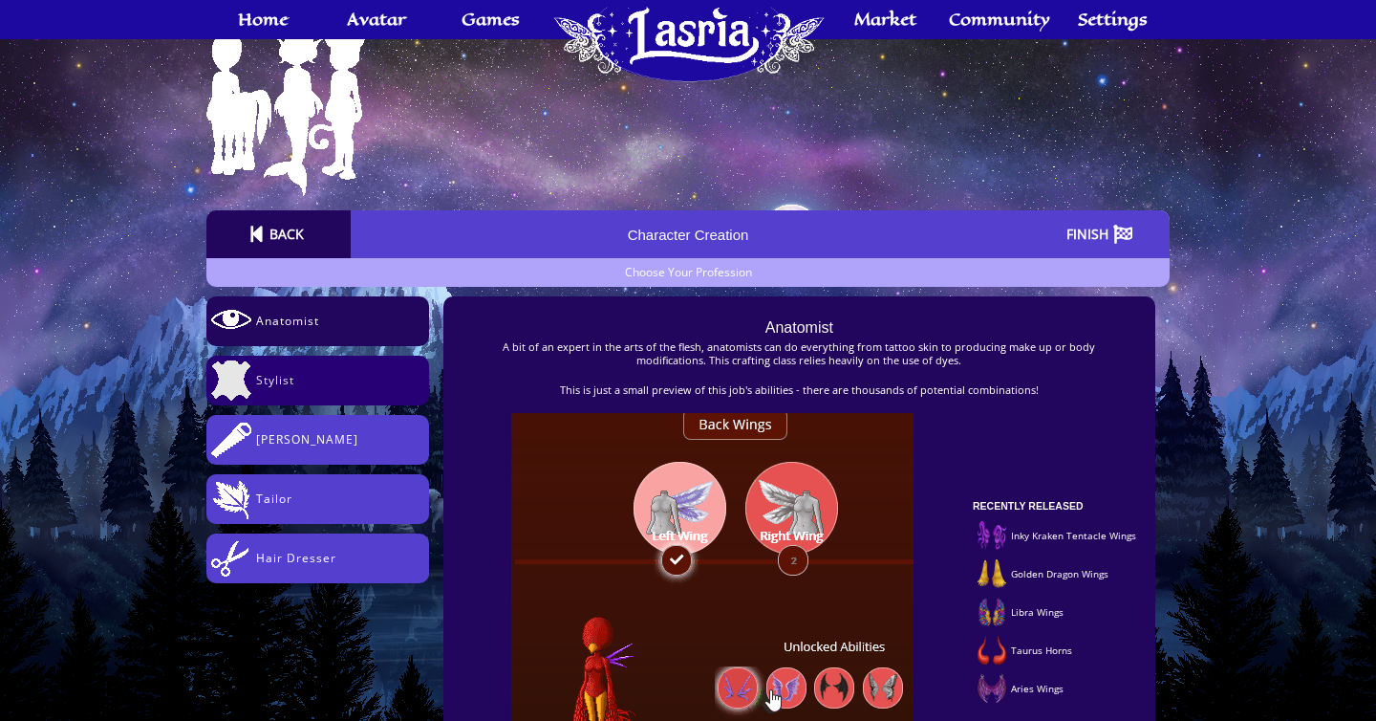
click at [345, 392] on div "Stylist" at bounding box center [317, 380] width 223 height 50
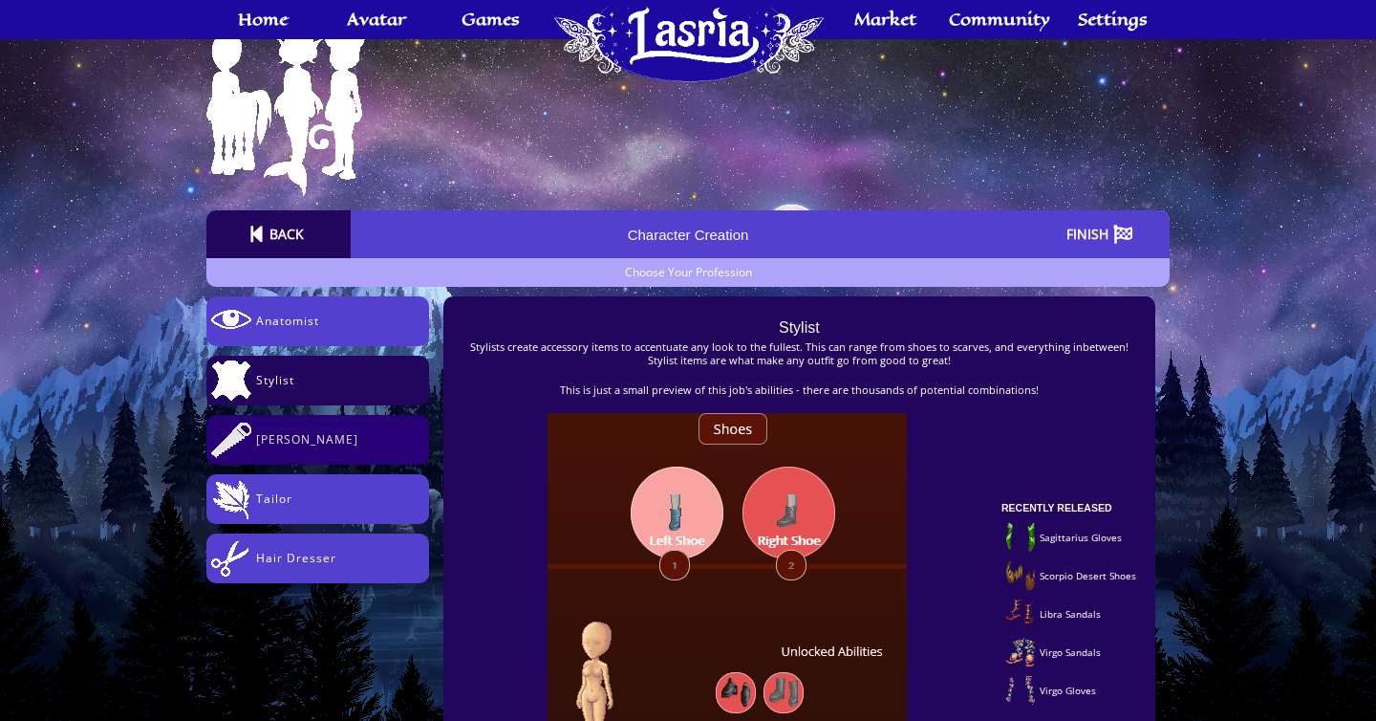
click at [342, 431] on div "Carpenter" at bounding box center [317, 440] width 223 height 50
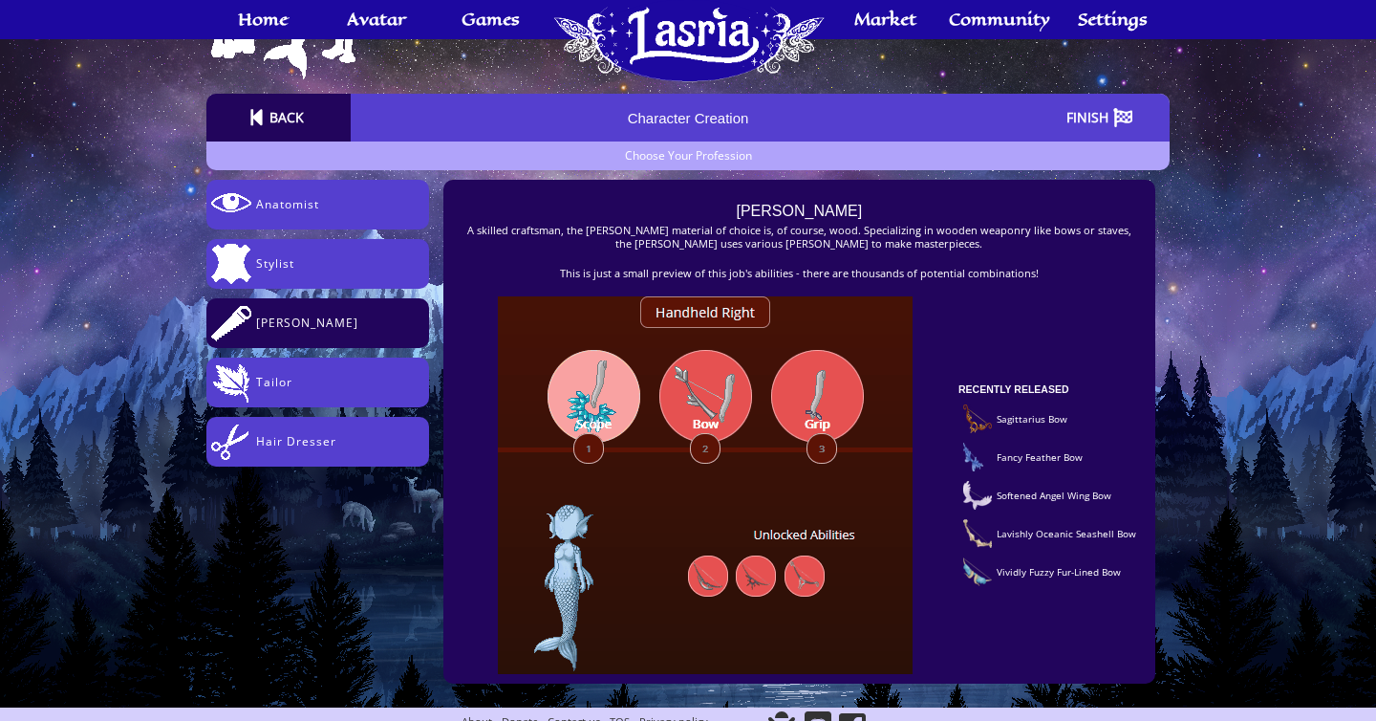
scroll to position [183, 0]
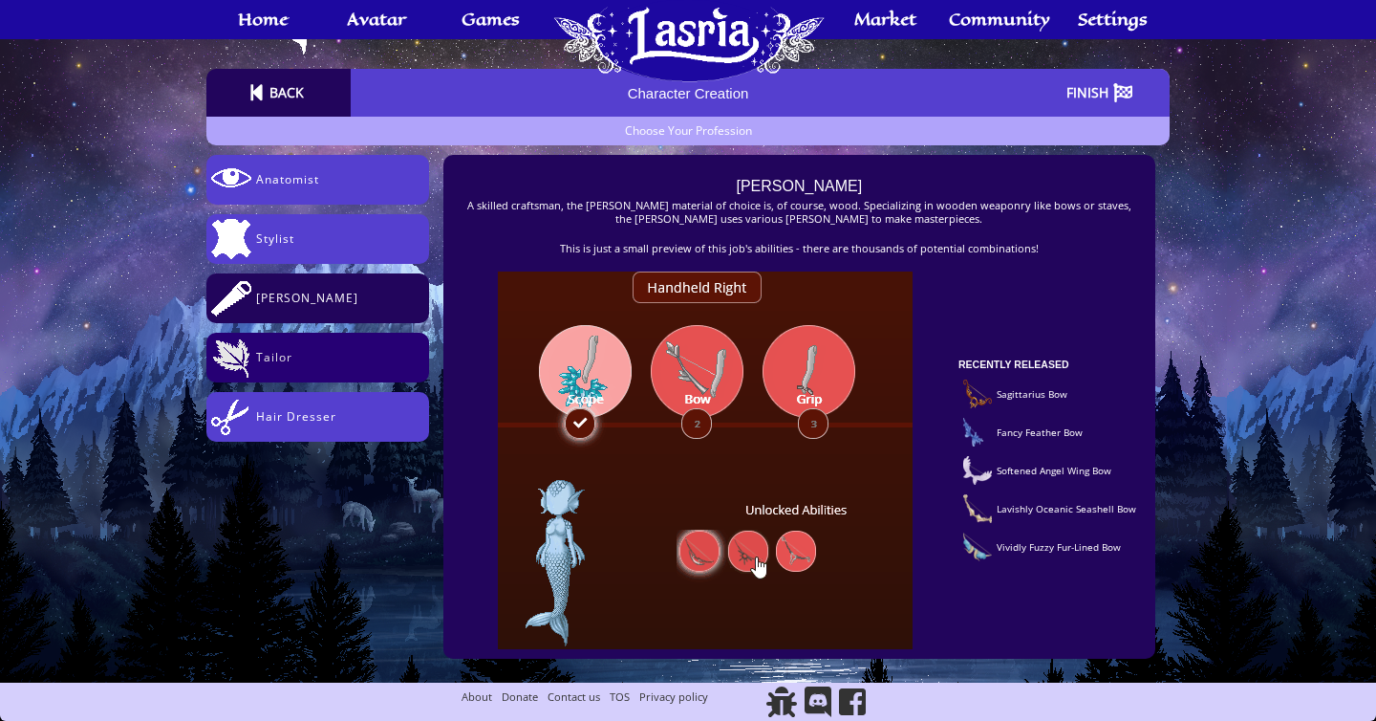
click at [366, 357] on div "Tailor" at bounding box center [340, 357] width 168 height 11
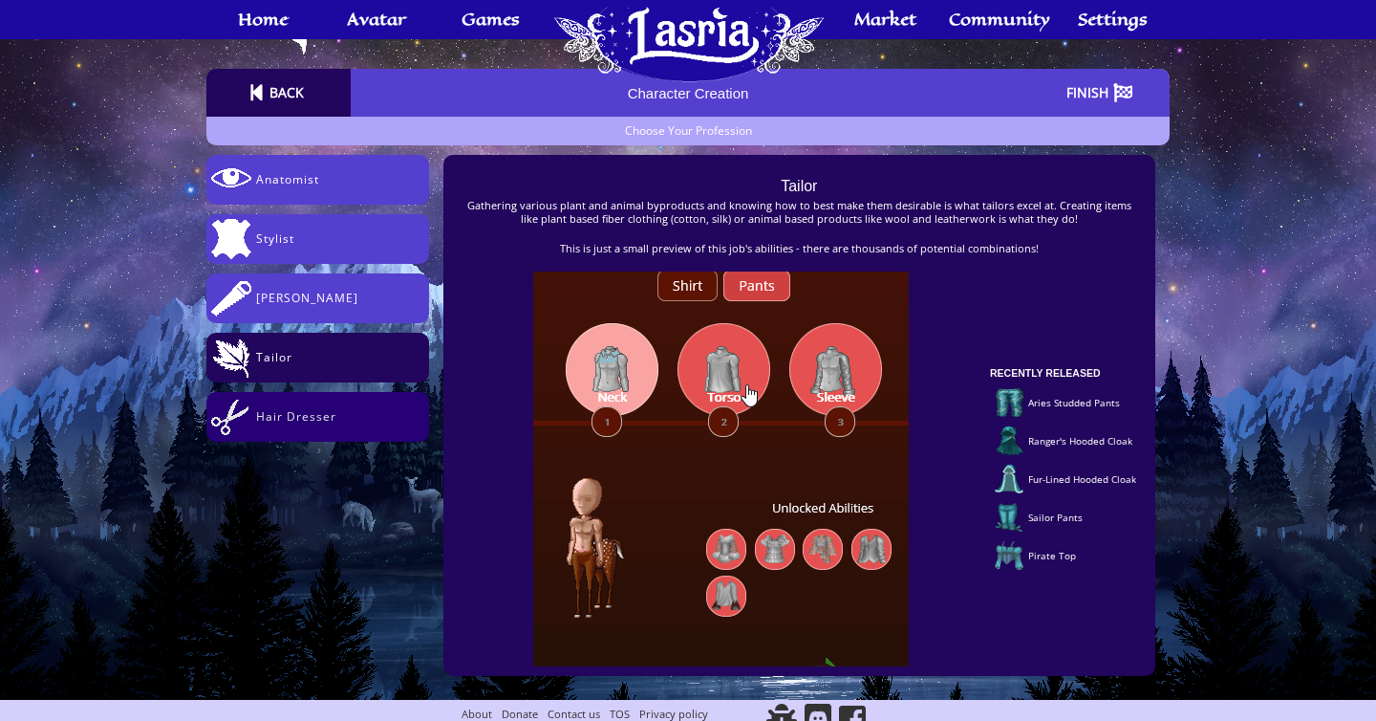
click at [364, 411] on div "Hair Dresser" at bounding box center [340, 416] width 168 height 11
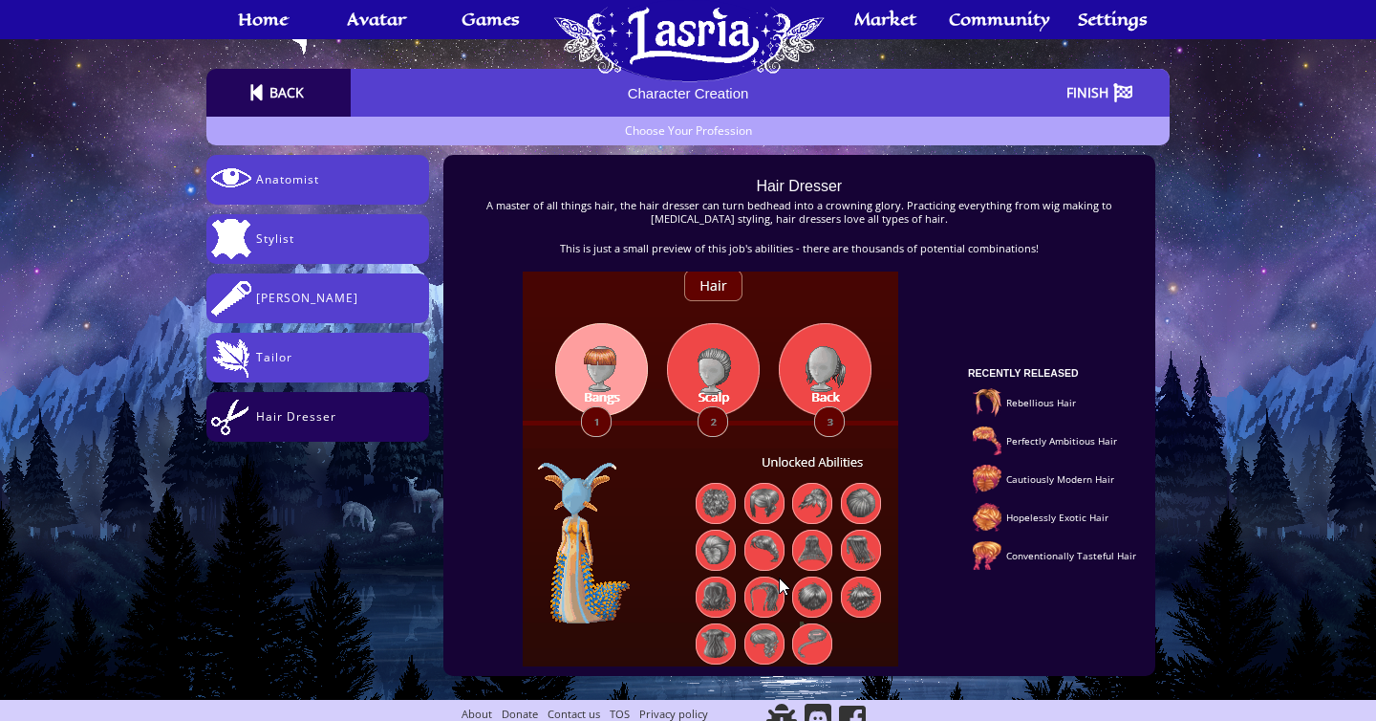
scroll to position [201, 0]
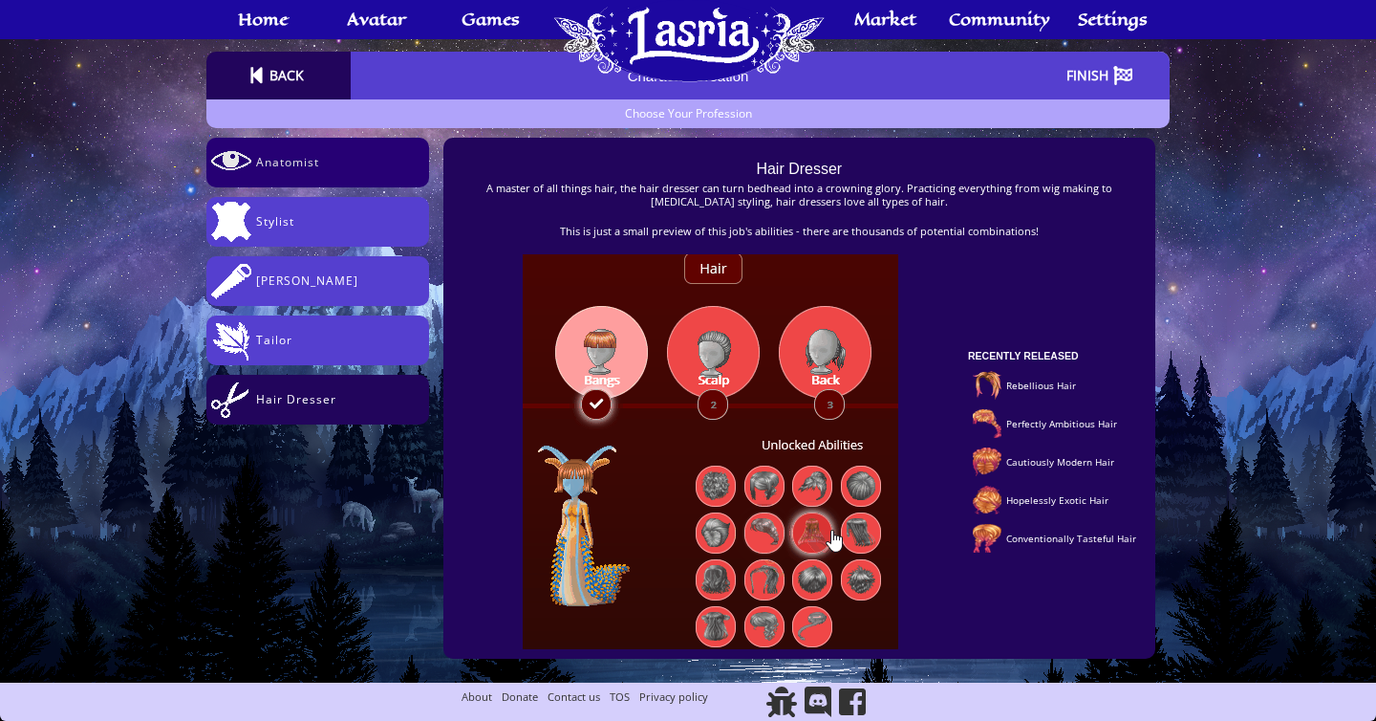
click at [355, 160] on div "Anatomist" at bounding box center [340, 162] width 168 height 11
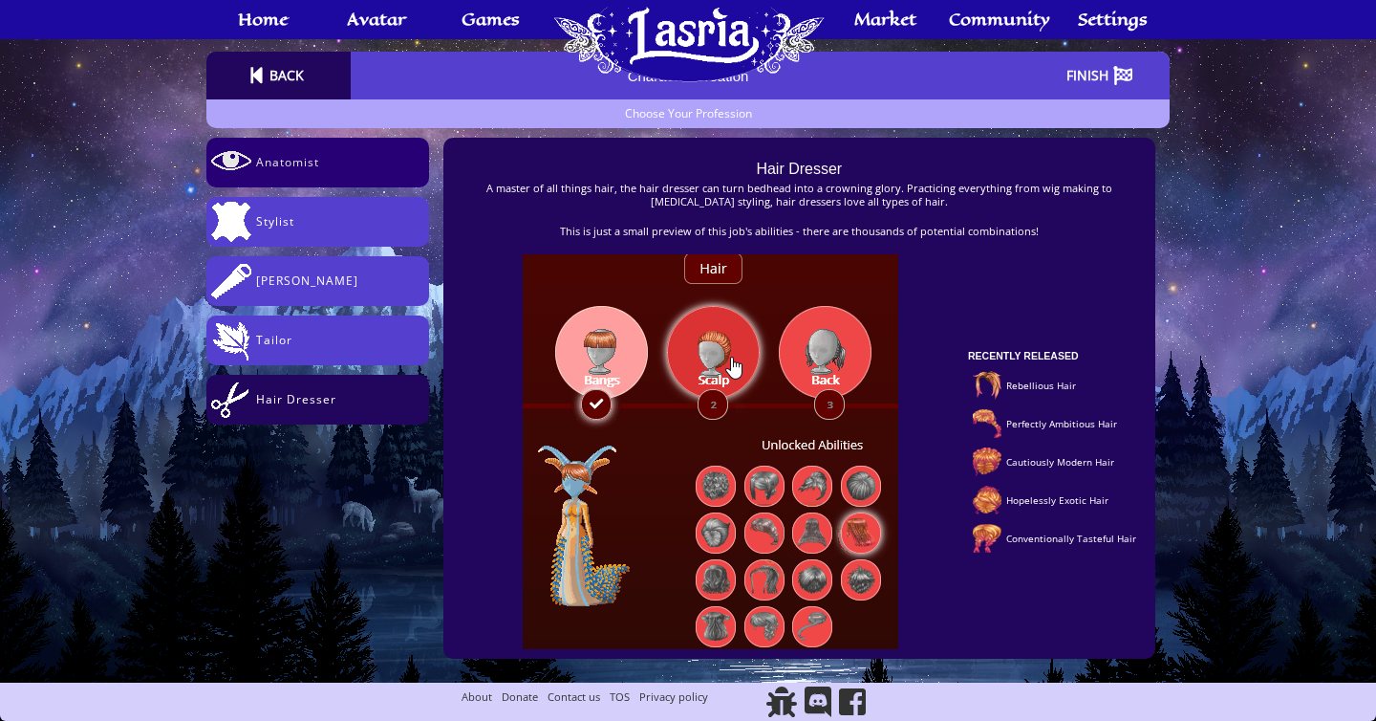
scroll to position [183, 0]
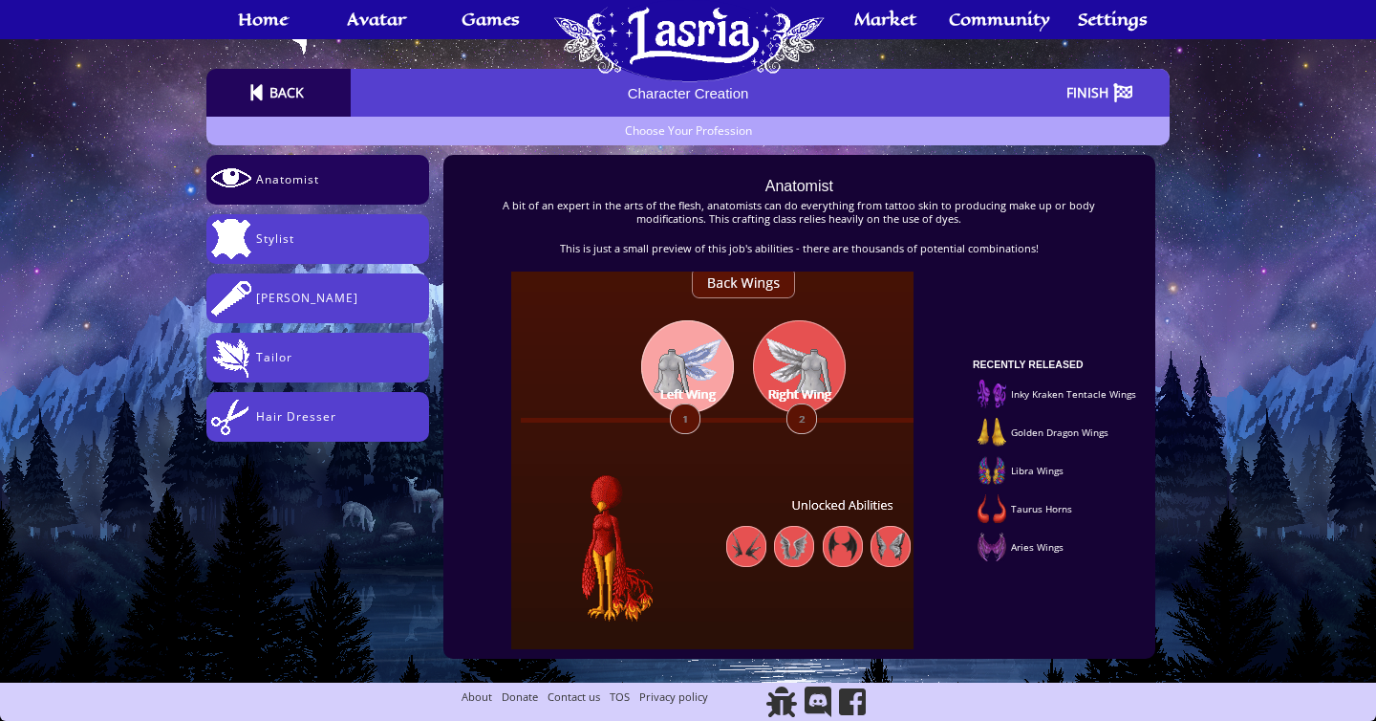
click at [915, 247] on p "This is just a small preview of this job's abilities - there are thousands of p…" at bounding box center [799, 248] width 664 height 13
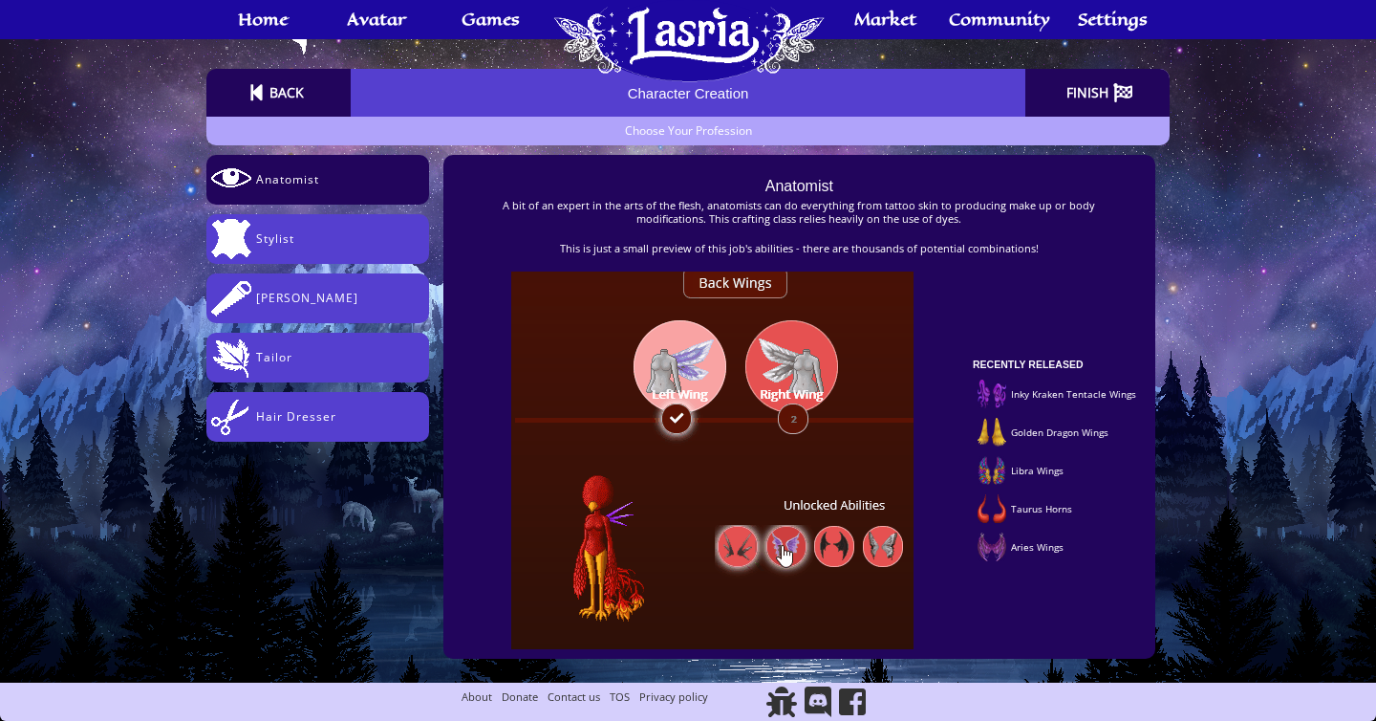
click at [1097, 97] on div "FINISH" at bounding box center [1088, 92] width 52 height 31
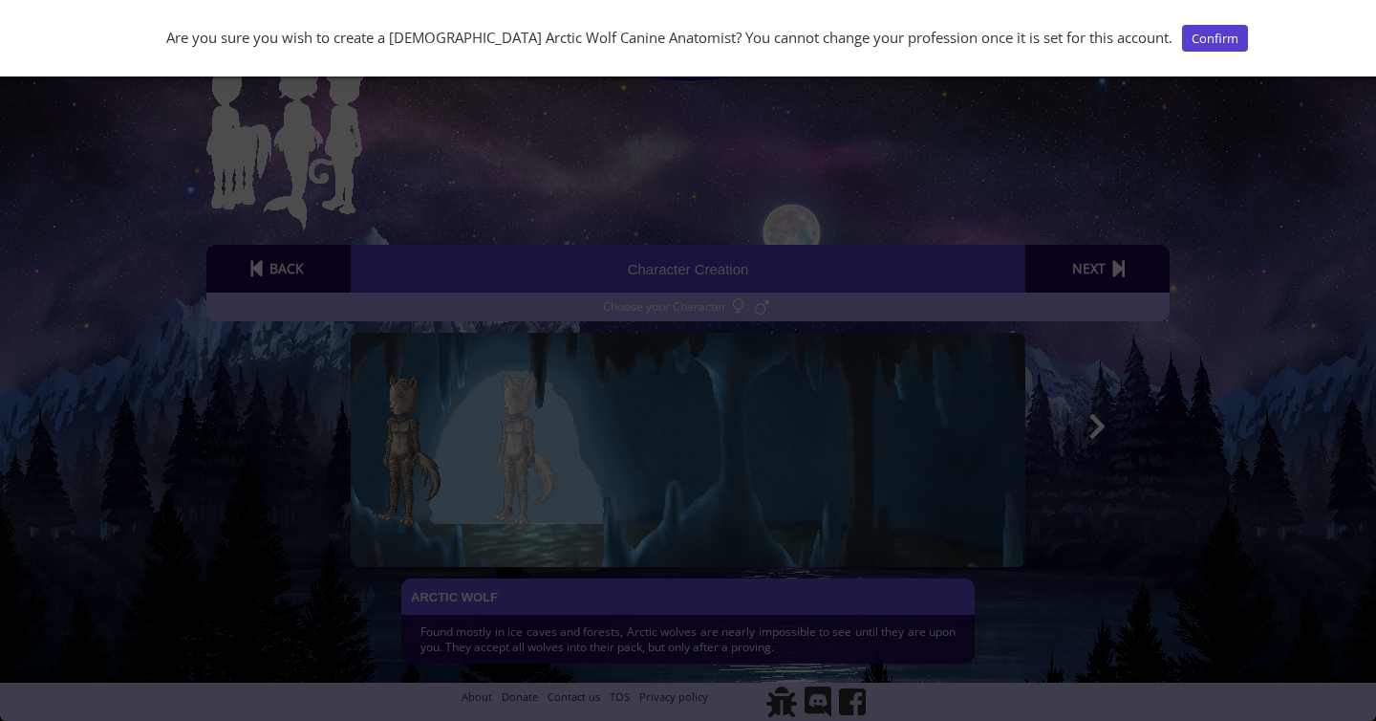
scroll to position [8, 0]
click at [1182, 35] on button "Confirm" at bounding box center [1215, 38] width 66 height 27
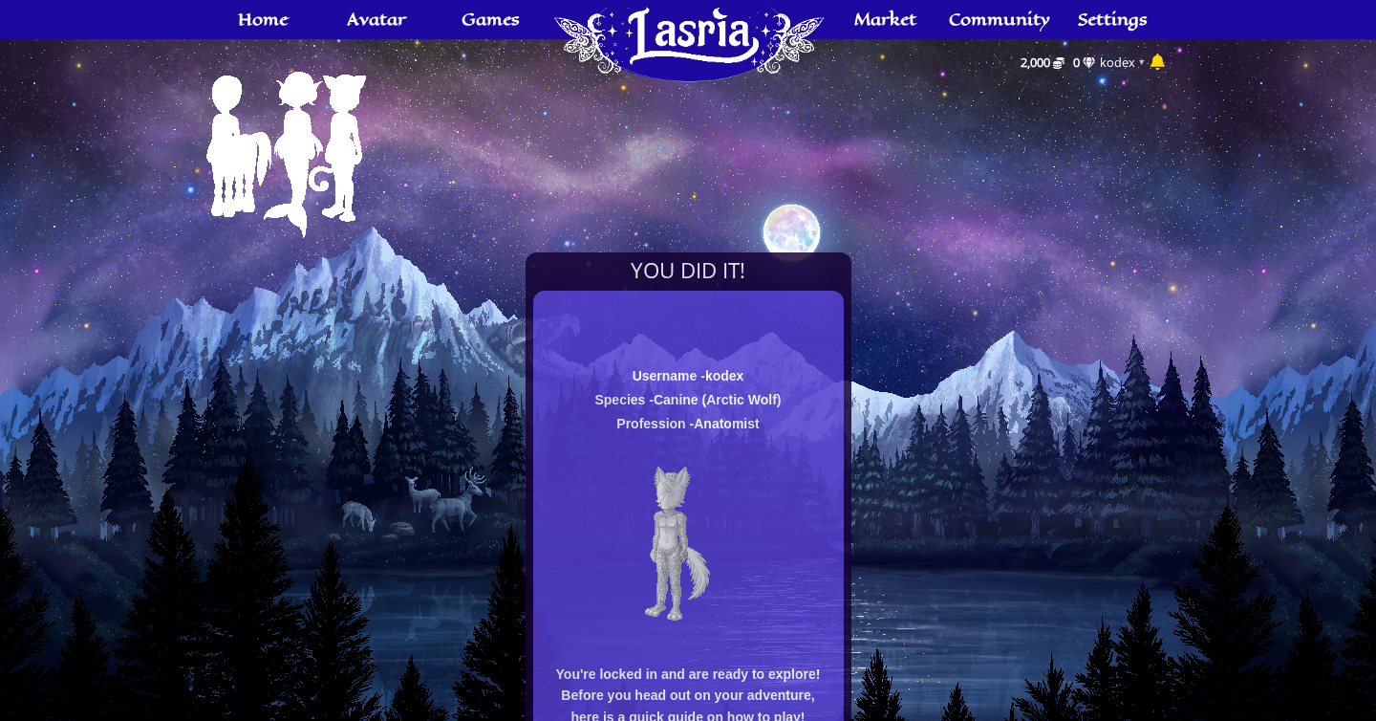
click at [714, 389] on div "Username - kodex Species - Canine (Arctic Wolf) Profession - Anatomist You're l…" at bounding box center [688, 550] width 311 height 383
click at [714, 370] on span "kodex" at bounding box center [724, 375] width 38 height 15
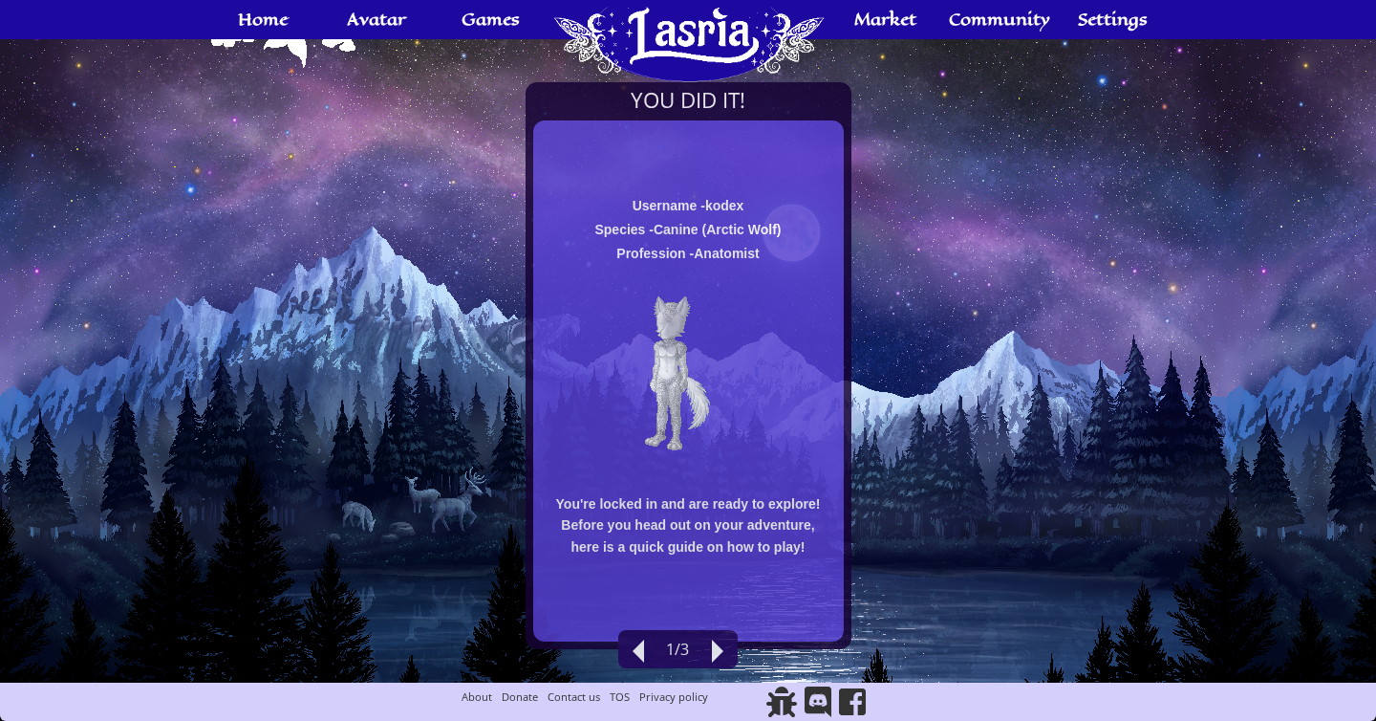
click at [699, 527] on h3 "You're locked in and are ready to explore! Before you head out on your adventur…" at bounding box center [688, 525] width 272 height 65
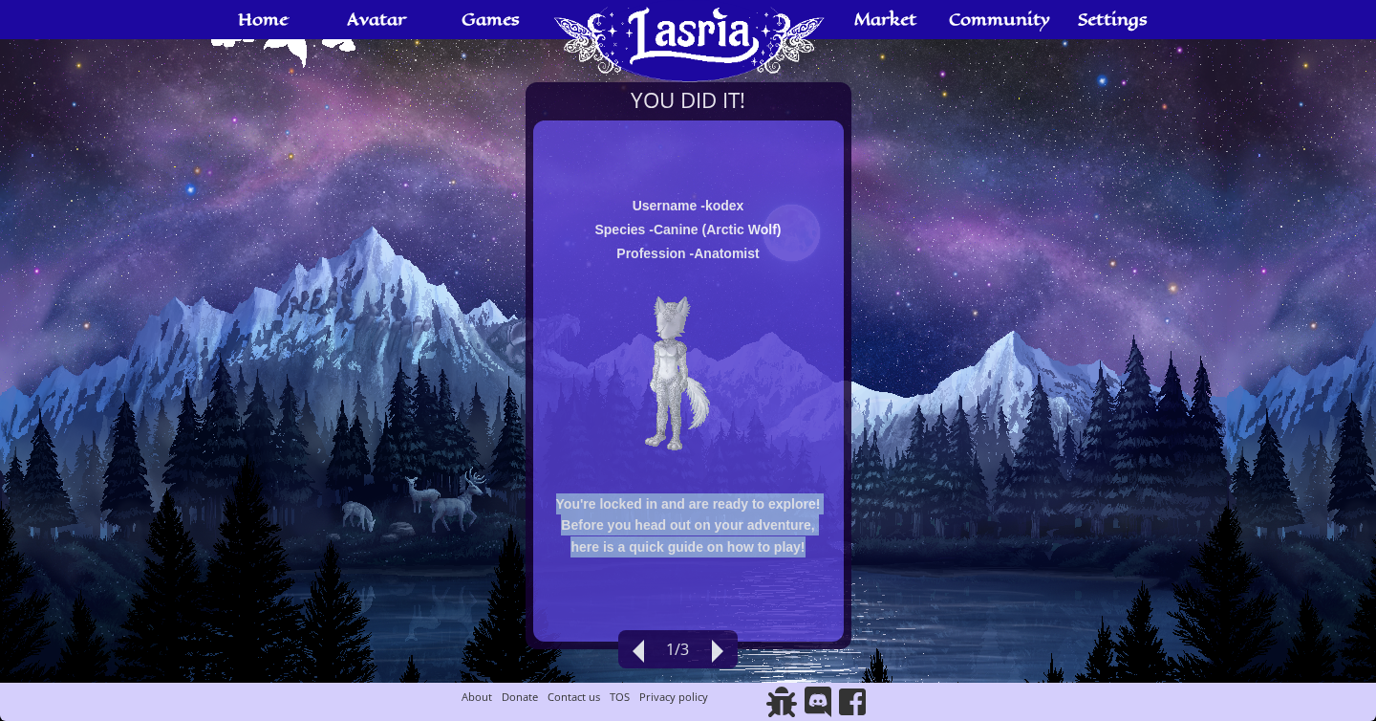
click at [699, 527] on h3 "You're locked in and are ready to explore! Before you head out on your adventur…" at bounding box center [688, 525] width 272 height 65
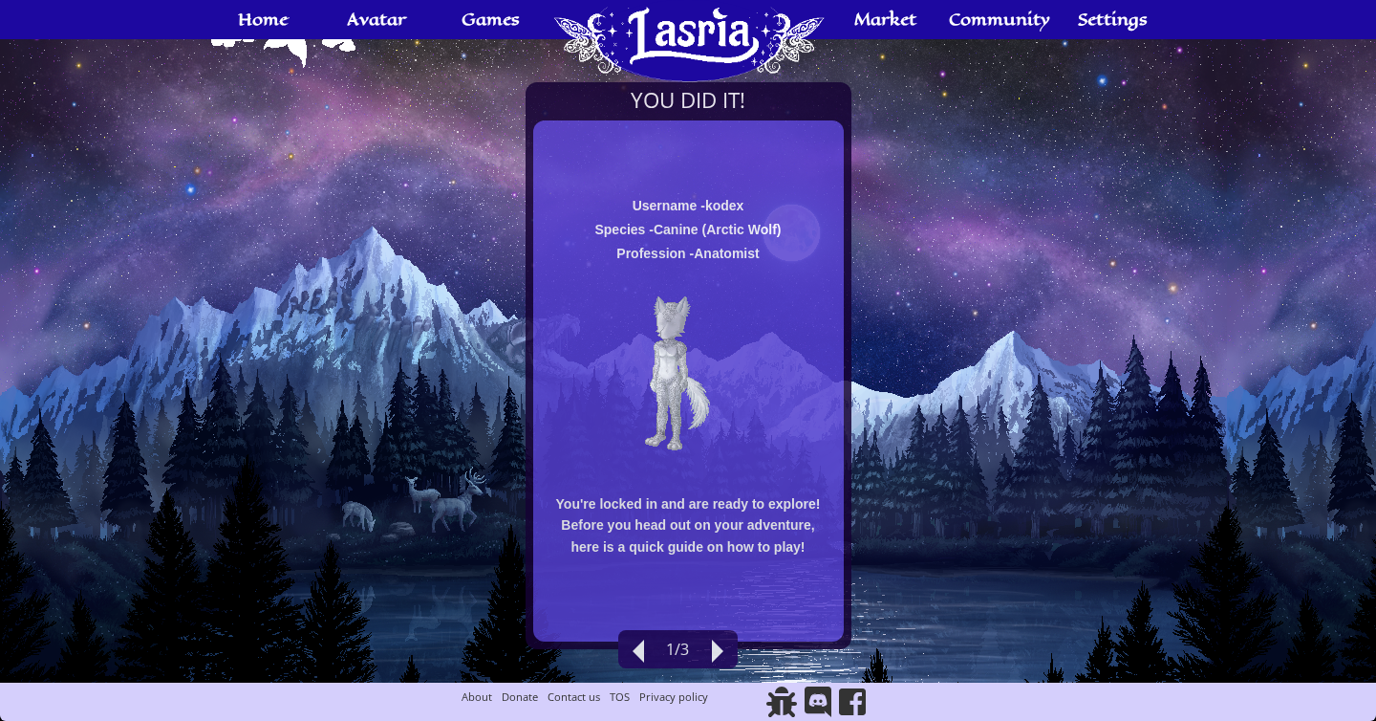
click at [683, 527] on h3 "You're locked in and are ready to explore! Before you head out on your adventur…" at bounding box center [688, 525] width 272 height 65
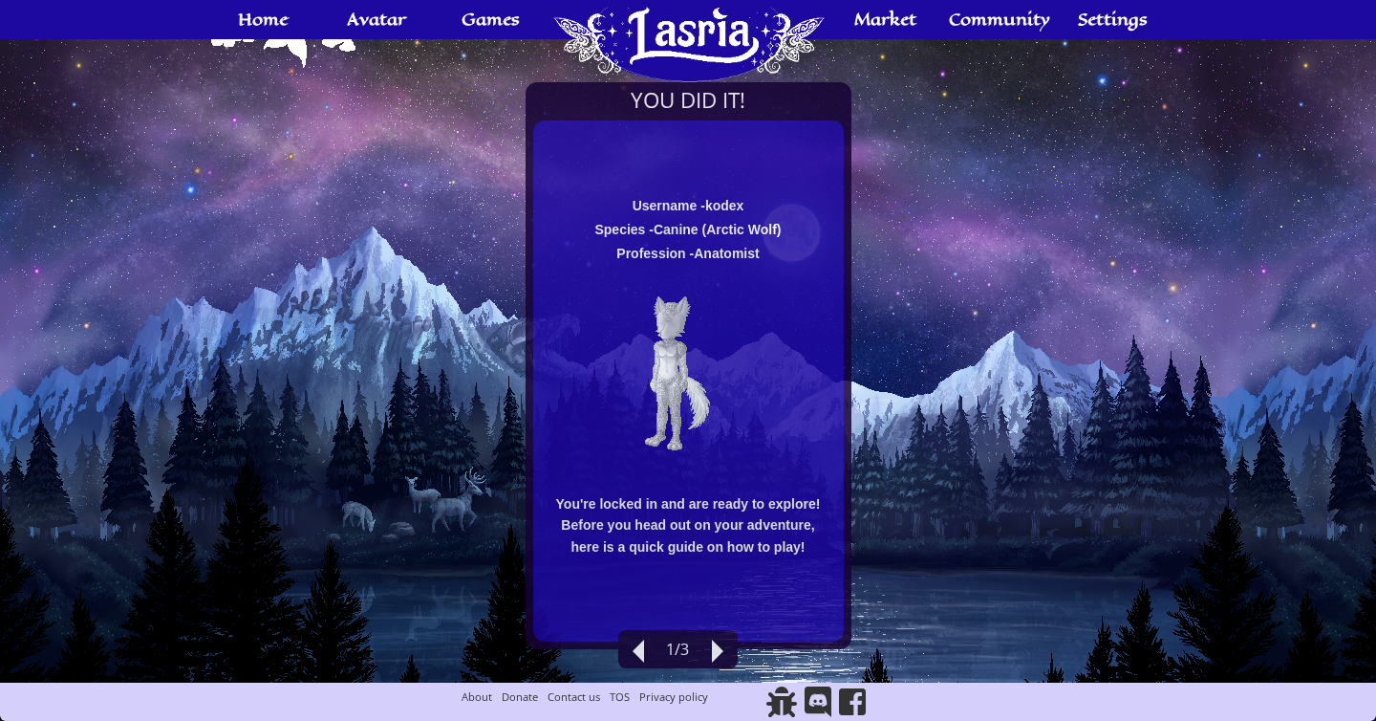
click at [716, 650] on div at bounding box center [717, 650] width 11 height 23
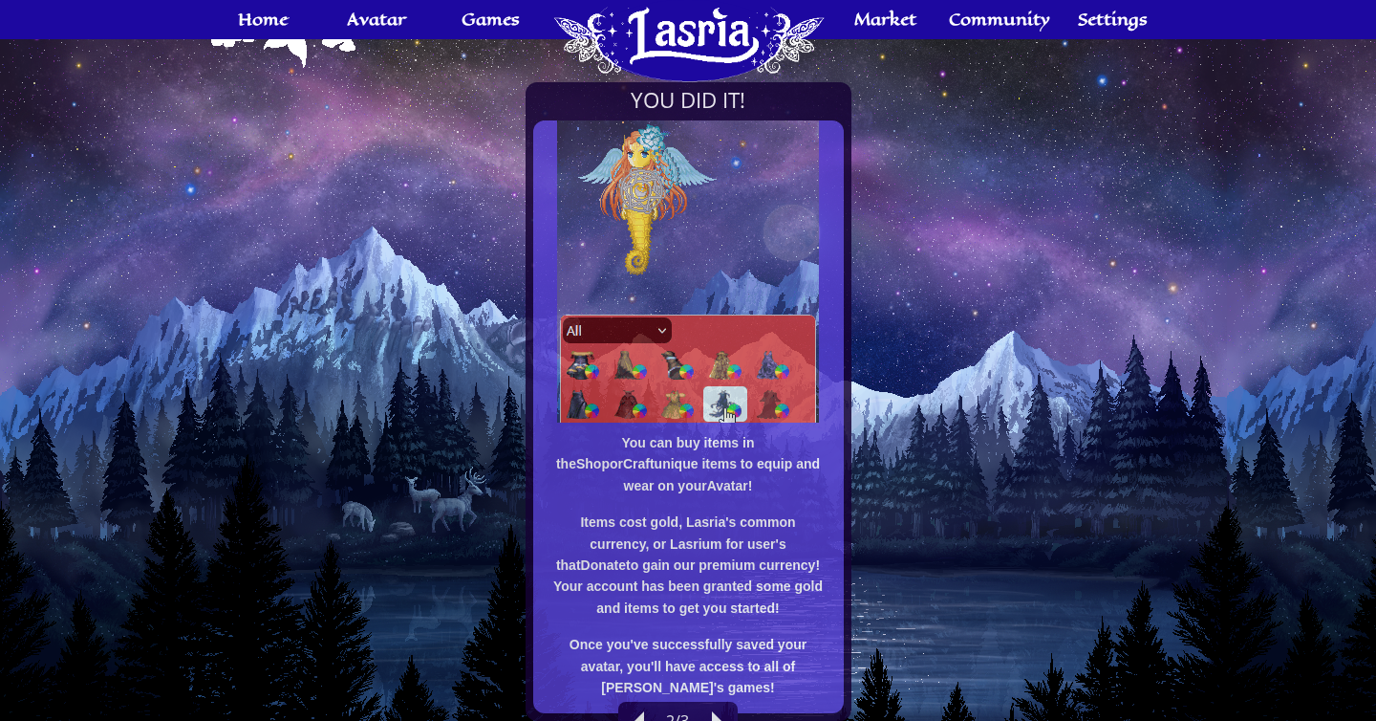
scroll to position [242, 0]
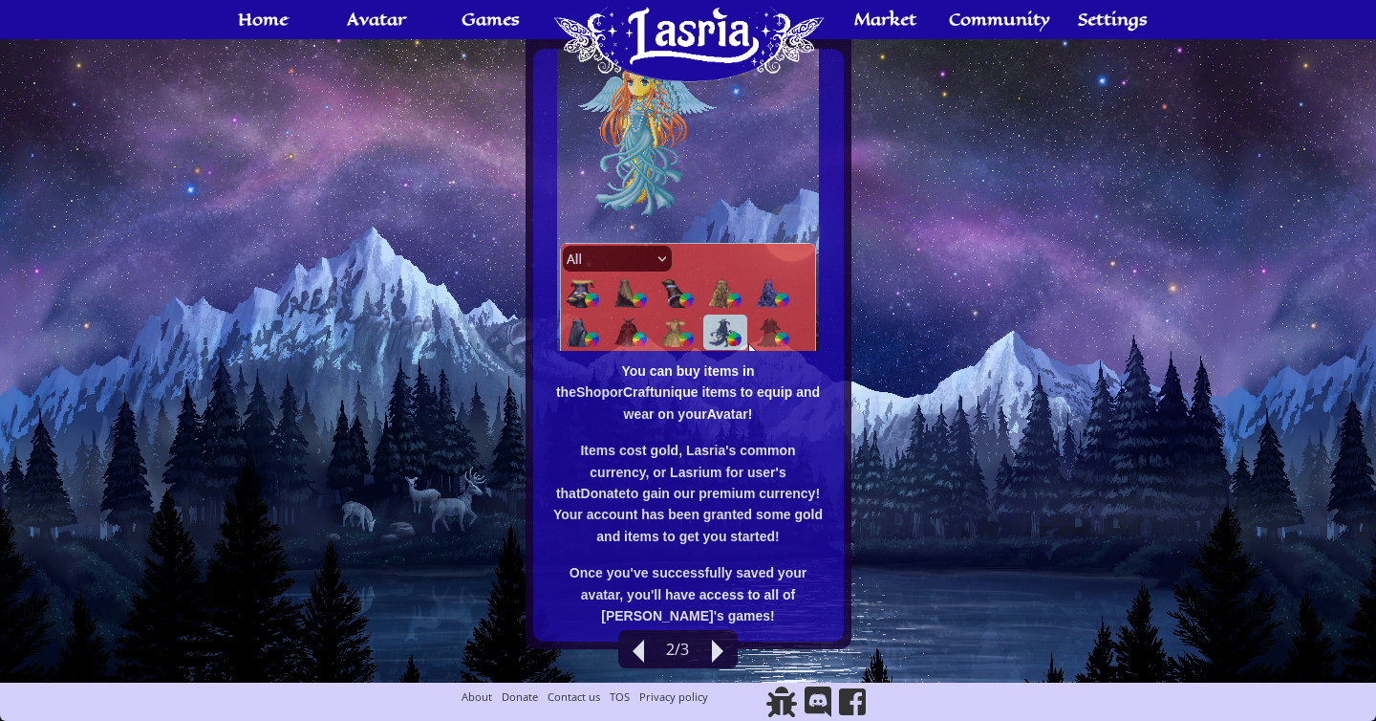
click at [713, 652] on div at bounding box center [717, 650] width 11 height 23
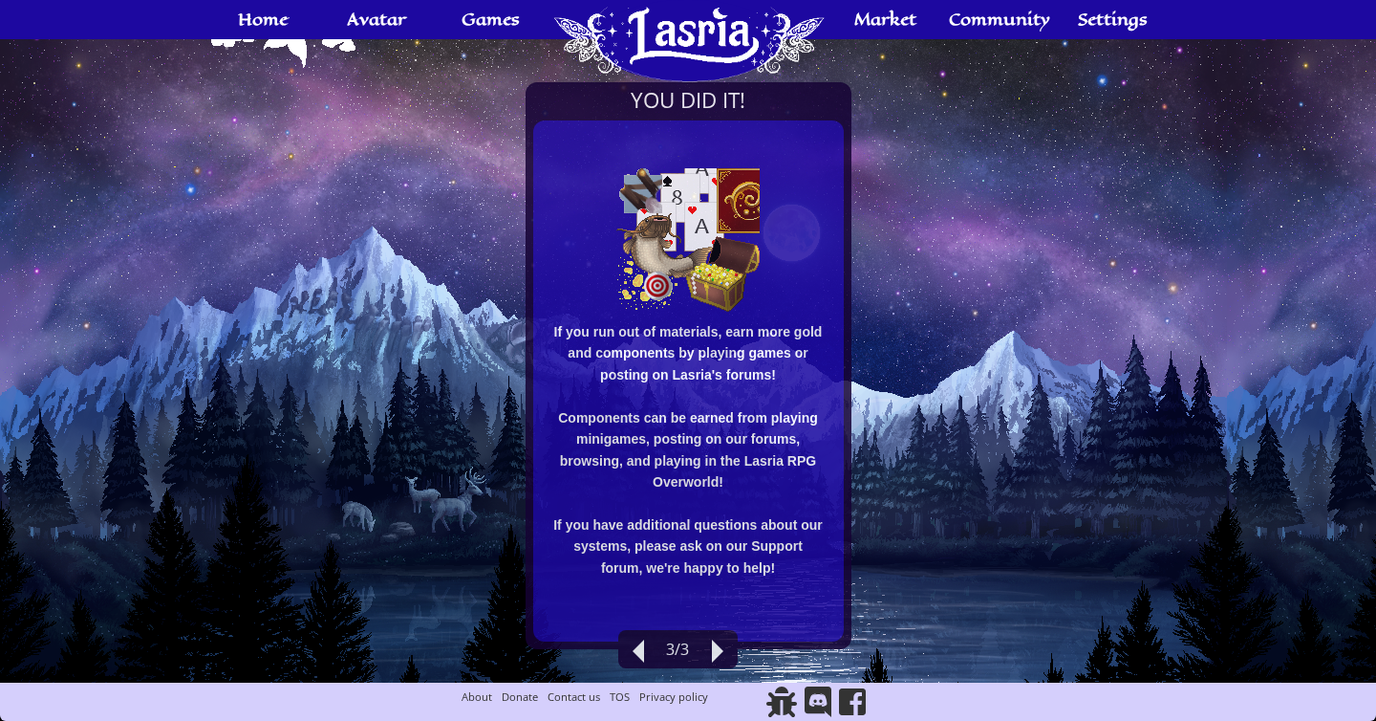
click at [713, 652] on div at bounding box center [717, 650] width 11 height 23
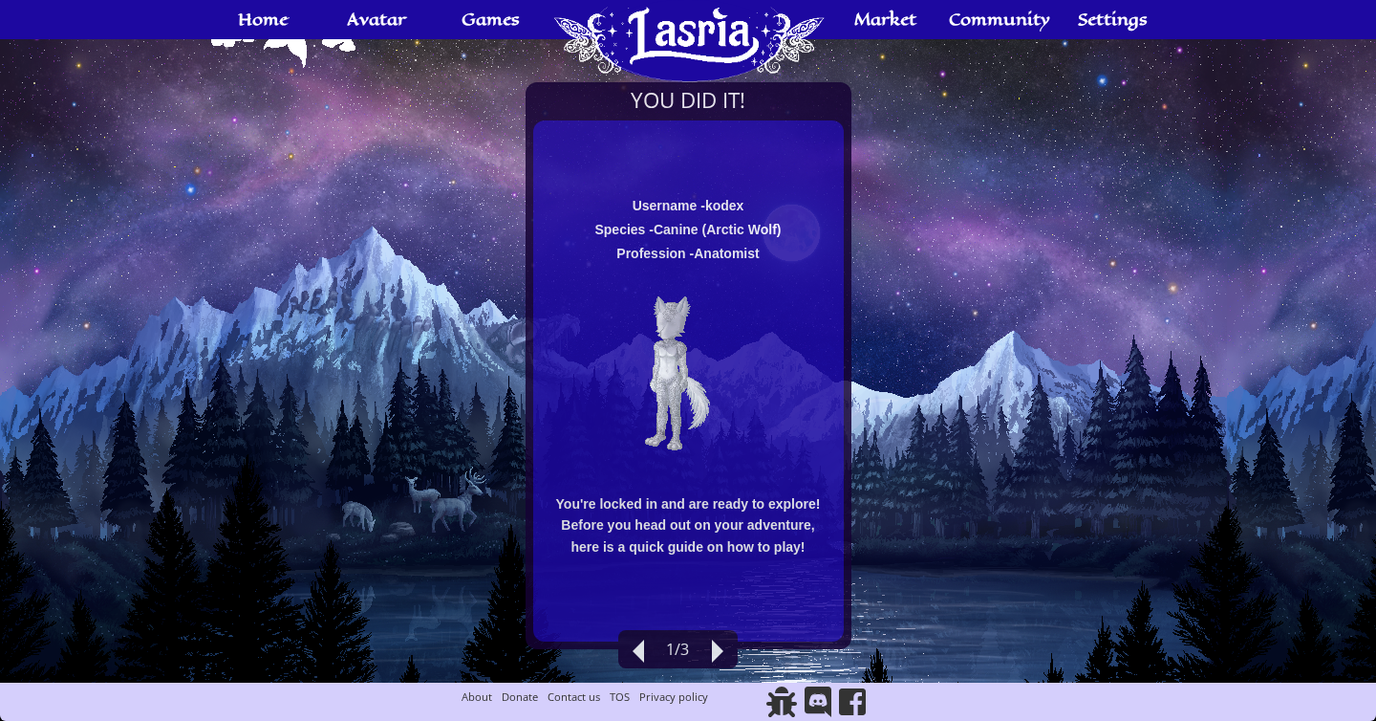
click at [713, 652] on div at bounding box center [717, 650] width 11 height 23
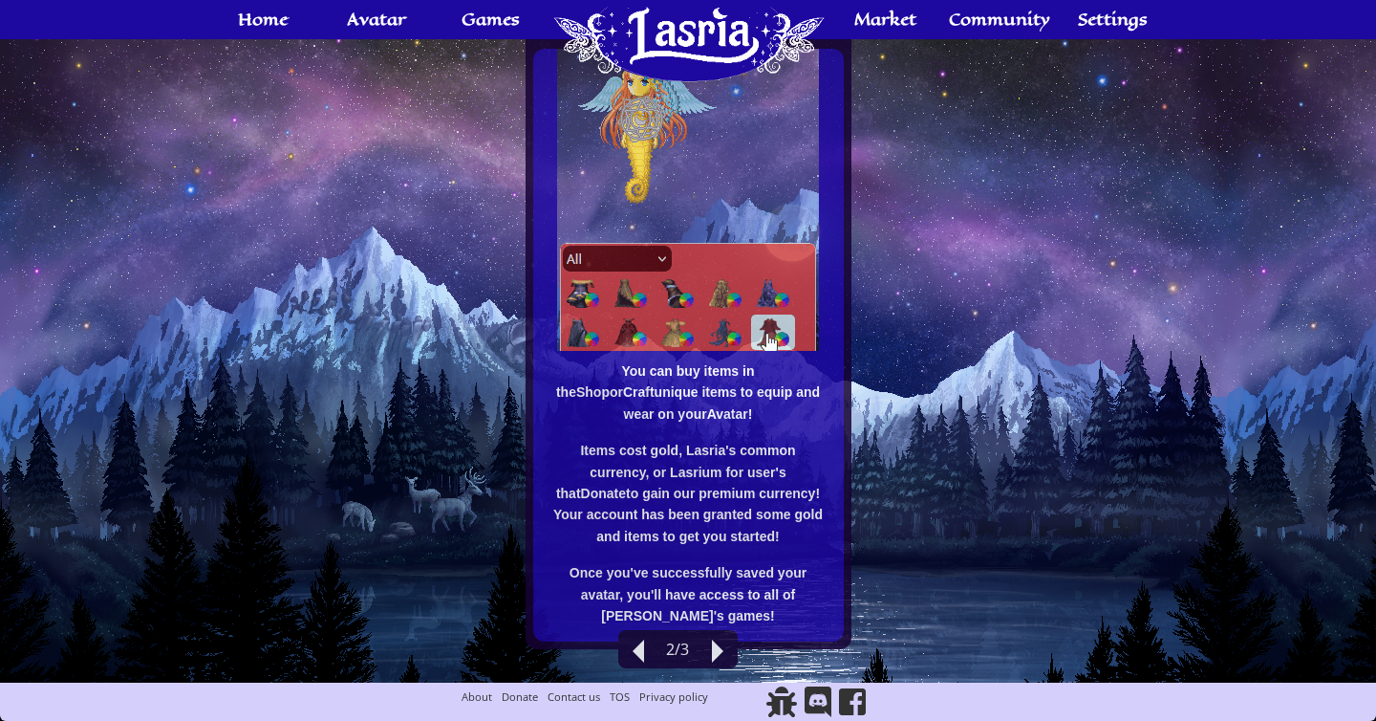
click at [713, 652] on div at bounding box center [717, 650] width 11 height 23
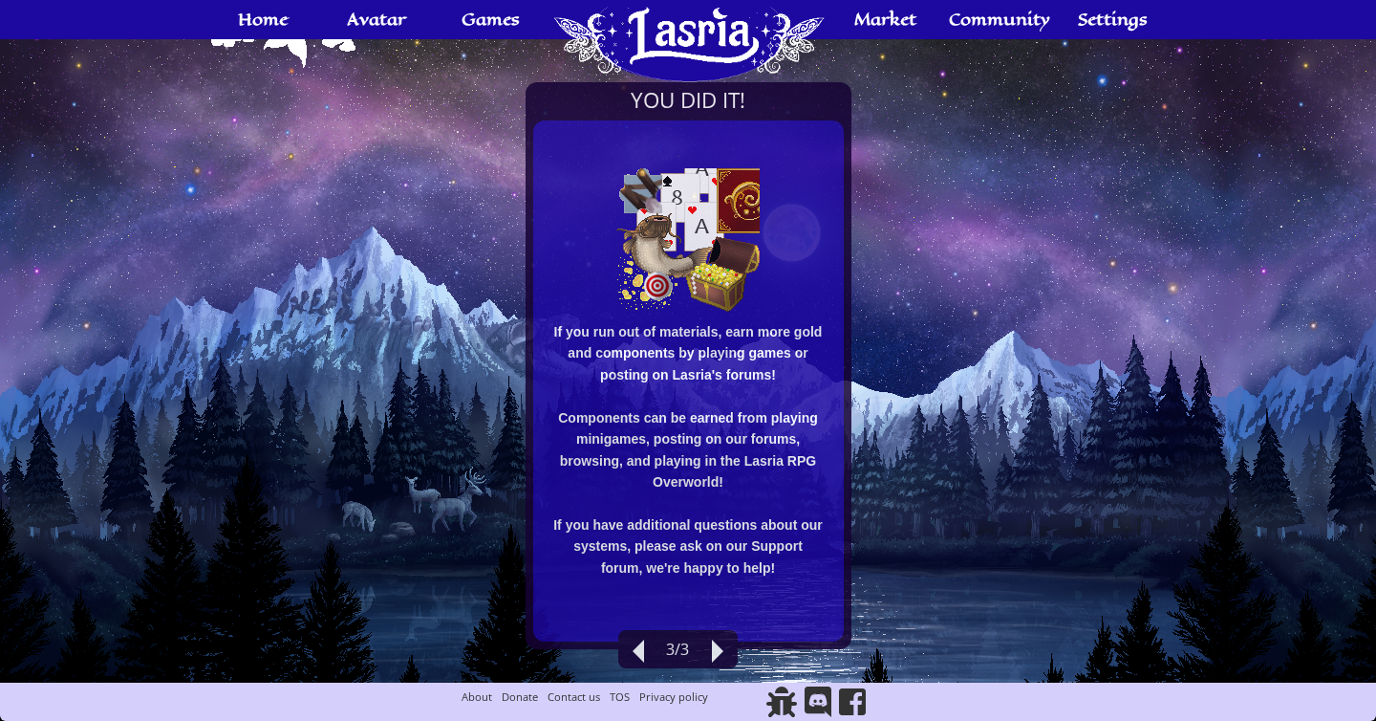
click at [713, 652] on div at bounding box center [717, 650] width 11 height 23
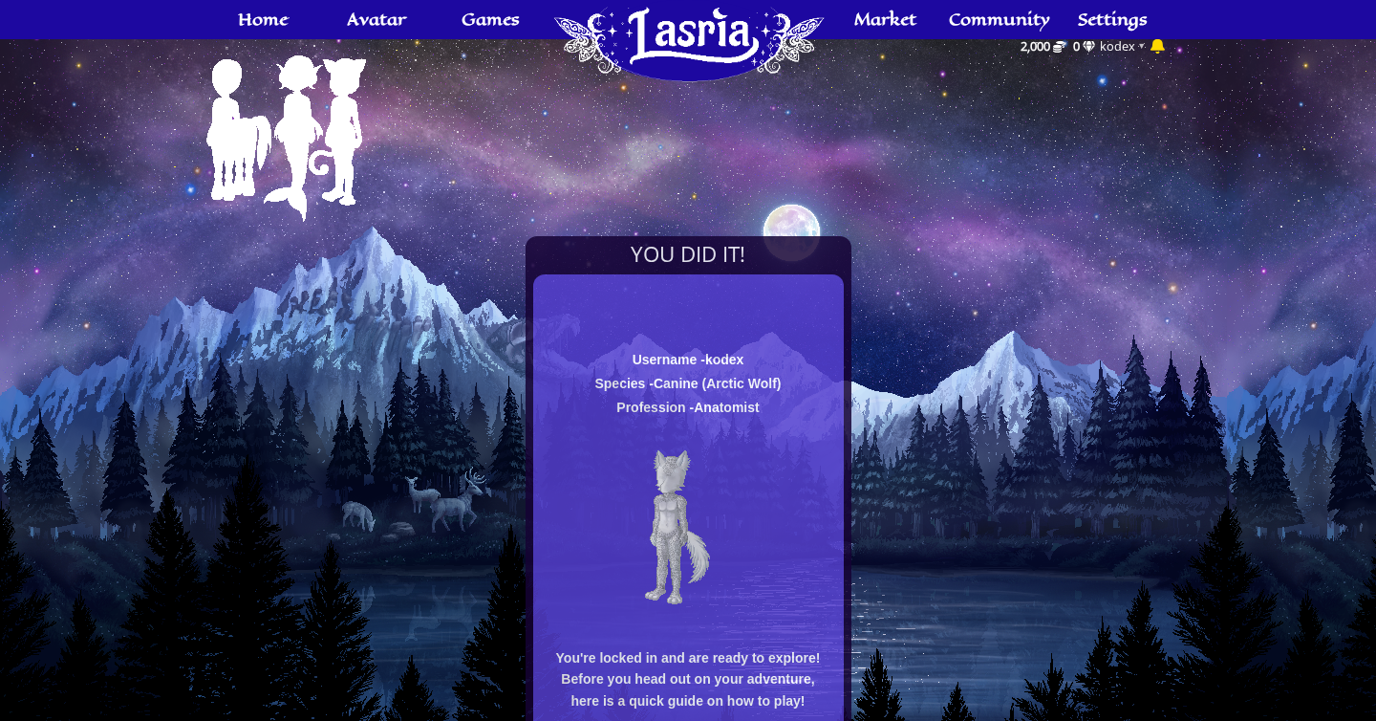
scroll to position [0, 0]
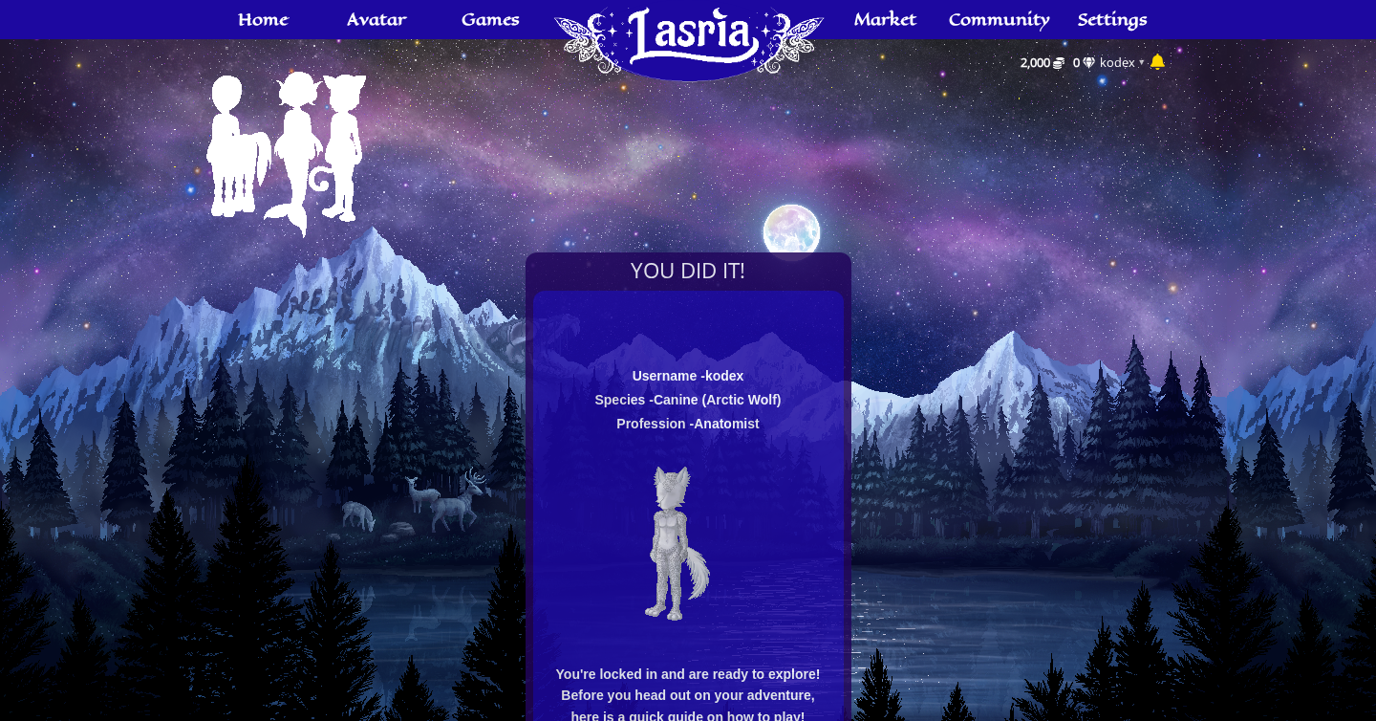
click at [731, 124] on link "Home" at bounding box center [689, 125] width 282 height 88
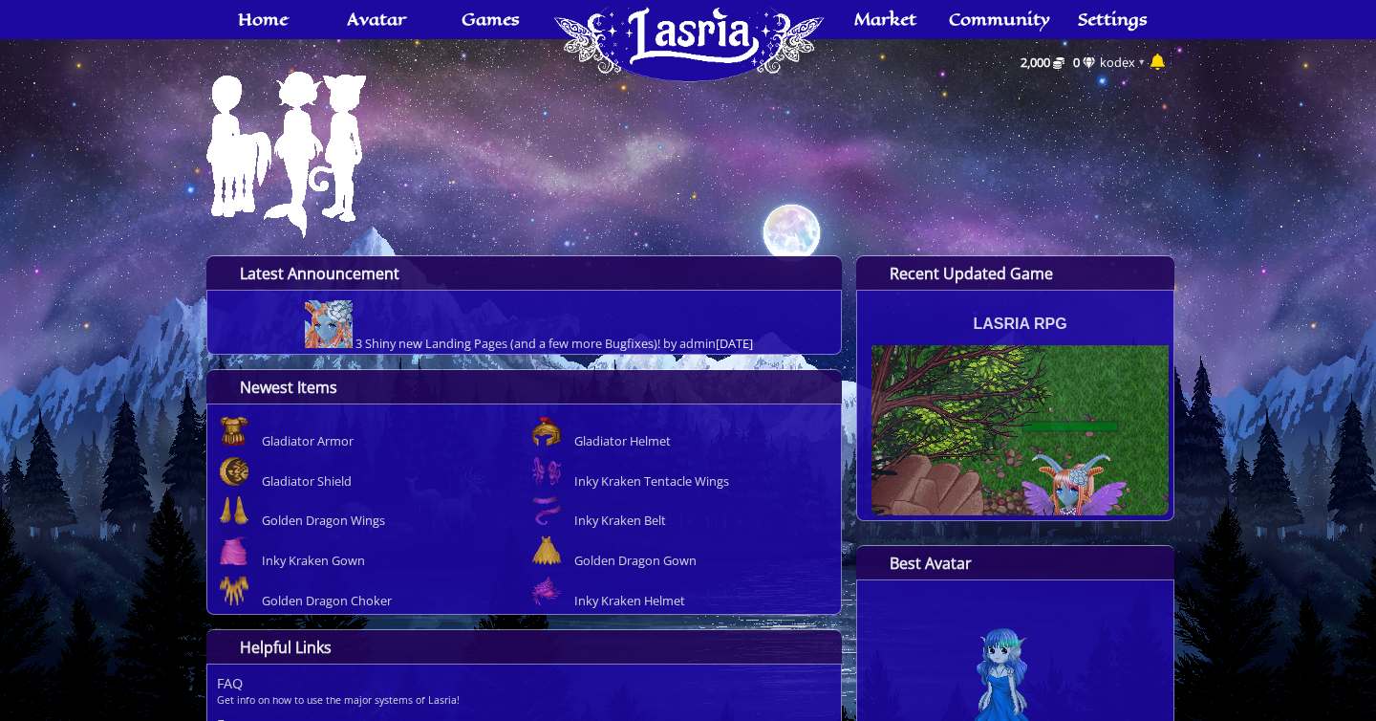
scroll to position [184, 0]
